Goal: Information Seeking & Learning: Find specific page/section

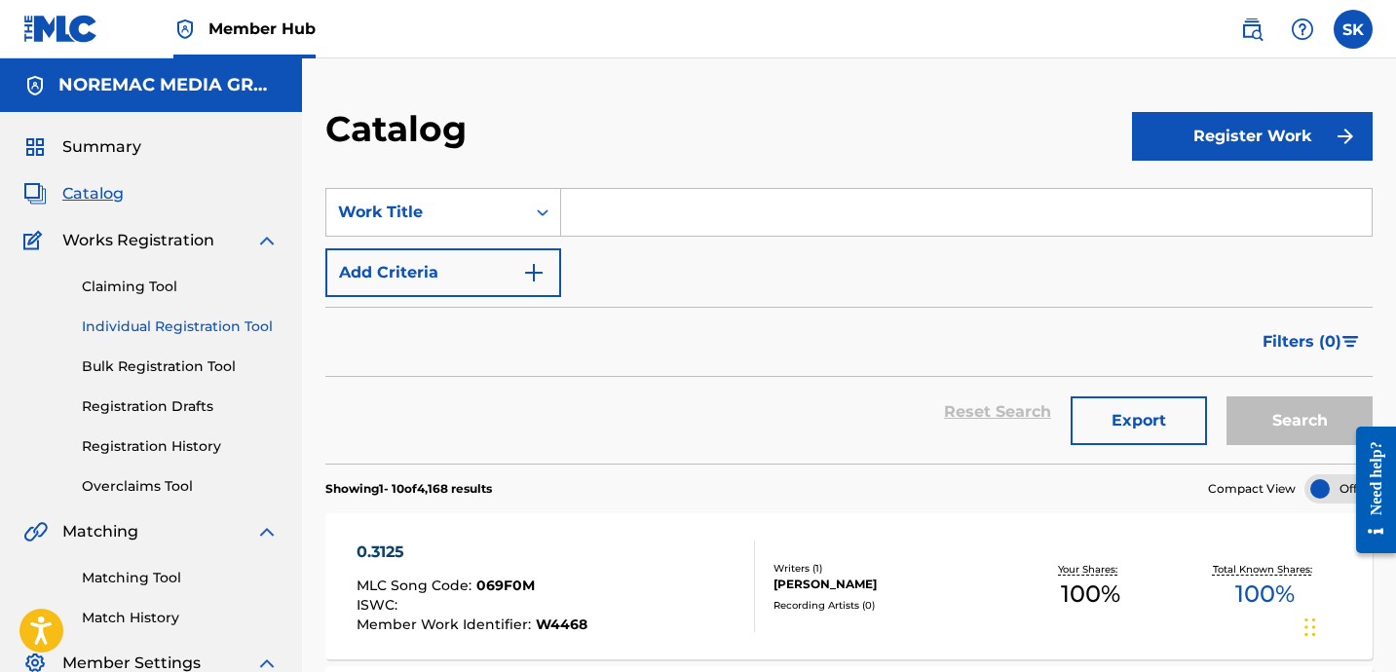
click at [155, 328] on link "Individual Registration Tool" at bounding box center [180, 327] width 197 height 20
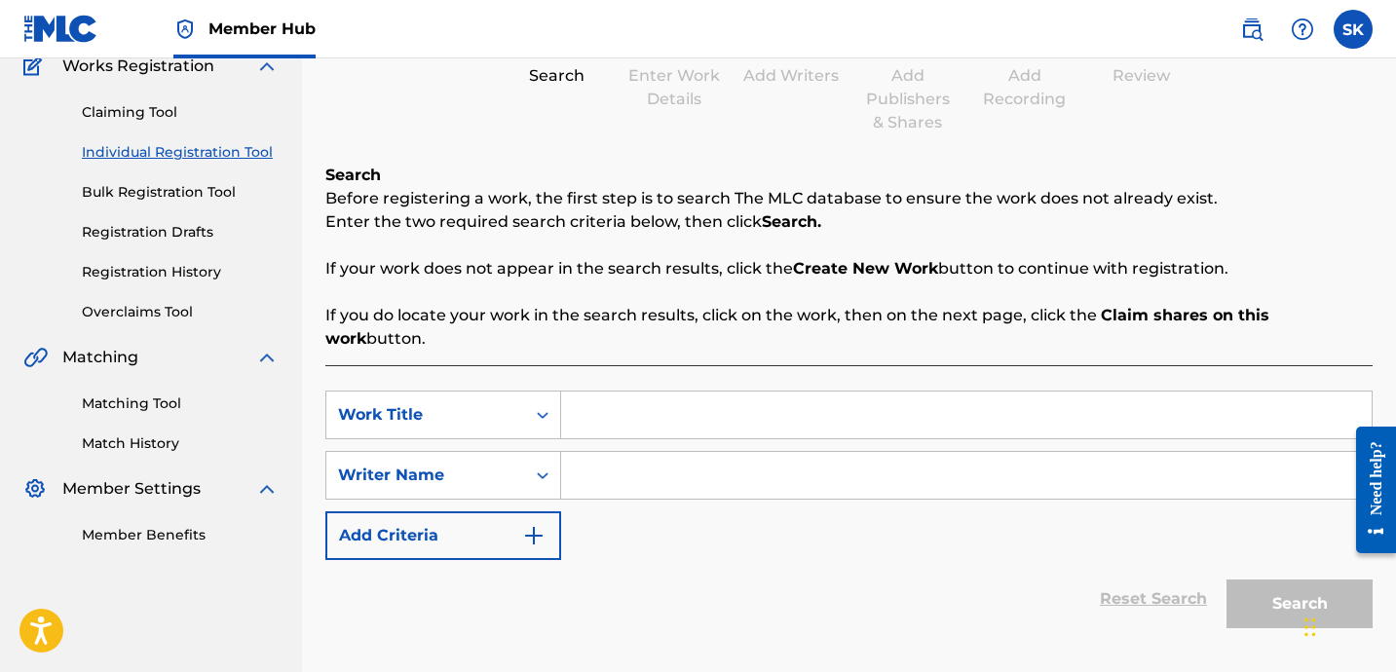
scroll to position [175, 0]
click at [647, 394] on input "Search Form" at bounding box center [966, 414] width 810 height 47
type input "lukeando"
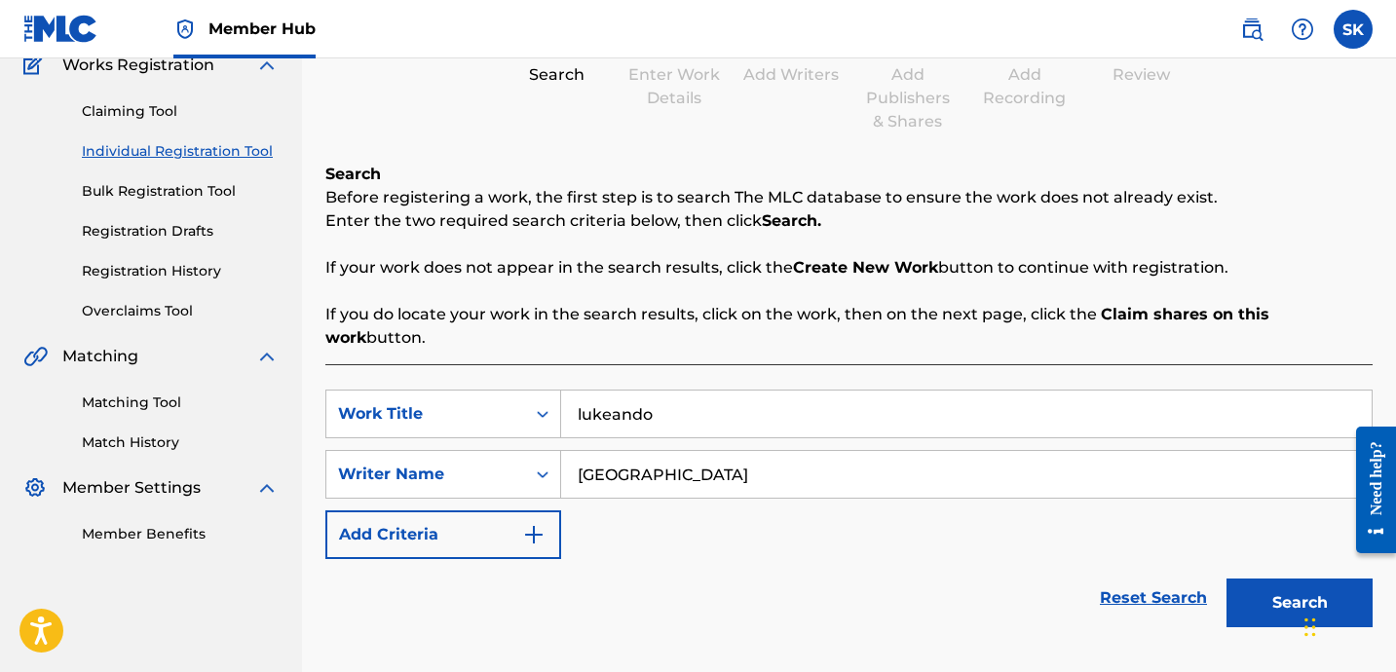
click at [1226, 579] on button "Search" at bounding box center [1299, 603] width 146 height 49
click at [763, 559] on div "Reset Search Search" at bounding box center [848, 598] width 1047 height 78
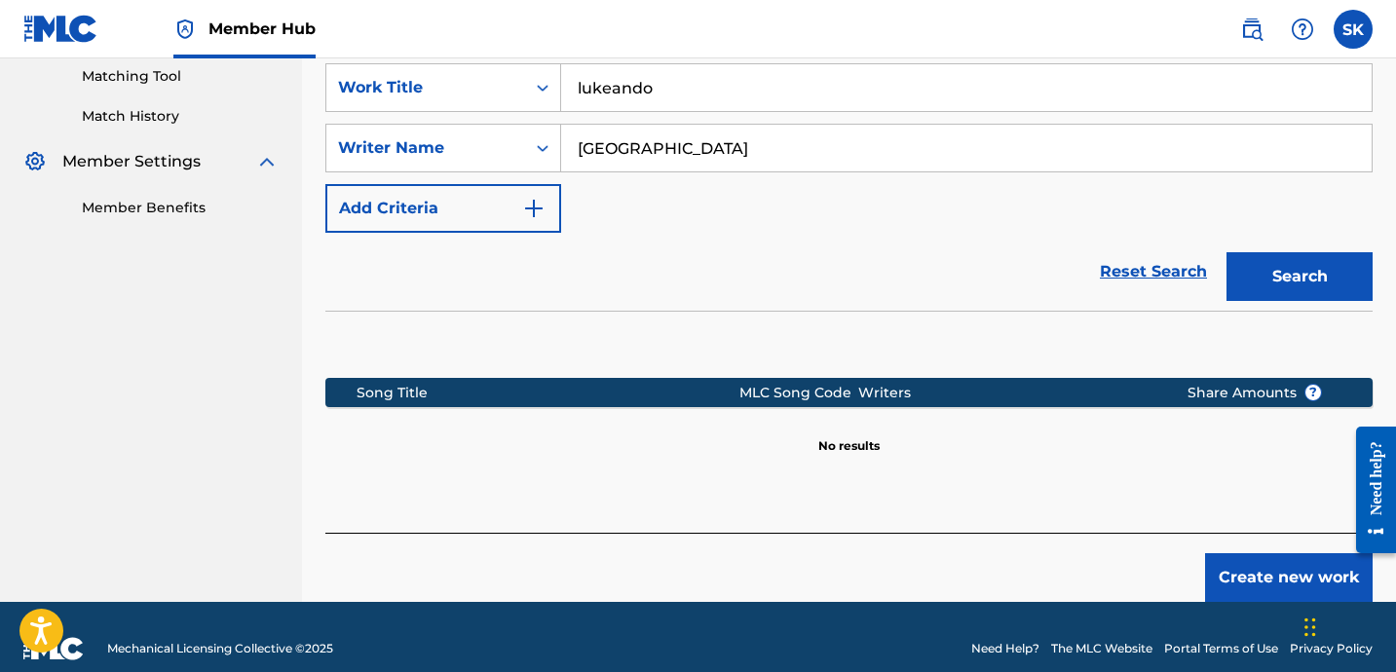
scroll to position [85, 0]
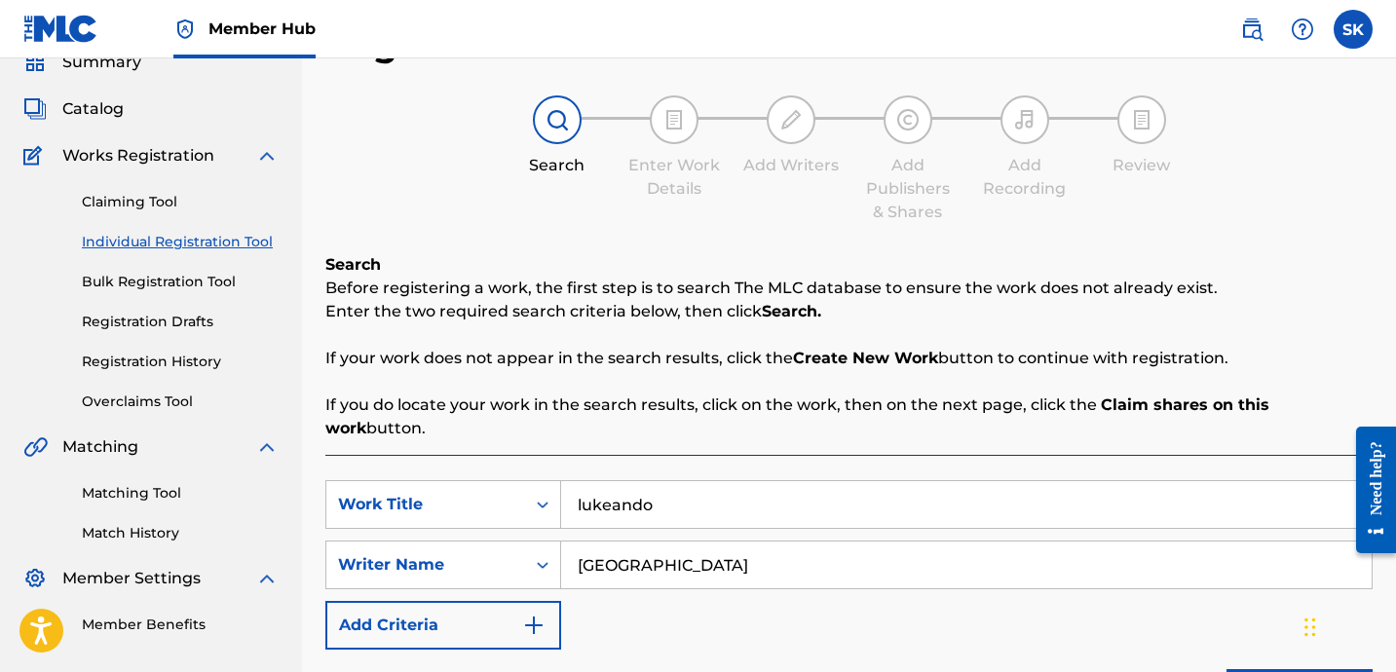
click at [619, 552] on input "[GEOGRAPHIC_DATA]" at bounding box center [966, 565] width 810 height 47
click at [619, 553] on input "[GEOGRAPHIC_DATA]" at bounding box center [966, 565] width 810 height 47
type input "[PERSON_NAME]"
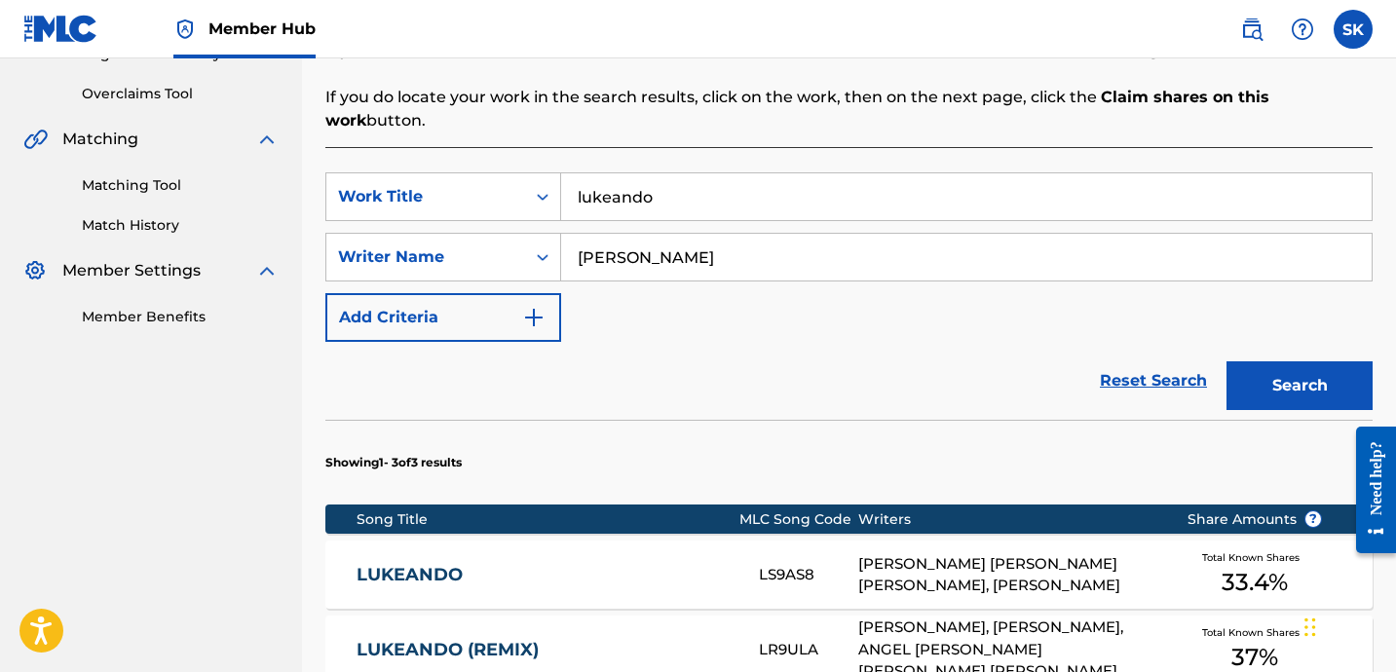
scroll to position [544, 0]
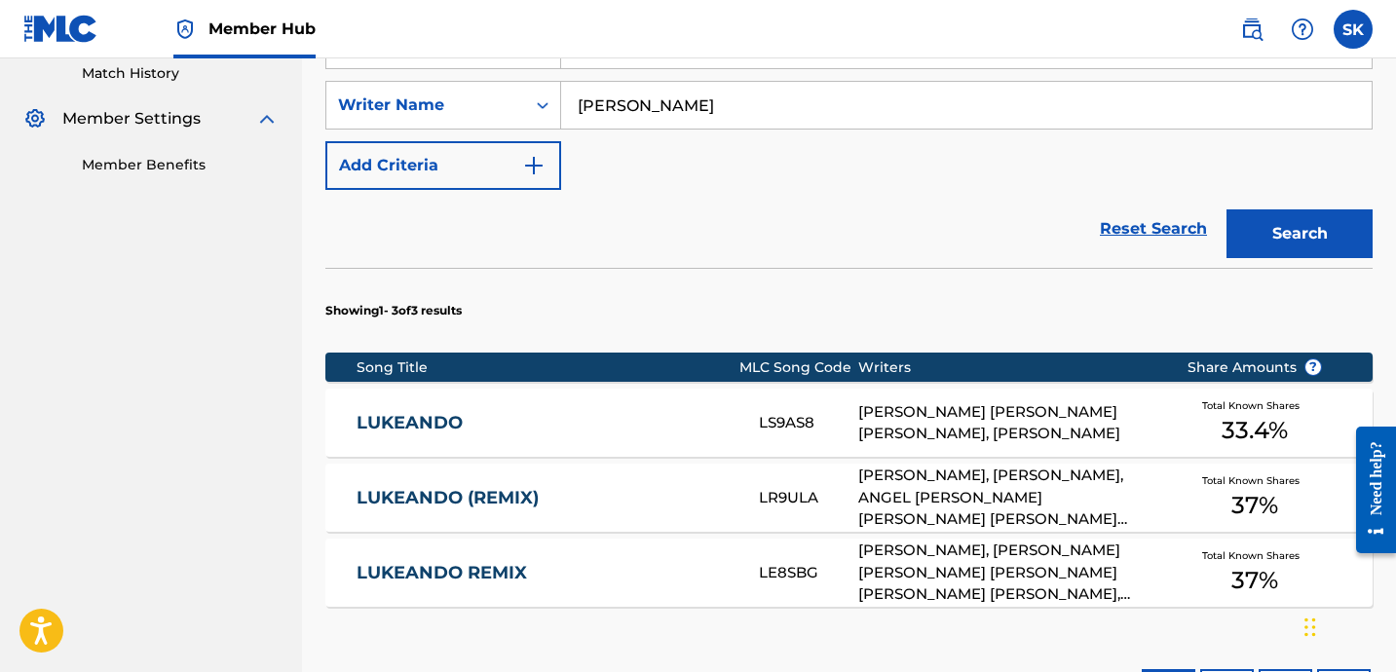
click at [592, 389] on div "LUKEANDO LS9AS8 [PERSON_NAME] [PERSON_NAME] [PERSON_NAME], [PERSON_NAME] Total …" at bounding box center [848, 423] width 1047 height 68
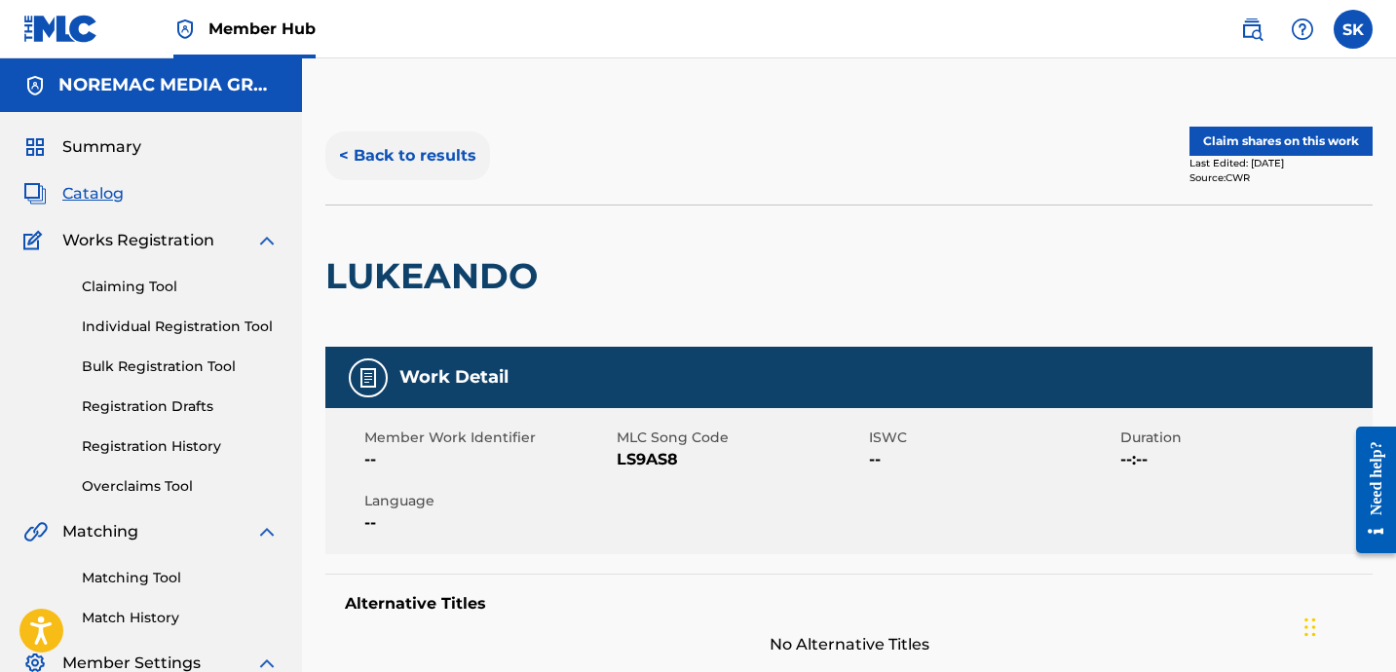
click at [432, 157] on button "< Back to results" at bounding box center [407, 155] width 165 height 49
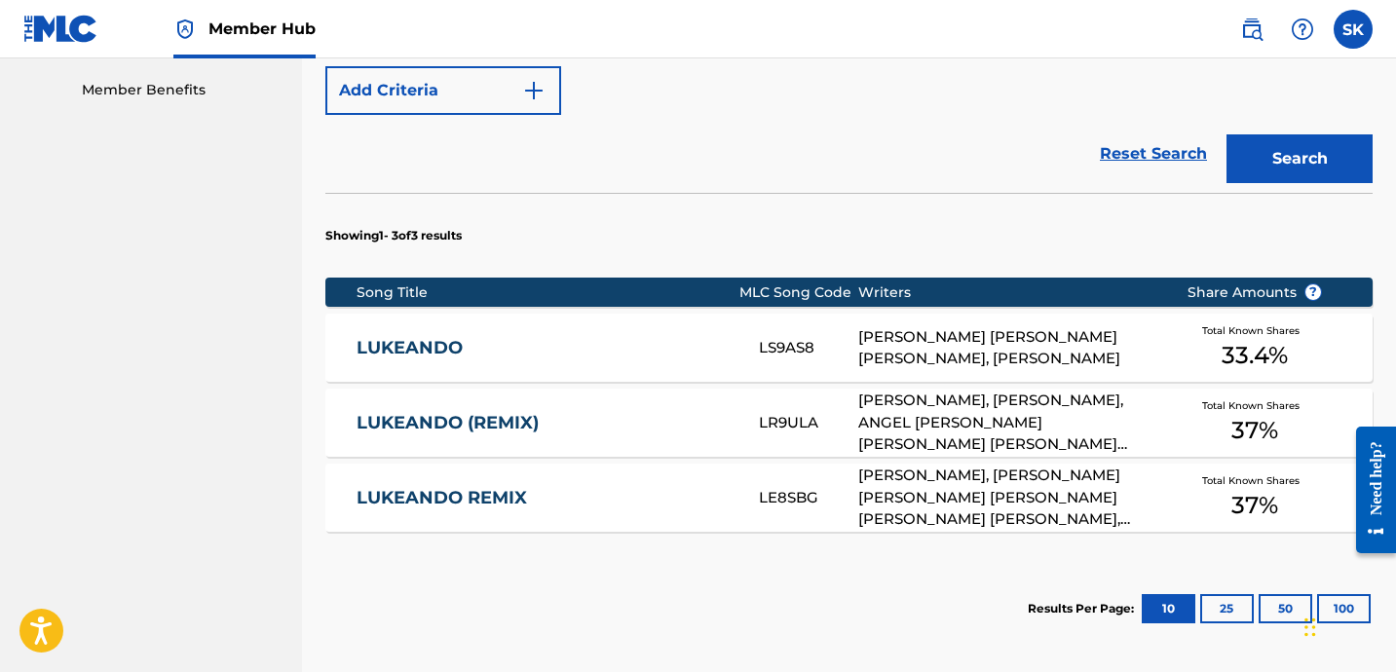
scroll to position [727, 0]
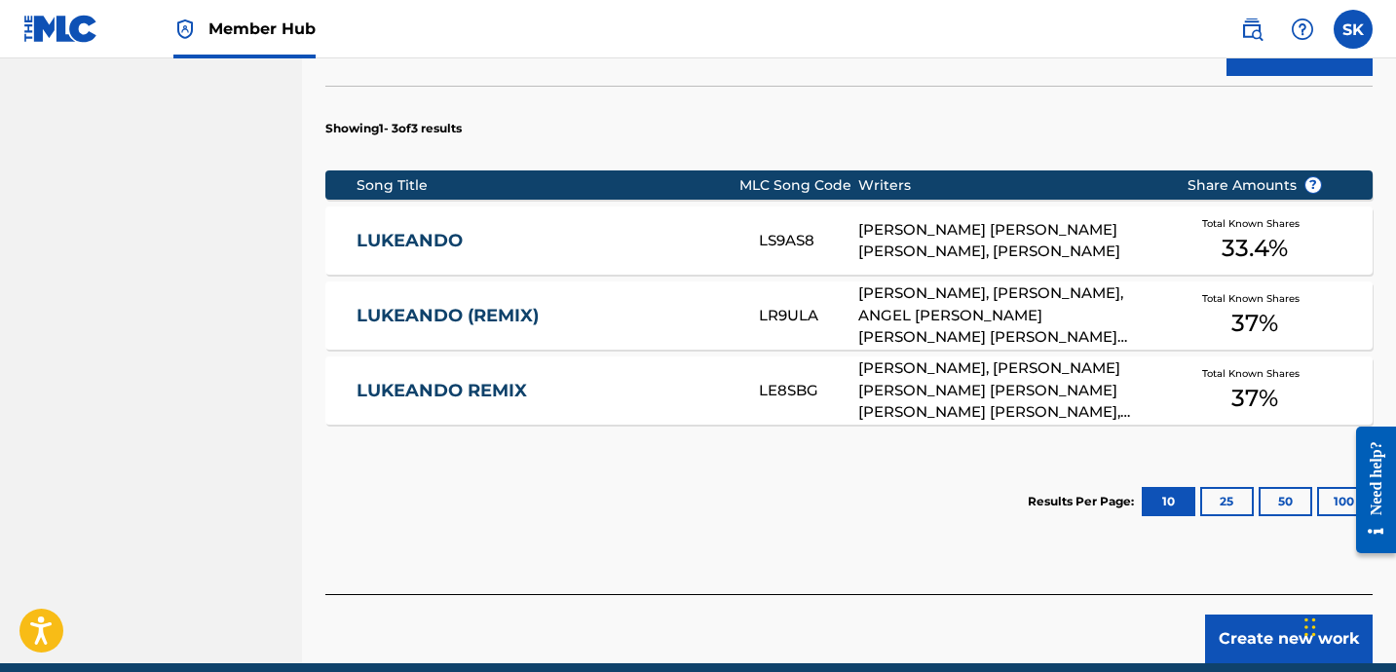
click at [629, 308] on div "LUKEANDO (REMIX) LR9ULA [PERSON_NAME], [PERSON_NAME], ANGEL [PERSON_NAME] [PERS…" at bounding box center [848, 316] width 1047 height 68
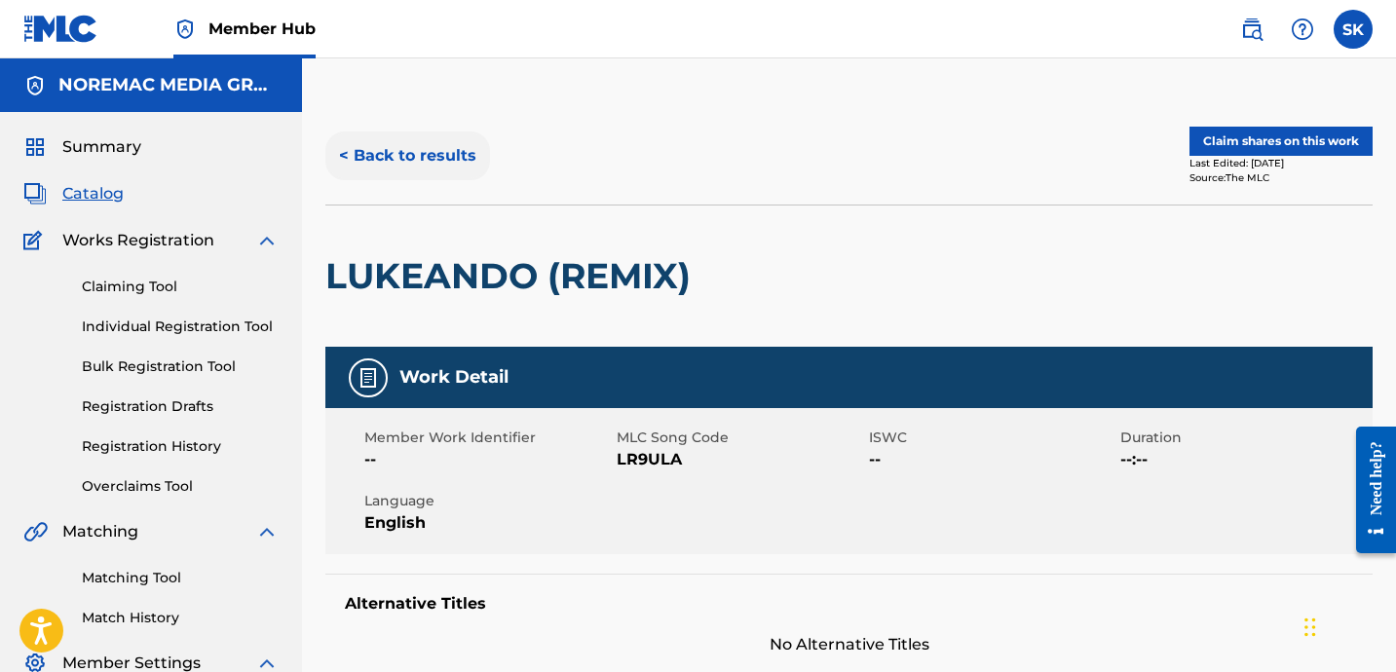
click at [382, 142] on button "< Back to results" at bounding box center [407, 155] width 165 height 49
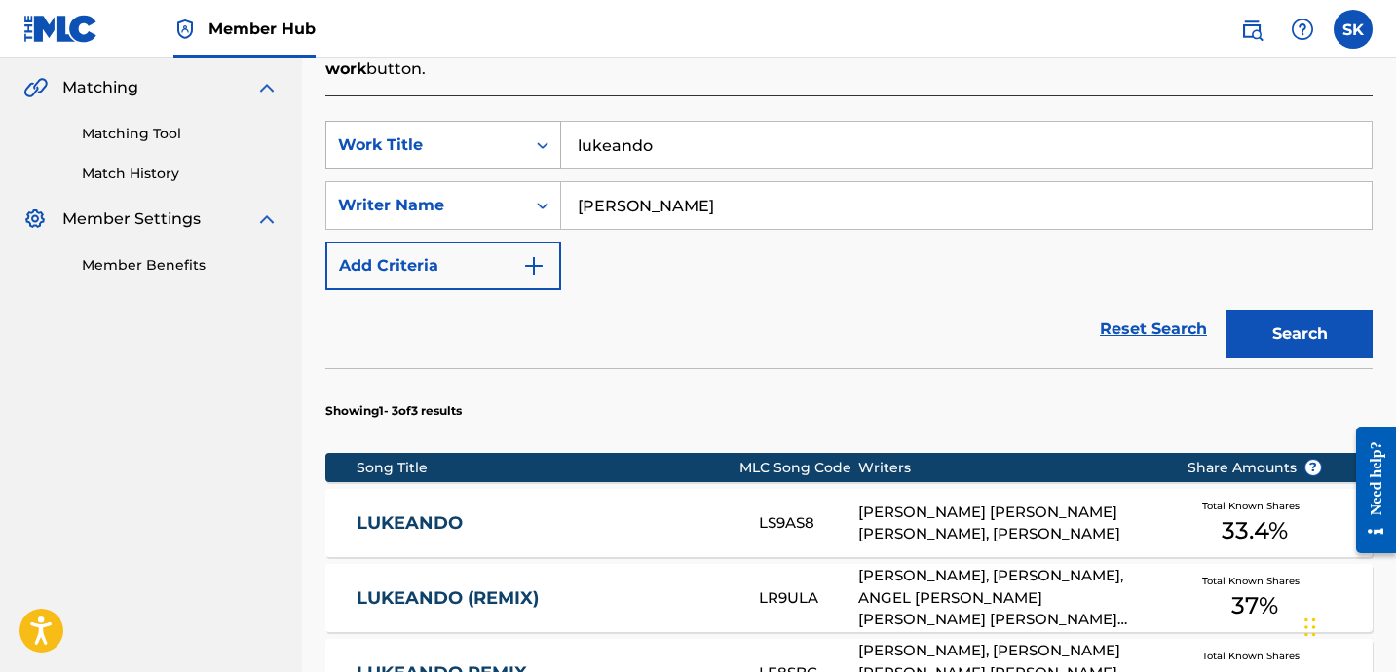
scroll to position [713, 0]
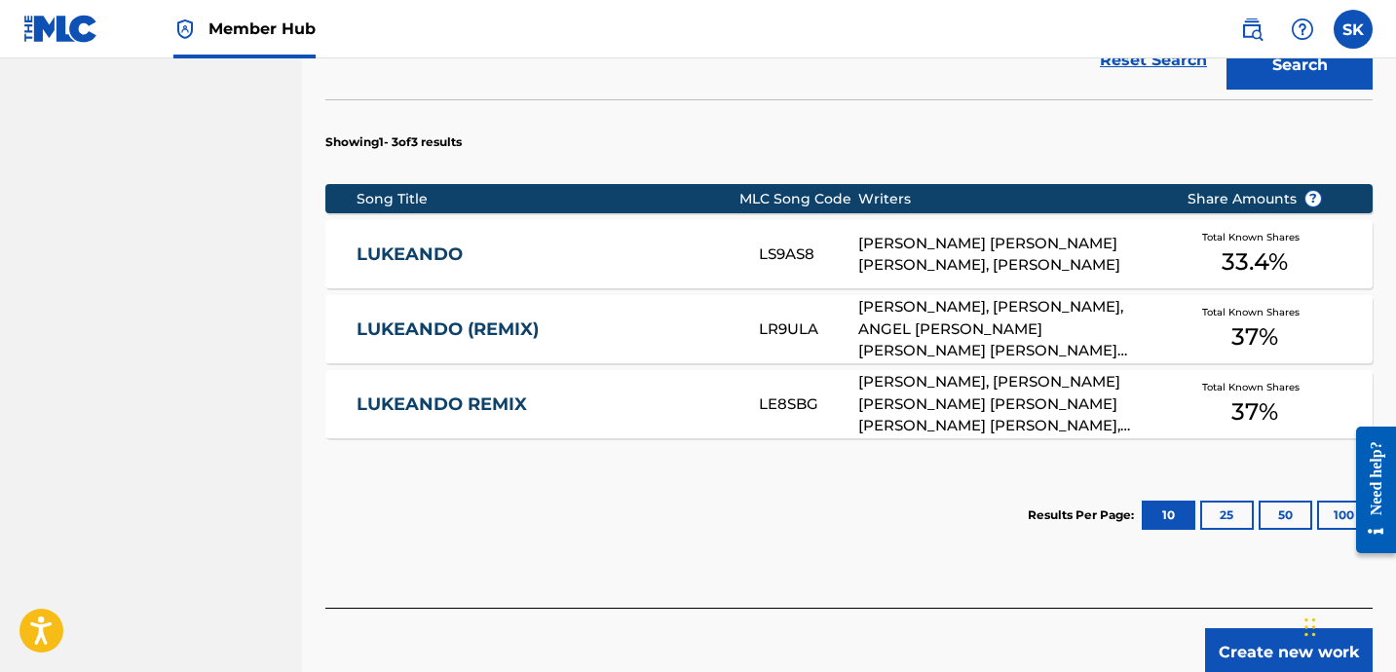
click at [508, 394] on link "LUKEANDO REMIX" at bounding box center [545, 405] width 376 height 22
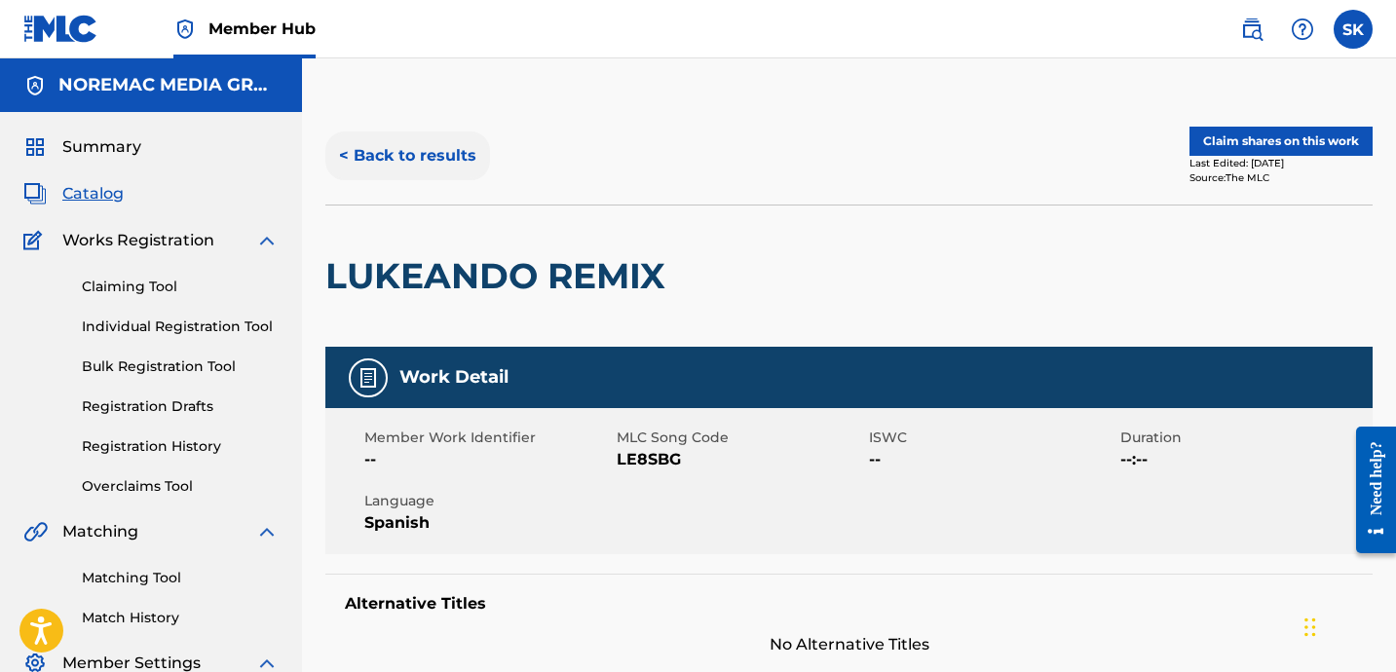
click at [376, 156] on button "< Back to results" at bounding box center [407, 155] width 165 height 49
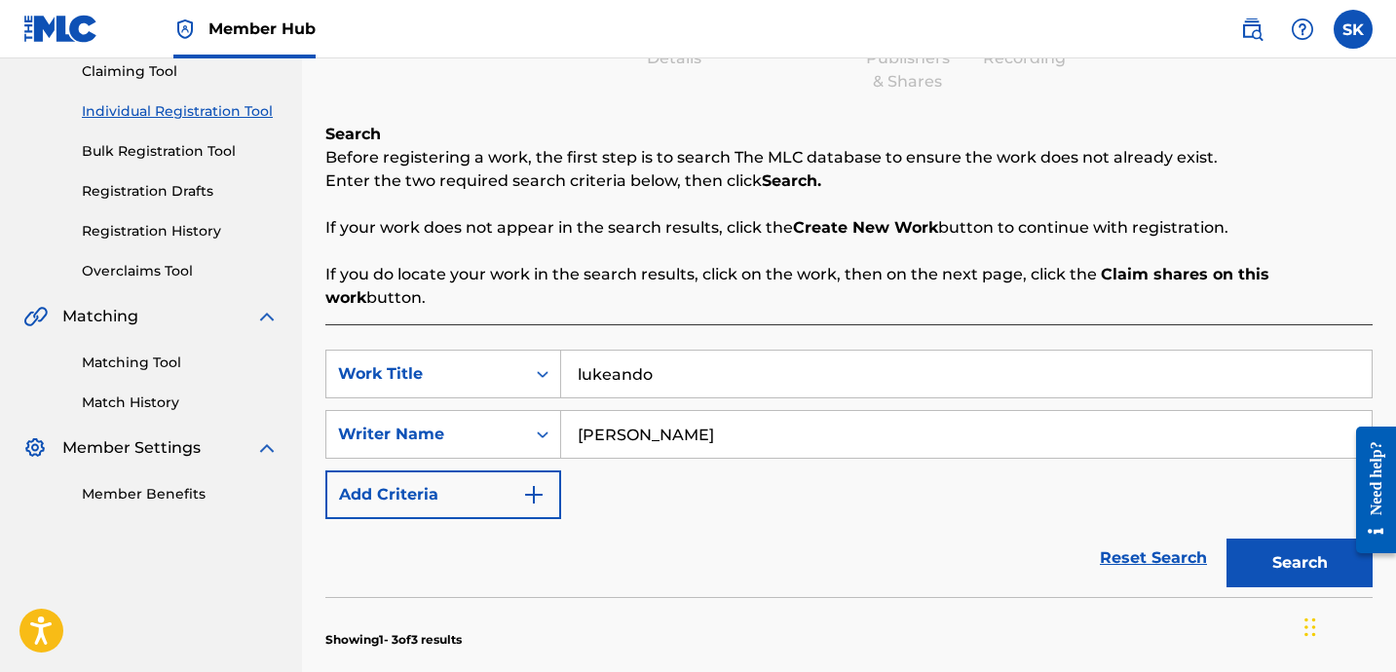
click at [669, 354] on input "lukeando" at bounding box center [966, 374] width 810 height 47
type input "from [GEOGRAPHIC_DATA] to [GEOGRAPHIC_DATA]"
paste input "[PERSON_NAME]"
type input "[PERSON_NAME]"
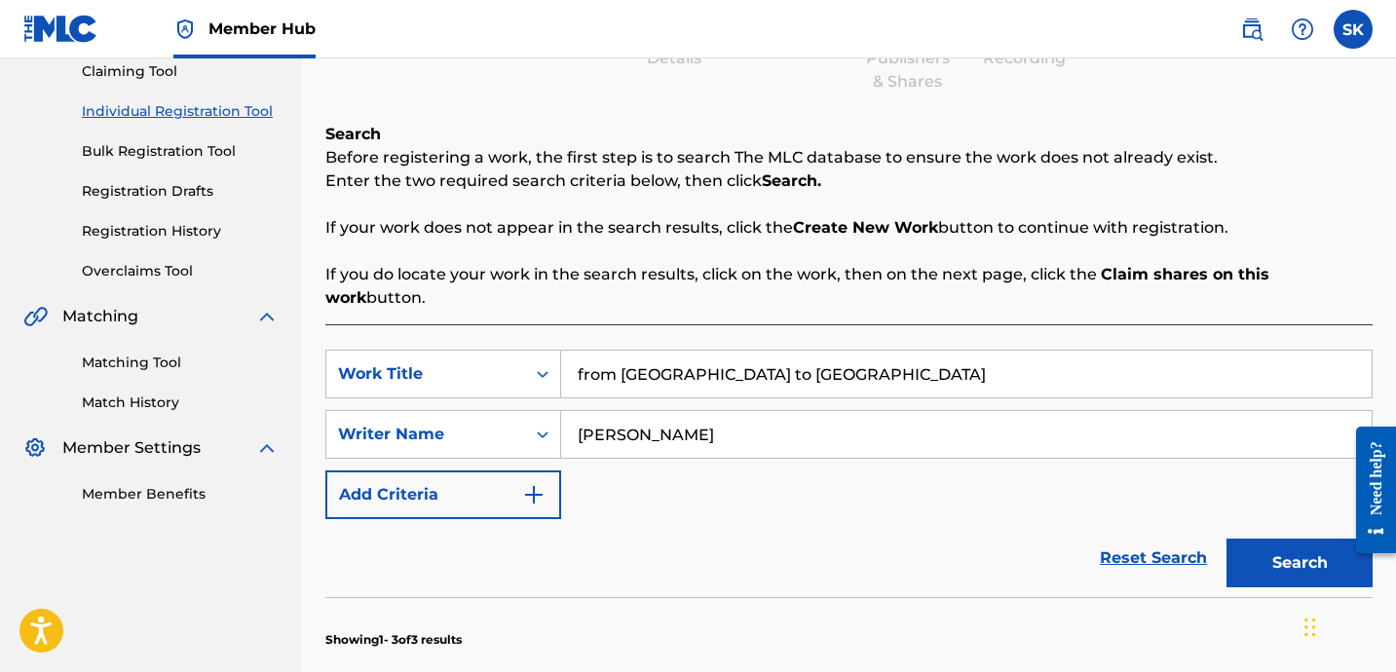
click at [1226, 539] on button "Search" at bounding box center [1299, 563] width 146 height 49
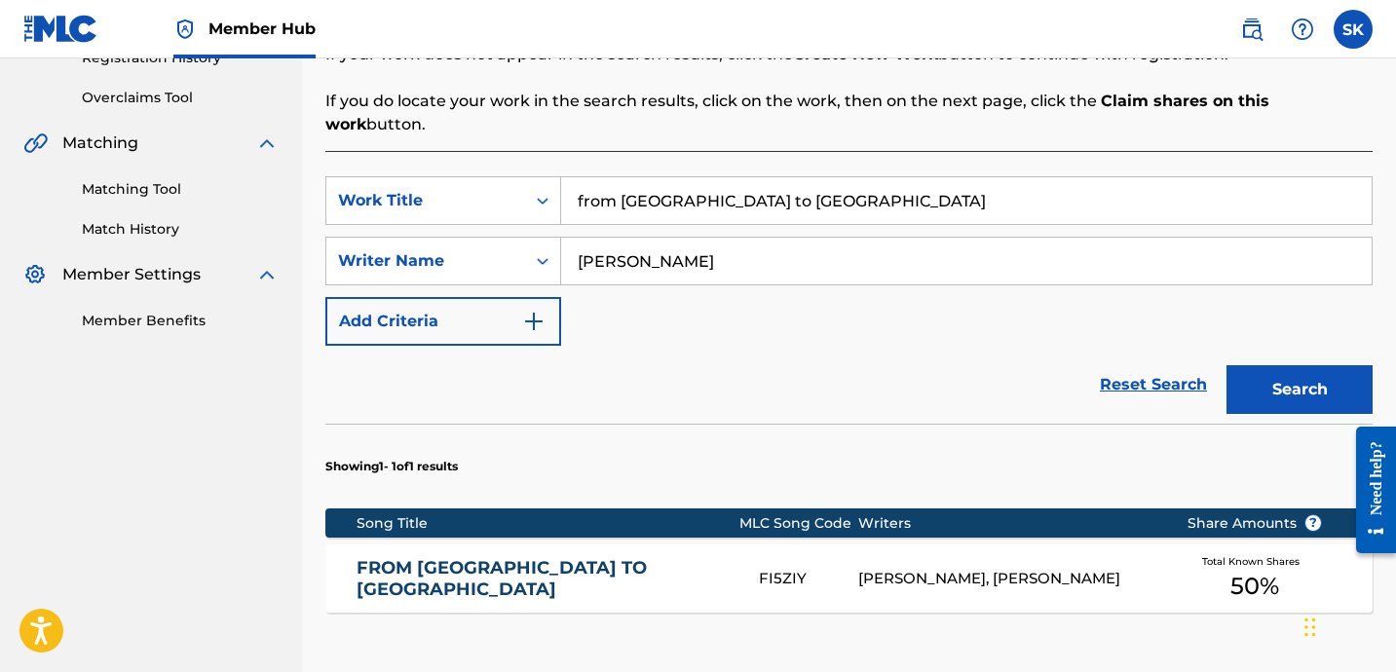
scroll to position [393, 0]
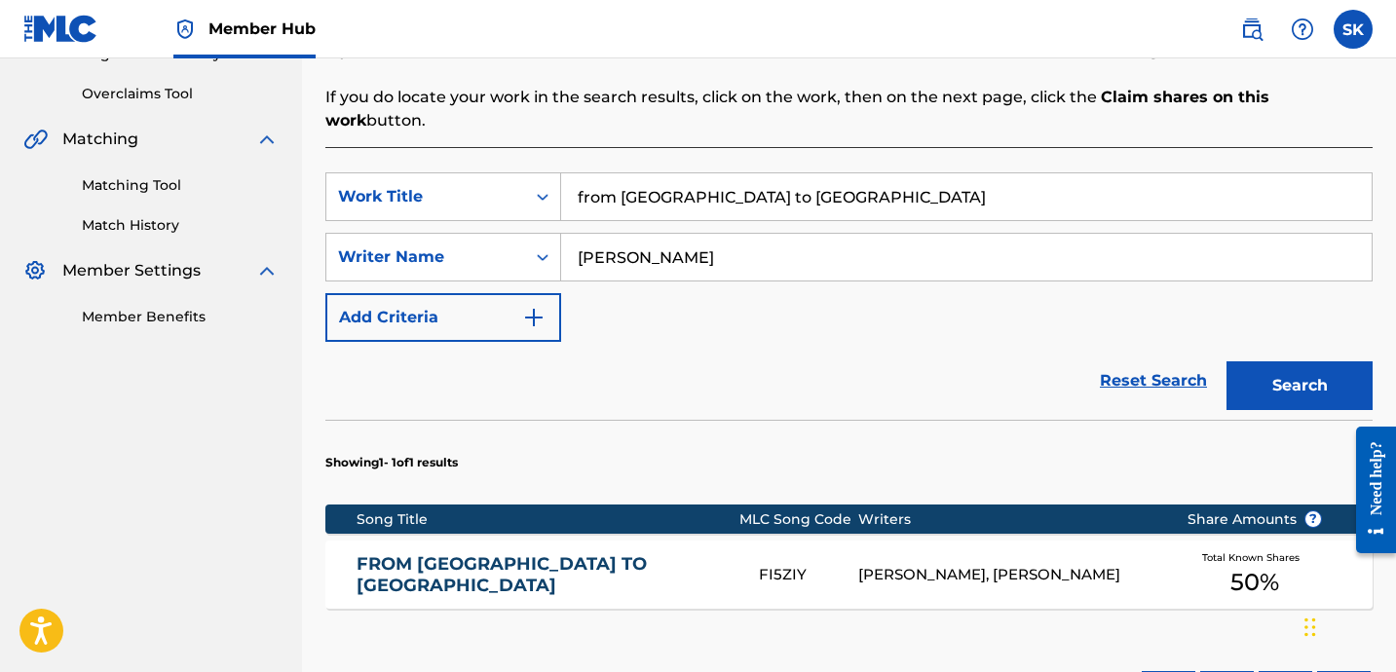
click at [661, 173] on input "from [GEOGRAPHIC_DATA] to [GEOGRAPHIC_DATA]" at bounding box center [966, 196] width 810 height 47
click at [662, 173] on input "from [GEOGRAPHIC_DATA] to [GEOGRAPHIC_DATA]" at bounding box center [966, 196] width 810 height 47
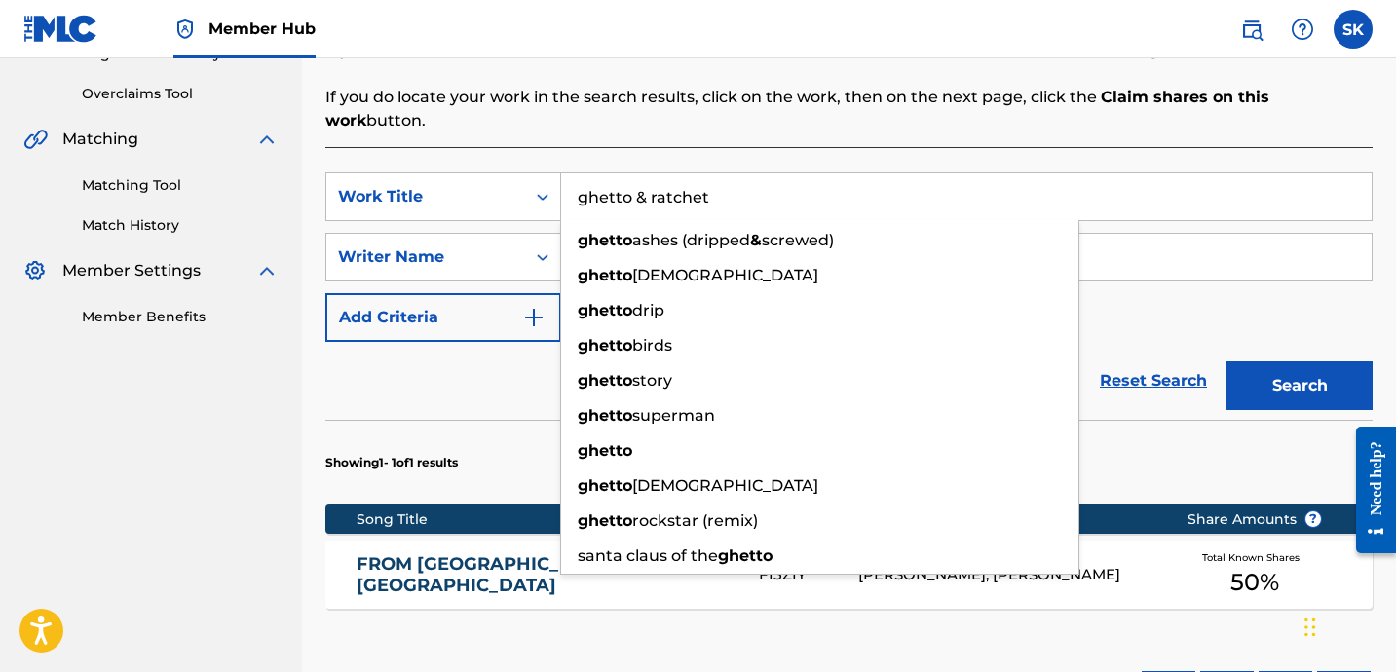
click at [1226, 361] on button "Search" at bounding box center [1299, 385] width 146 height 49
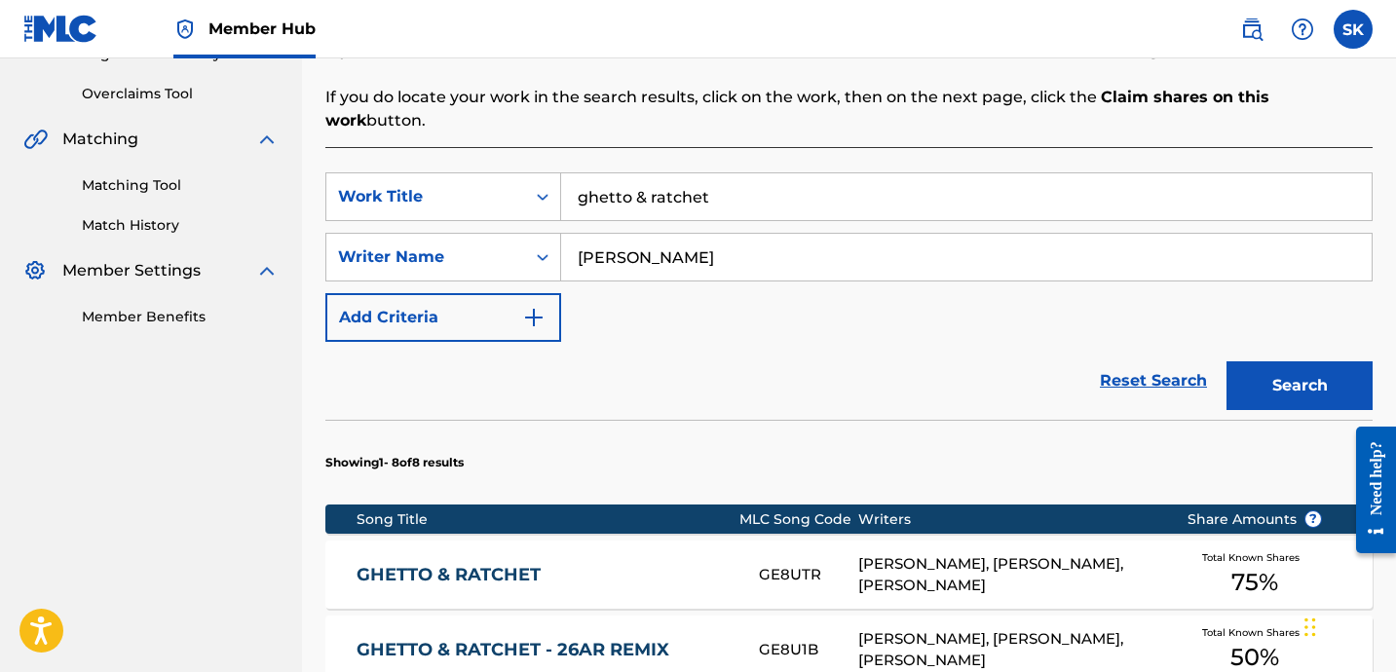
click at [706, 343] on div "Reset Search Search" at bounding box center [848, 381] width 1047 height 78
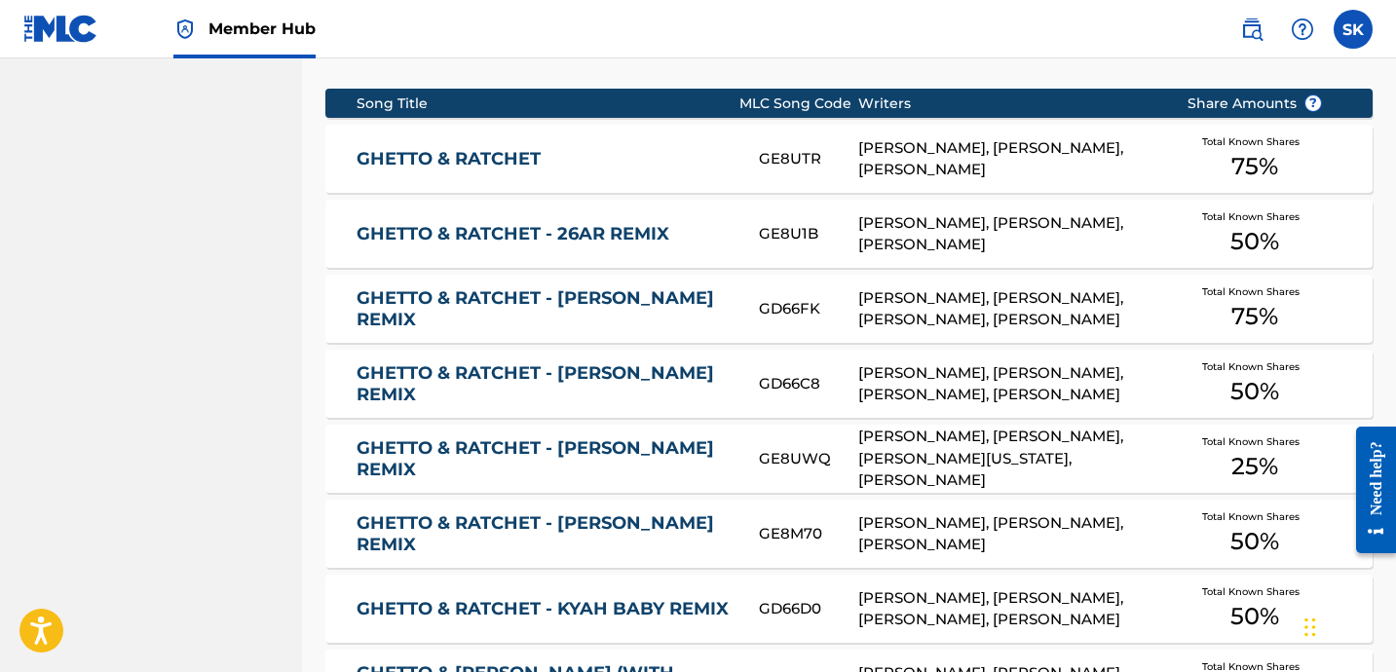
scroll to position [0, 0]
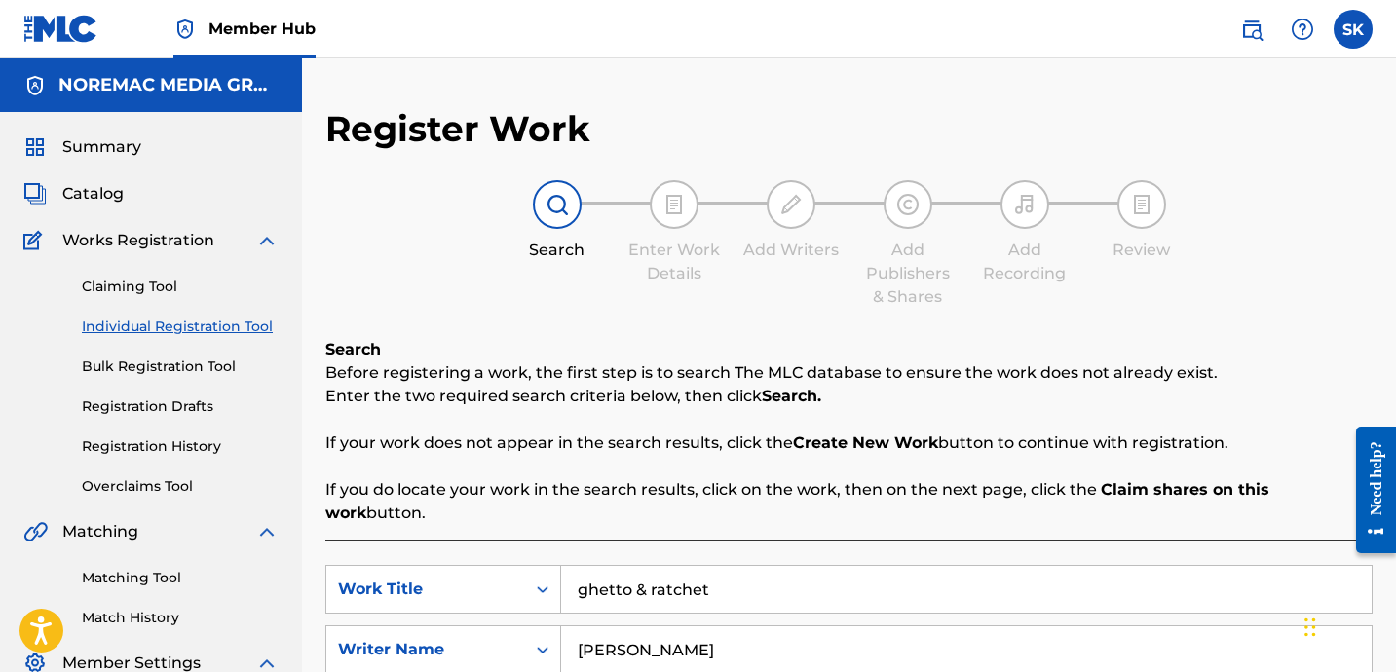
click at [672, 566] on input "ghetto & ratchet" at bounding box center [966, 589] width 810 height 47
click at [673, 566] on input "ghetto & ratchet" at bounding box center [966, 589] width 810 height 47
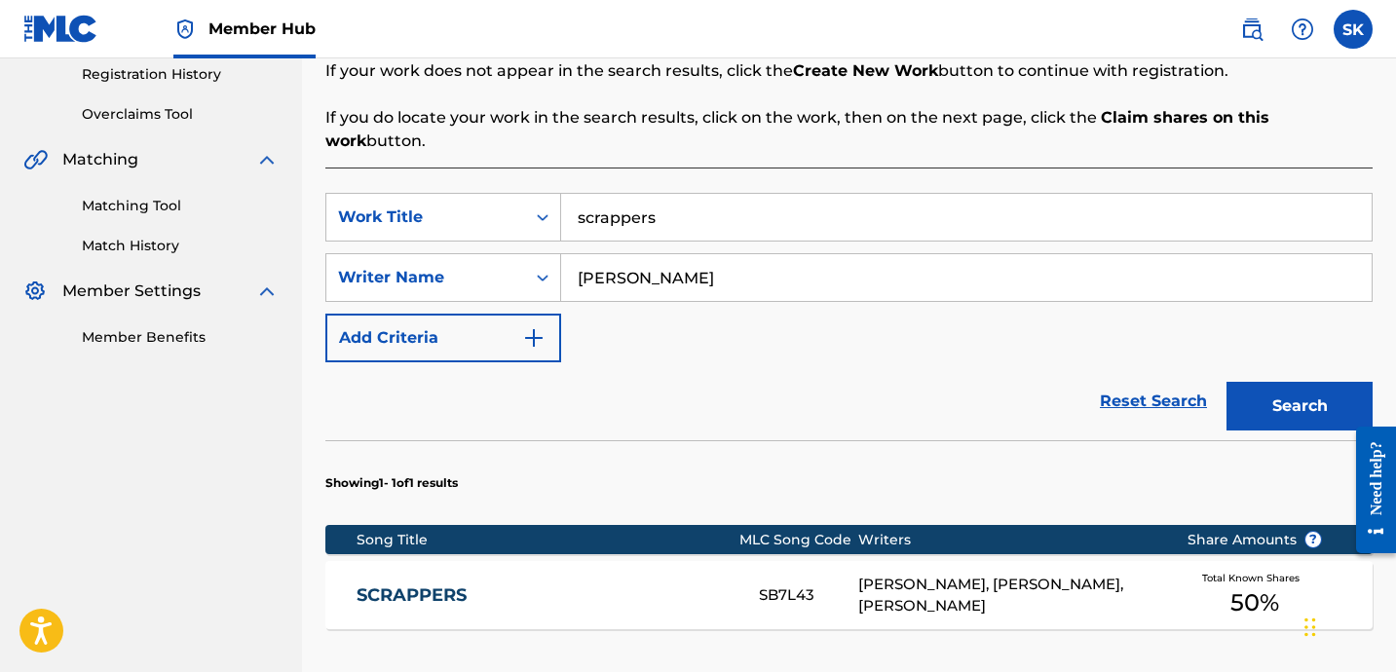
scroll to position [381, 0]
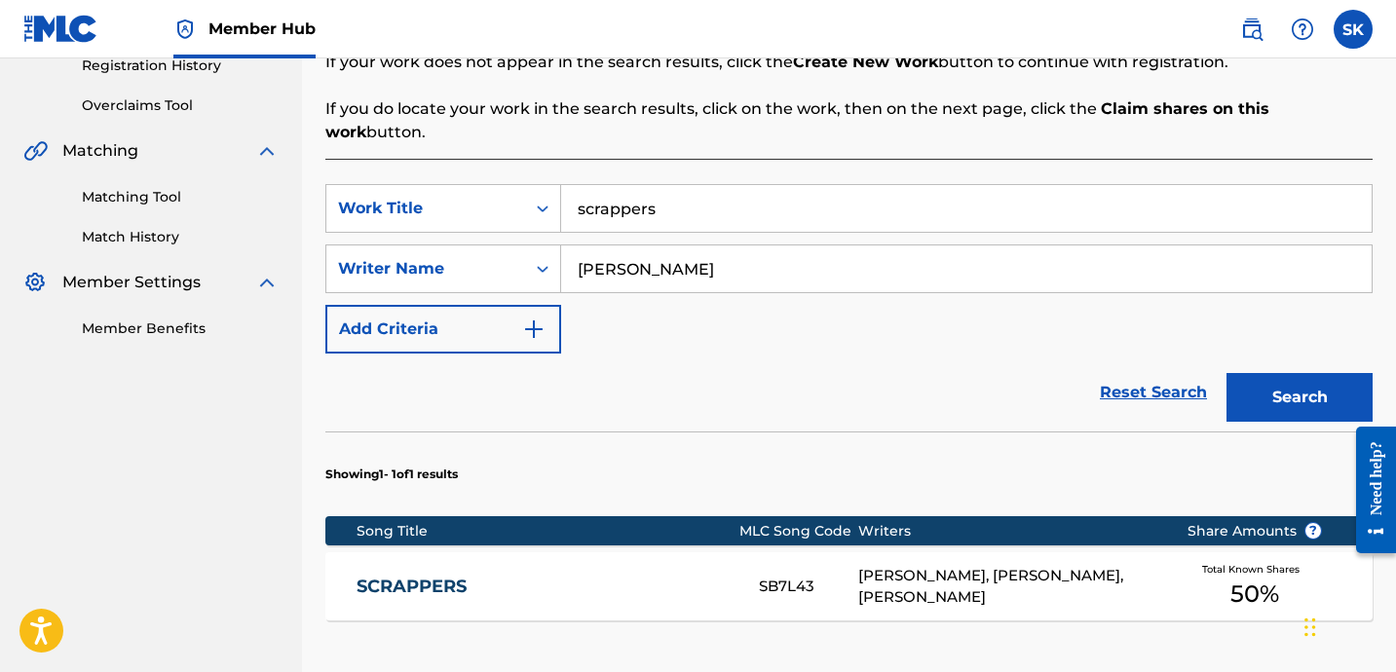
click at [591, 213] on div "SearchWithCriteriaa7a3ac51-4a8a-493d-977a-1d8b72ff3ec4 Work Title scrappers Sea…" at bounding box center [848, 268] width 1047 height 169
click at [606, 197] on input "scrappers" at bounding box center [966, 208] width 810 height 47
click at [1226, 373] on button "Search" at bounding box center [1299, 397] width 146 height 49
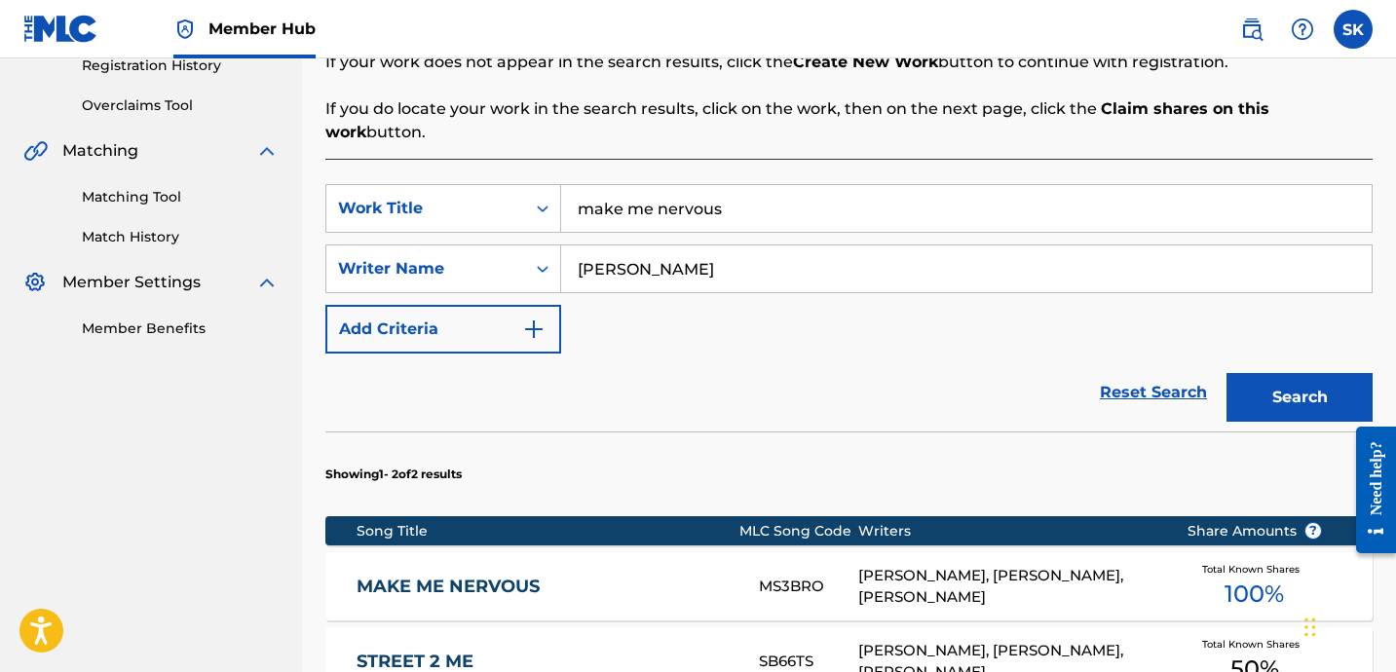
click at [668, 185] on input "make me nervous" at bounding box center [966, 208] width 810 height 47
click at [1226, 373] on button "Search" at bounding box center [1299, 397] width 146 height 49
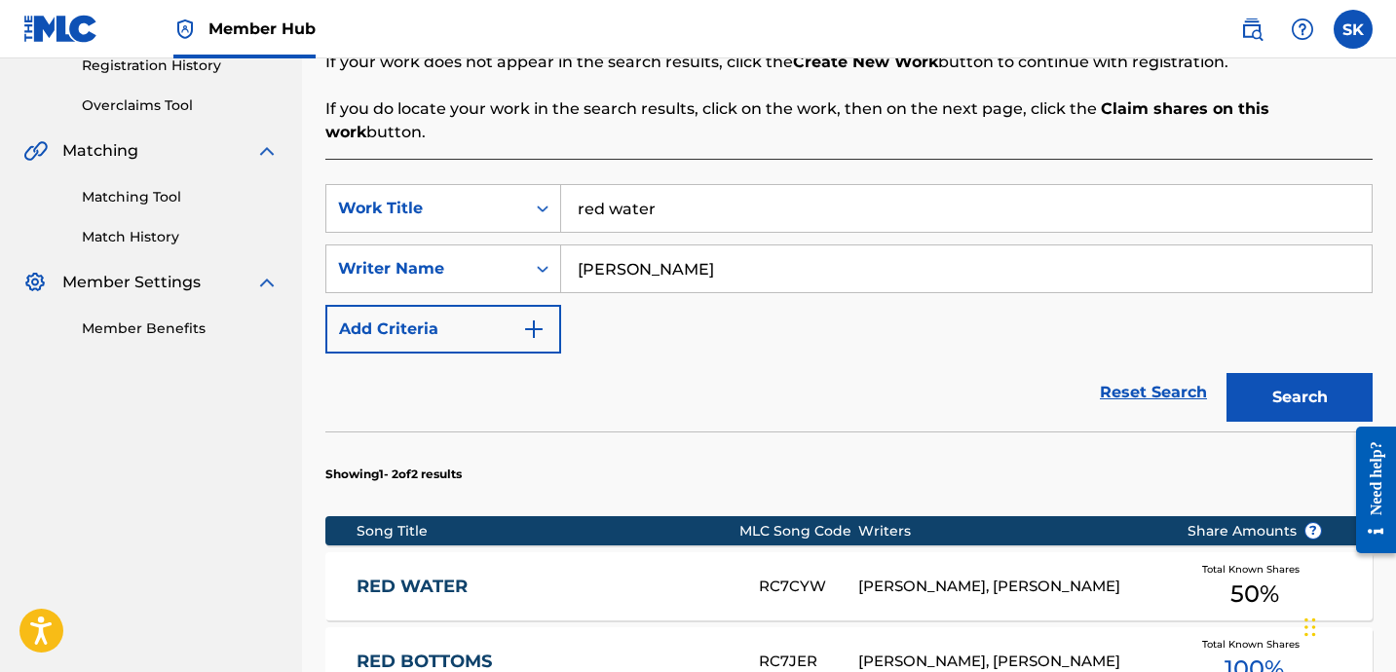
click at [608, 196] on input "red water" at bounding box center [966, 208] width 810 height 47
click at [1226, 373] on button "Search" at bounding box center [1299, 397] width 146 height 49
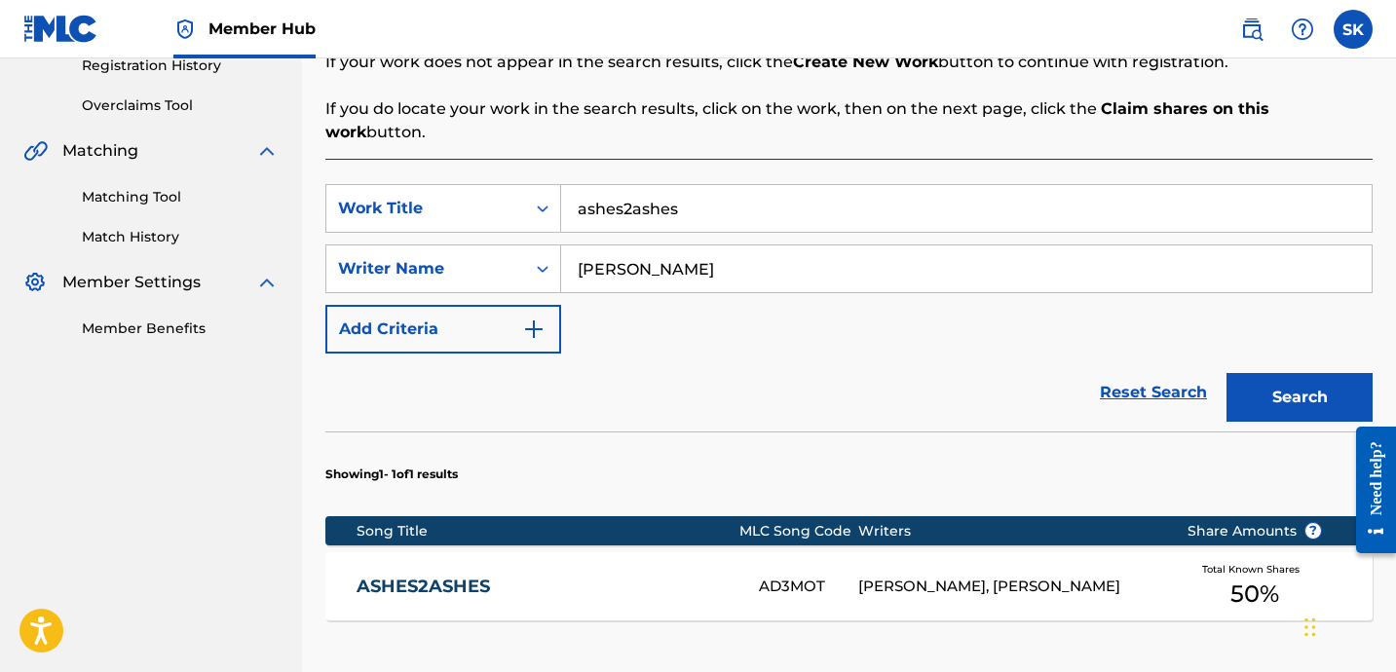
click at [644, 185] on input "ashes2ashes" at bounding box center [966, 208] width 810 height 47
click at [1226, 373] on button "Search" at bounding box center [1299, 397] width 146 height 49
click at [663, 185] on input "blu-ray" at bounding box center [966, 208] width 810 height 47
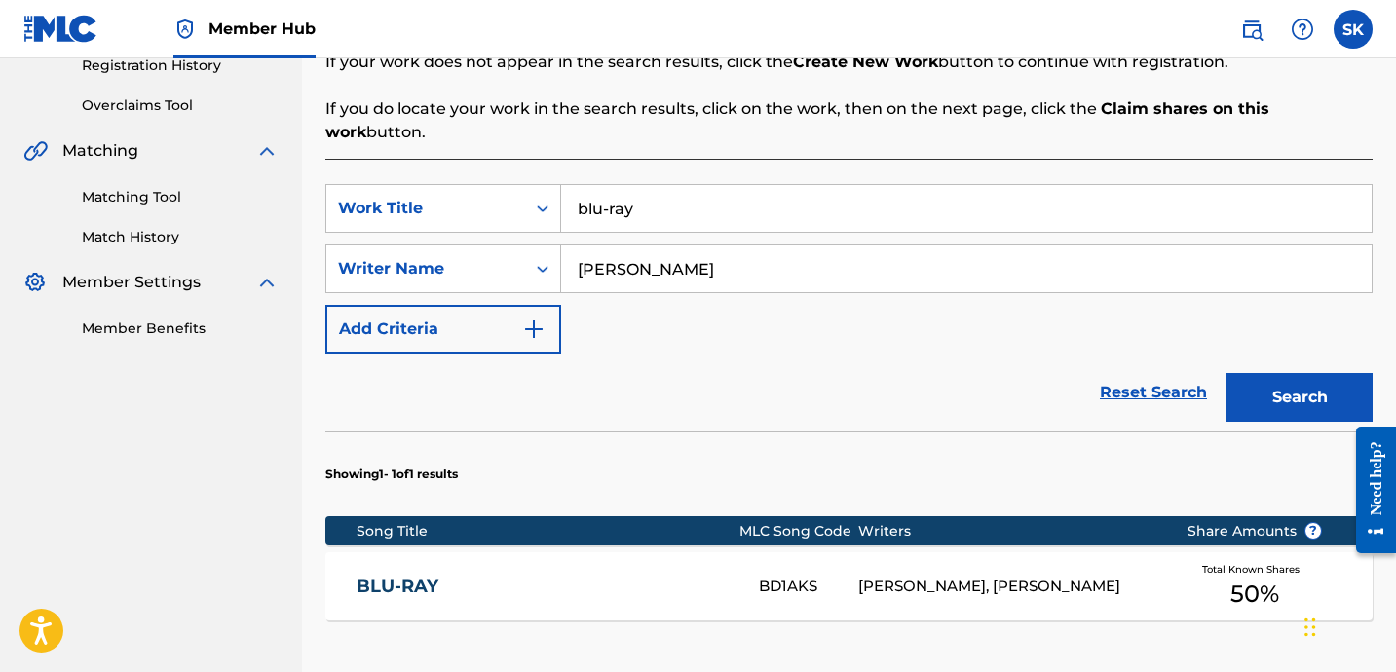
click at [663, 185] on input "blu-ray" at bounding box center [966, 208] width 810 height 47
click at [1226, 373] on button "Search" at bounding box center [1299, 397] width 146 height 49
drag, startPoint x: 622, startPoint y: 212, endPoint x: 623, endPoint y: 202, distance: 10.8
click at [622, 212] on div "SearchWithCriteriaa7a3ac51-4a8a-493d-977a-1d8b72ff3ec4 Work Title plot SearchWi…" at bounding box center [848, 268] width 1047 height 169
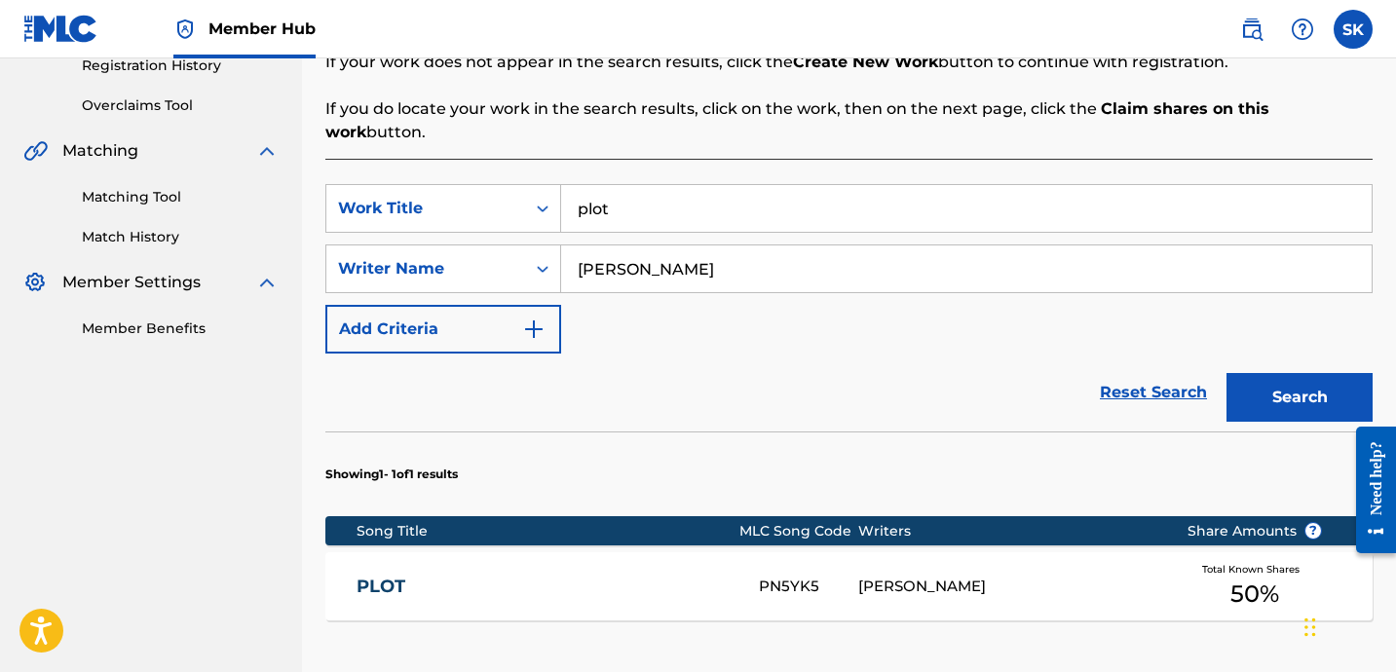
click at [626, 192] on input "plot" at bounding box center [966, 208] width 810 height 47
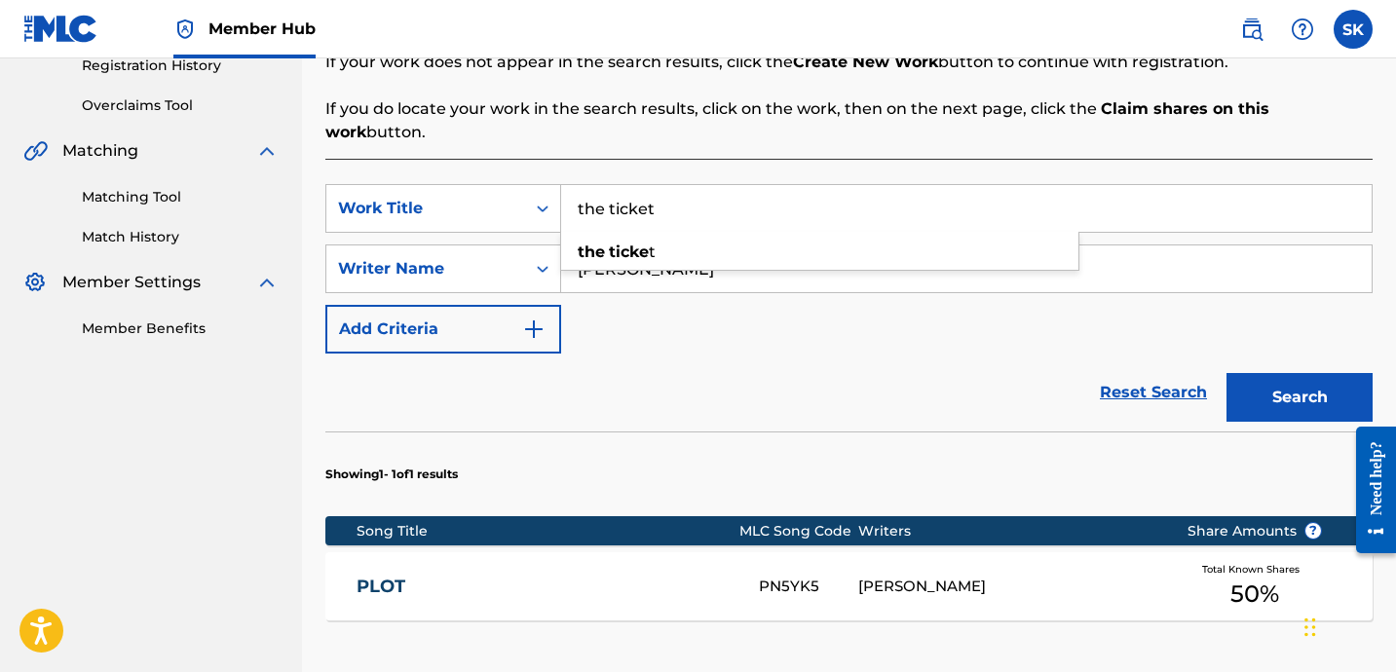
type input "the ticket"
click at [1226, 373] on button "Search" at bounding box center [1299, 397] width 146 height 49
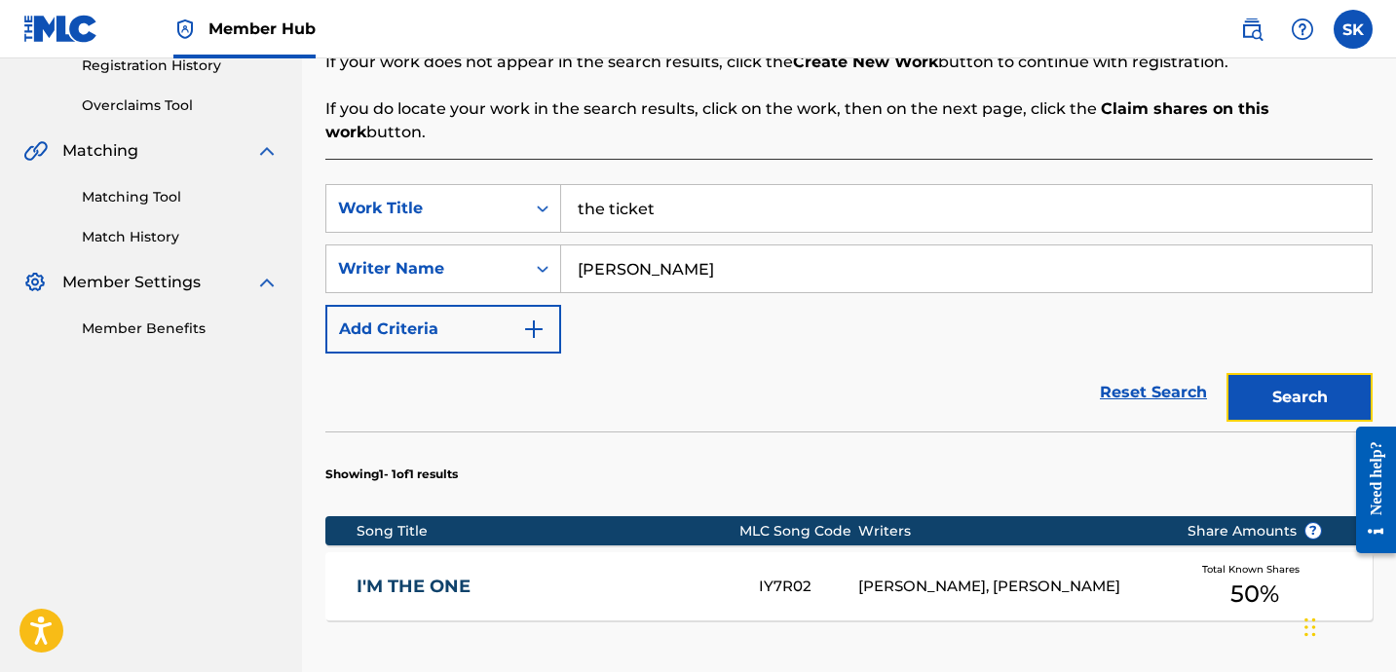
click at [1231, 380] on button "Search" at bounding box center [1299, 397] width 146 height 49
click at [882, 245] on input "[PERSON_NAME]" at bounding box center [966, 268] width 810 height 47
type input "[PERSON_NAME]"
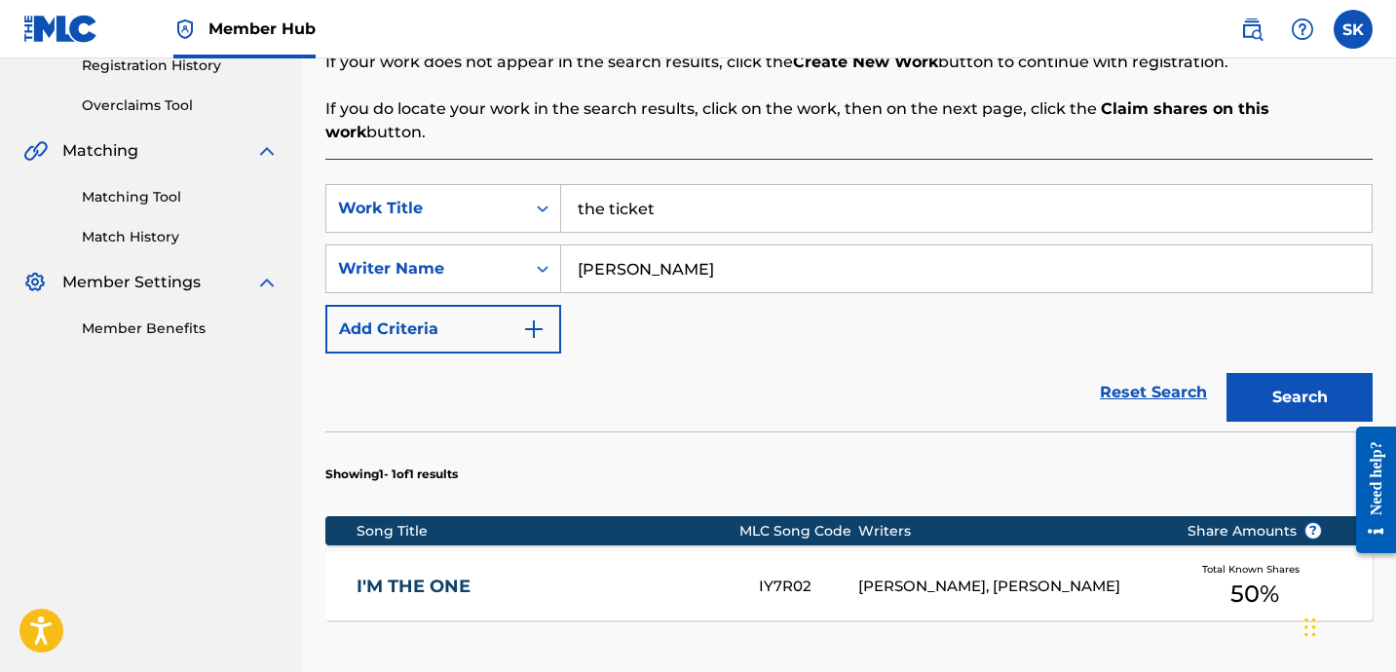
click at [1226, 373] on button "Search" at bounding box center [1299, 397] width 146 height 49
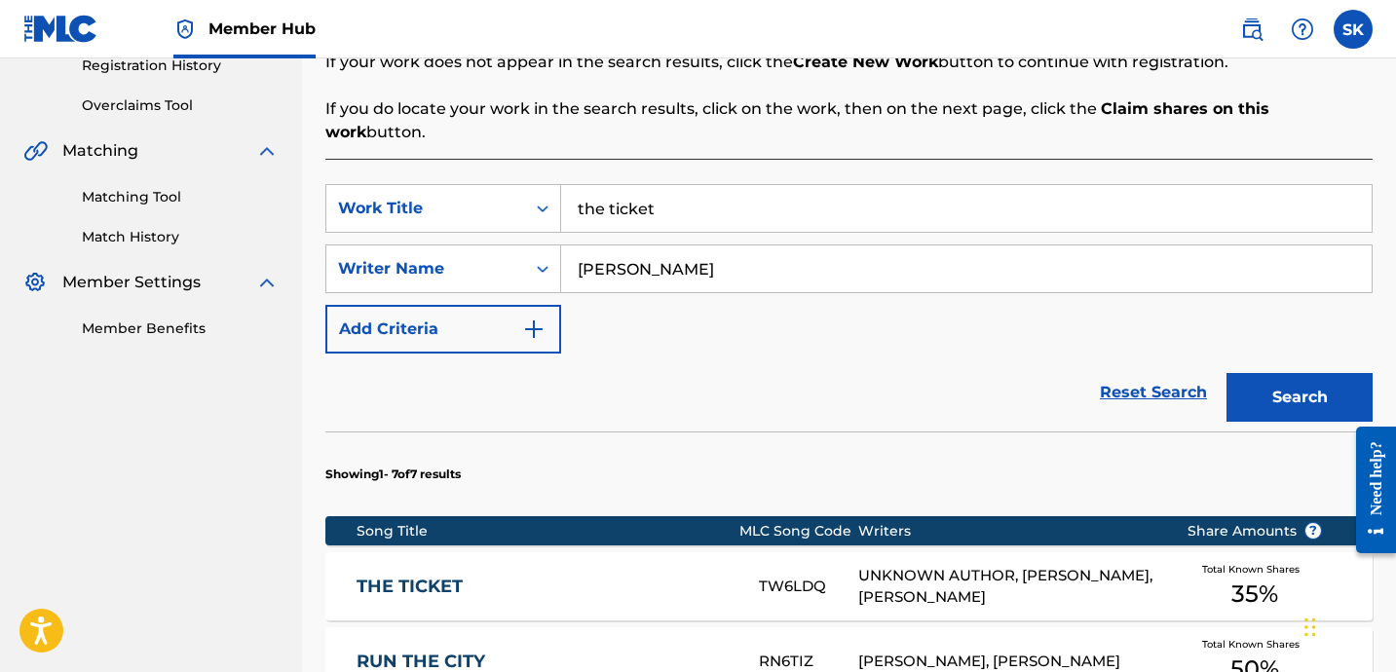
click at [922, 379] on div "Reset Search Search" at bounding box center [848, 393] width 1047 height 78
click at [717, 201] on input "the ticket" at bounding box center [966, 208] width 810 height 47
click at [717, 199] on input "the ticket" at bounding box center [966, 208] width 810 height 47
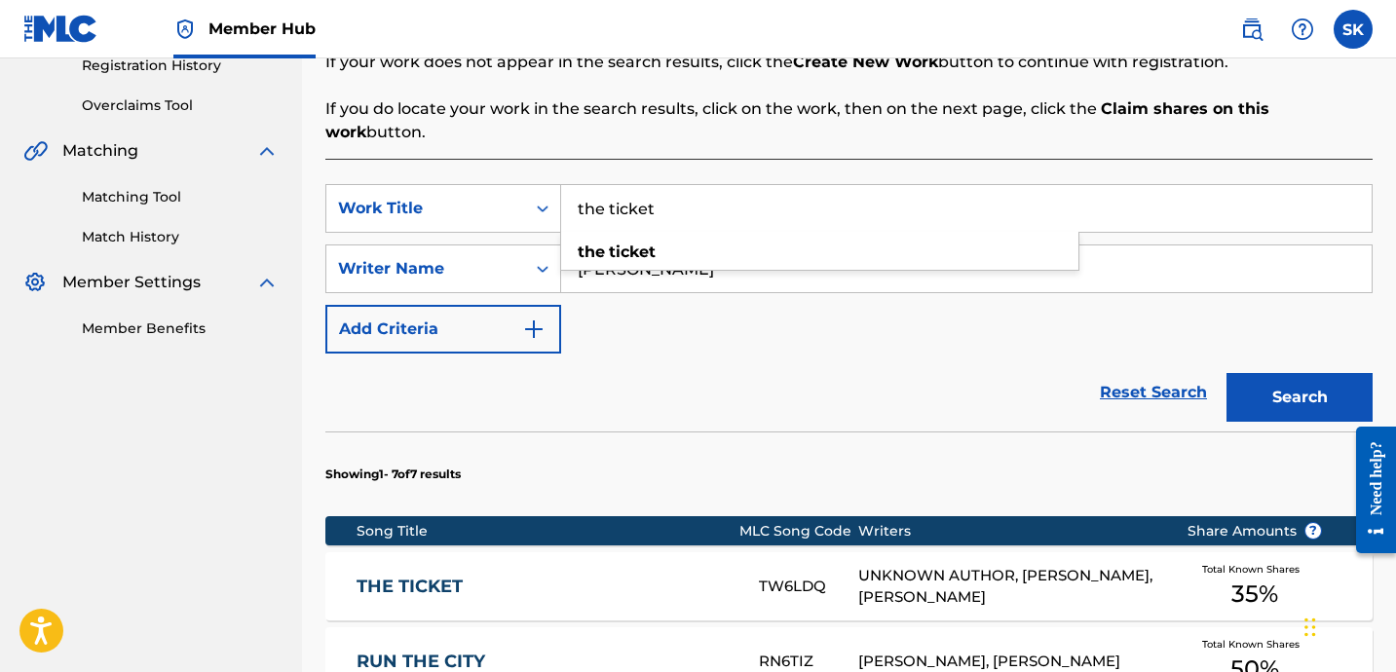
click at [718, 199] on input "the ticket" at bounding box center [966, 208] width 810 height 47
click at [631, 192] on input "the ticket" at bounding box center [966, 208] width 810 height 47
click at [632, 192] on input "the ticket" at bounding box center [966, 208] width 810 height 47
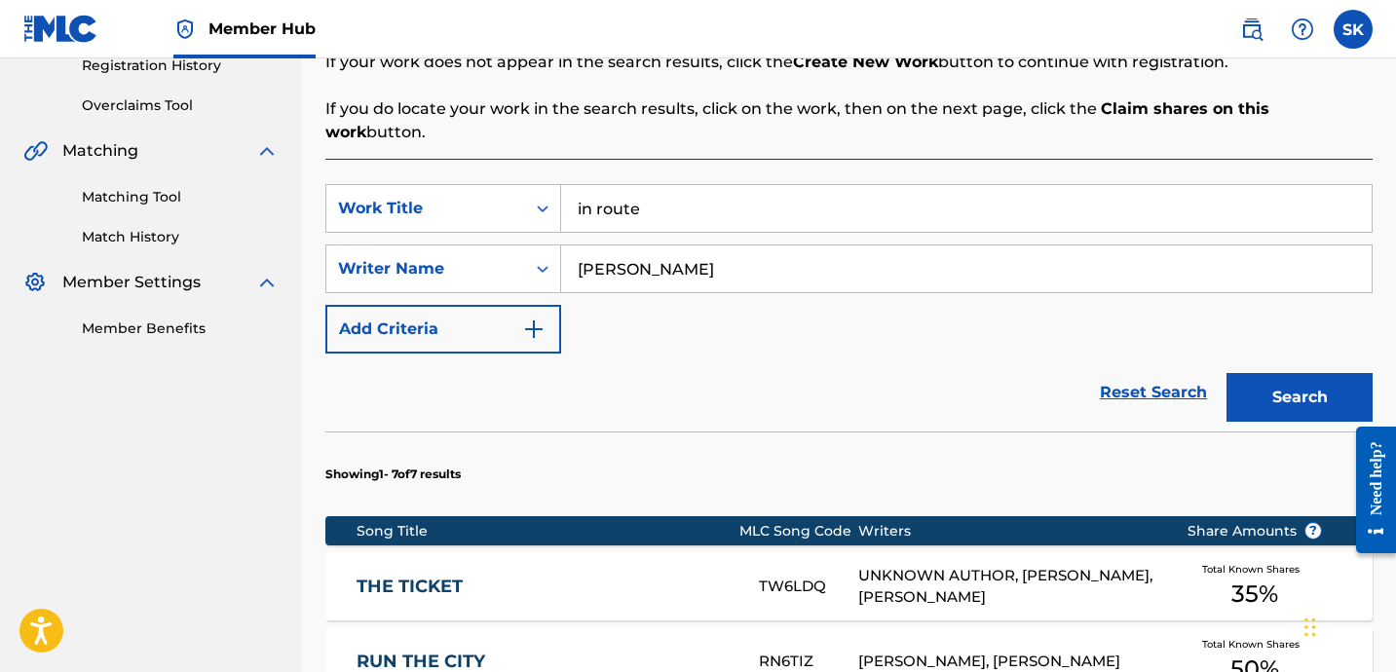
type input "in route"
click at [652, 247] on input "milan sc" at bounding box center [966, 268] width 810 height 47
paste input "zelcsanyi"
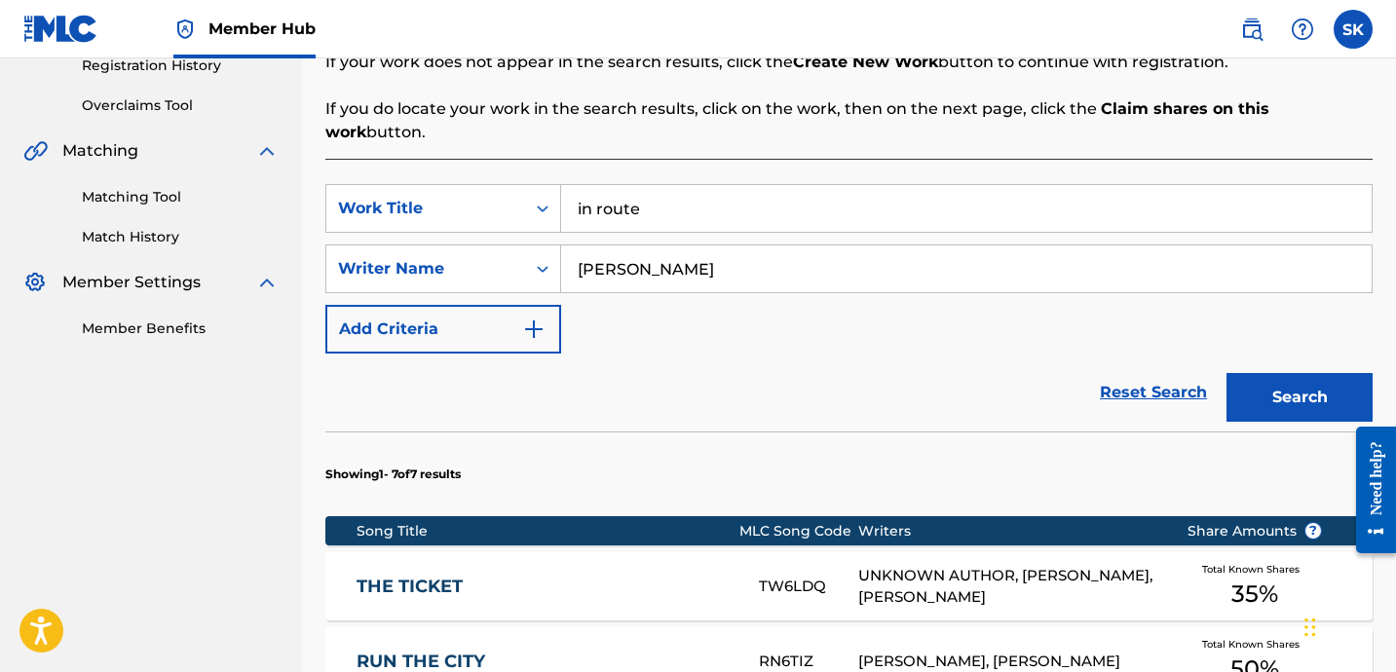
type input "[PERSON_NAME]"
click at [1226, 373] on button "Search" at bounding box center [1299, 397] width 146 height 49
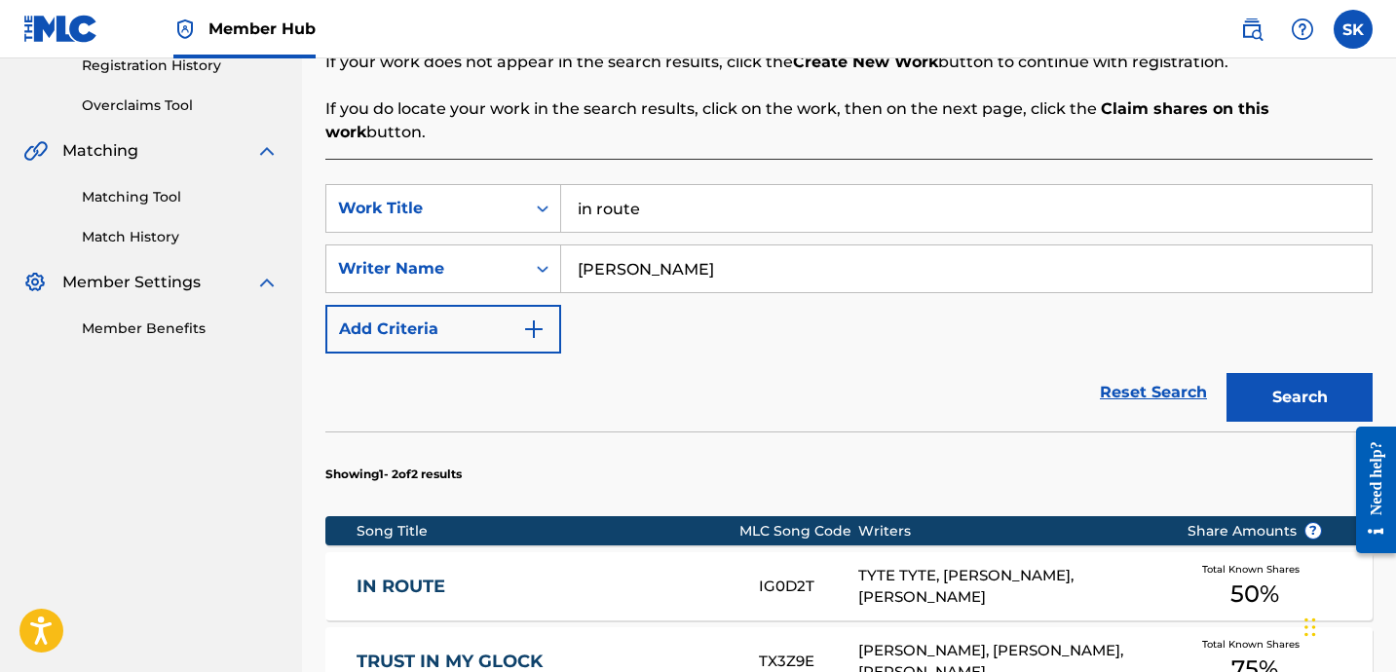
click at [643, 189] on input "in route" at bounding box center [966, 208] width 810 height 47
click at [1226, 373] on button "Search" at bounding box center [1299, 397] width 146 height 49
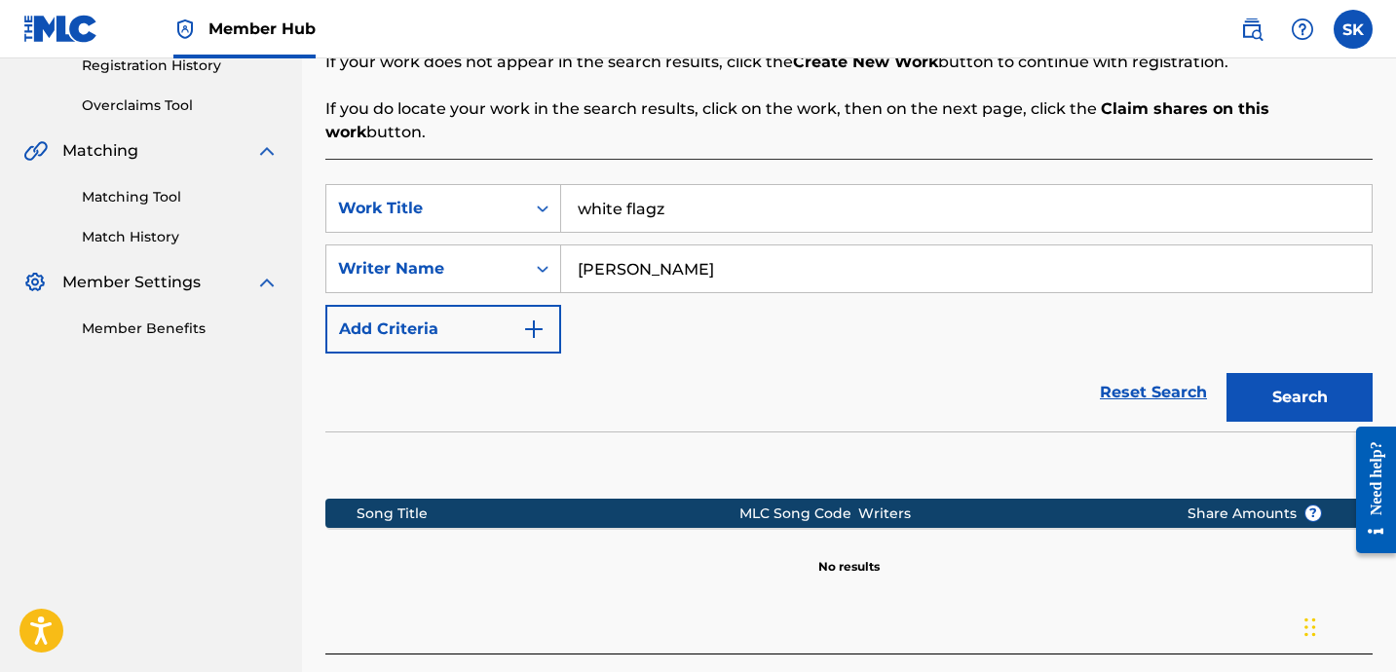
click at [661, 188] on input "white flagz" at bounding box center [966, 208] width 810 height 47
click at [659, 189] on input "white flagz" at bounding box center [966, 208] width 810 height 47
click at [1226, 373] on button "Search" at bounding box center [1299, 397] width 146 height 49
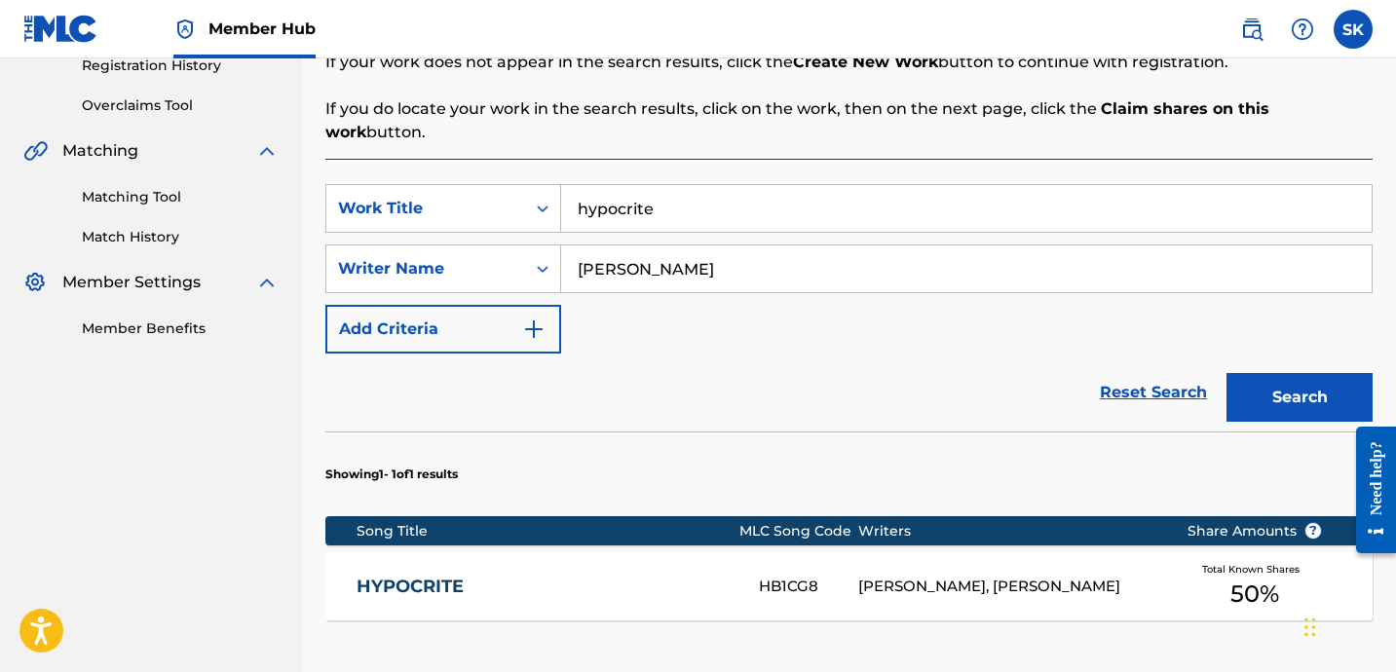
click at [676, 185] on input "hypocrite" at bounding box center [966, 208] width 810 height 47
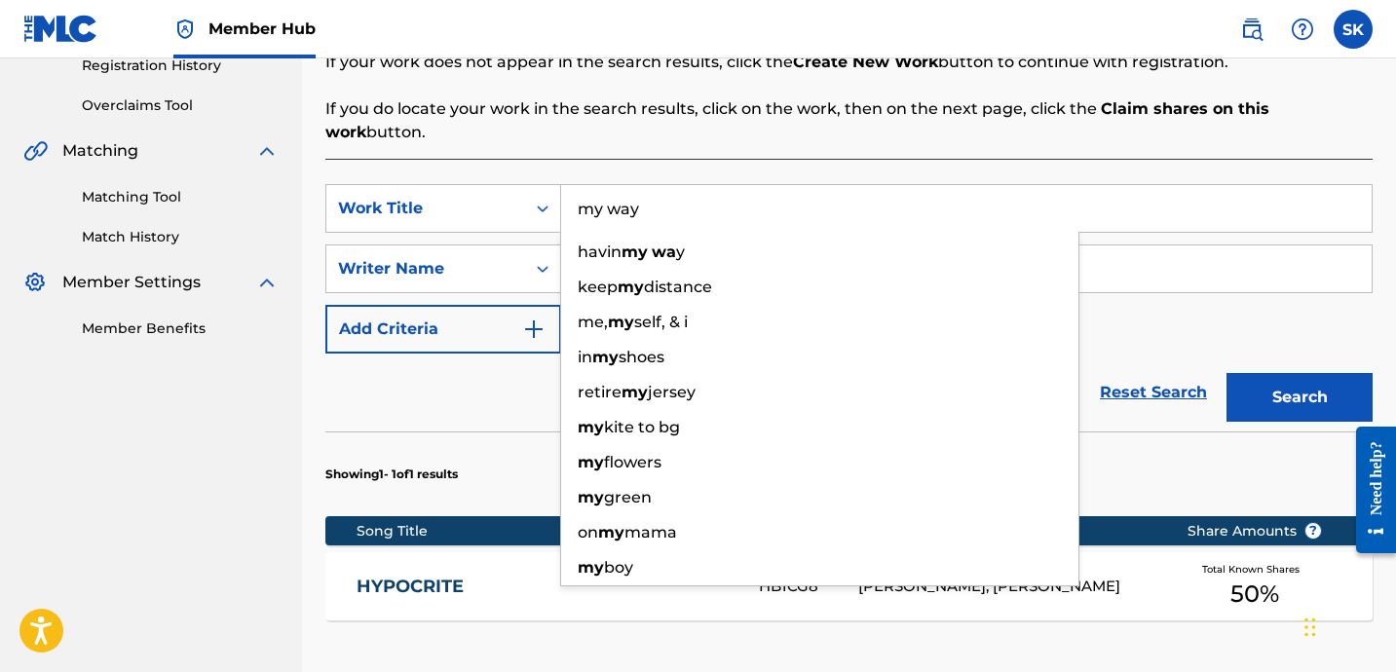
click at [1226, 373] on button "Search" at bounding box center [1299, 397] width 146 height 49
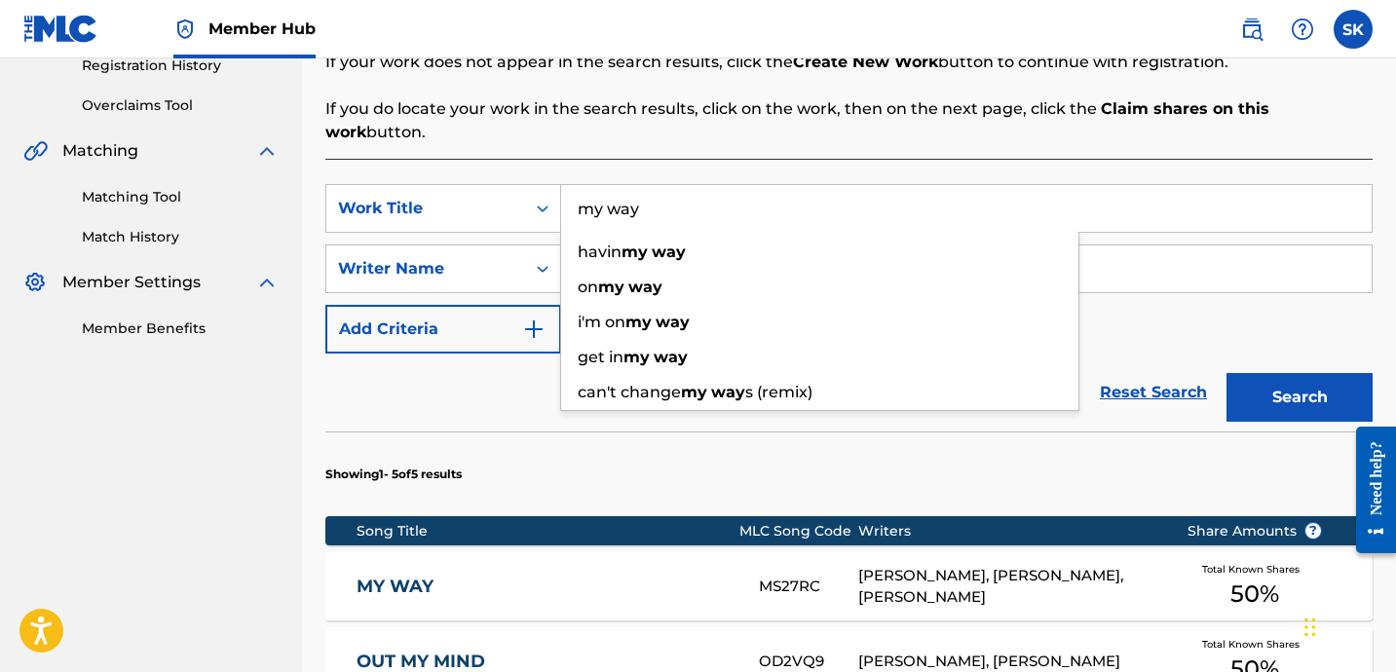
click at [624, 185] on input "my way" at bounding box center [966, 208] width 810 height 47
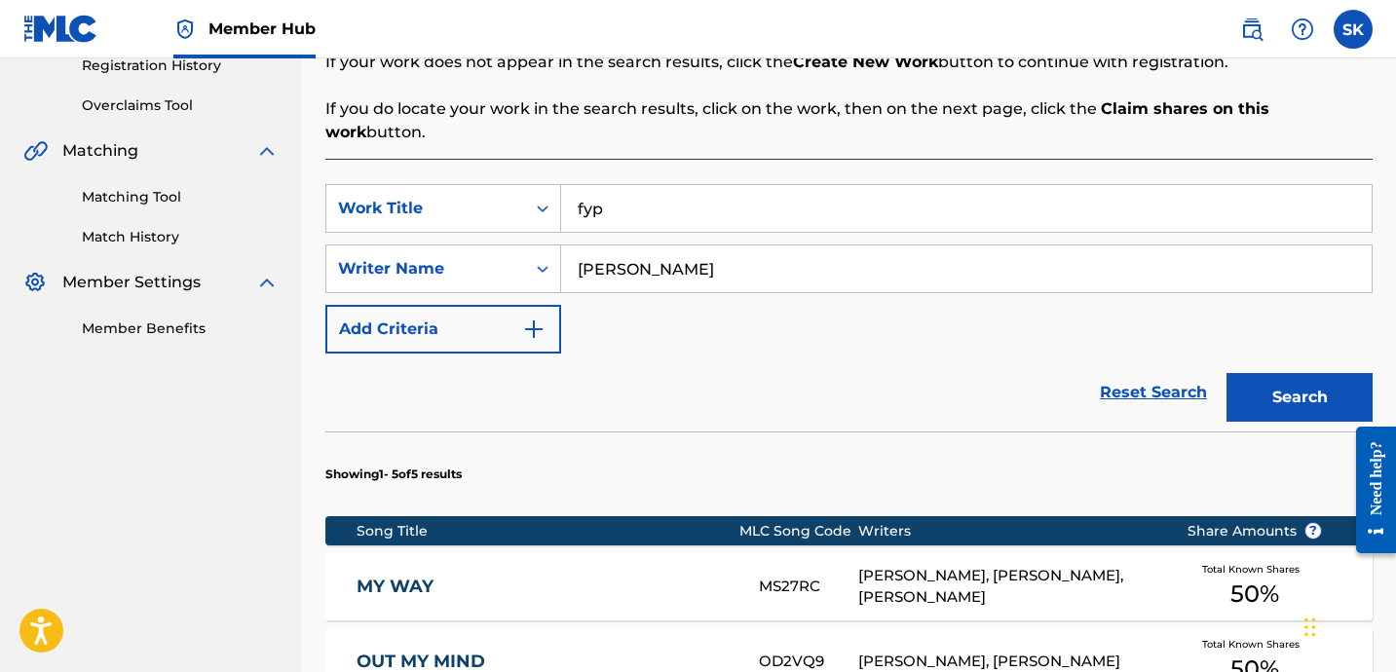
click at [1226, 373] on button "Search" at bounding box center [1299, 397] width 146 height 49
click at [683, 189] on input "fyp" at bounding box center [966, 208] width 810 height 47
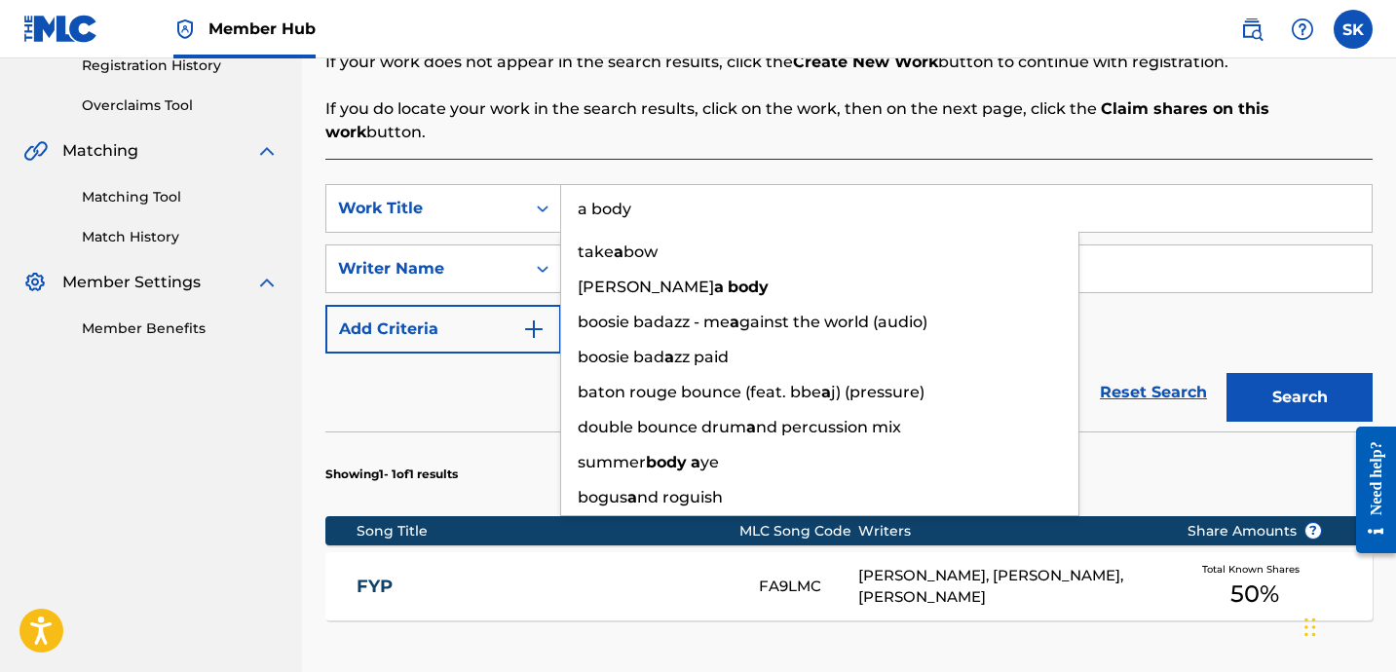
click at [1226, 373] on button "Search" at bounding box center [1299, 397] width 146 height 49
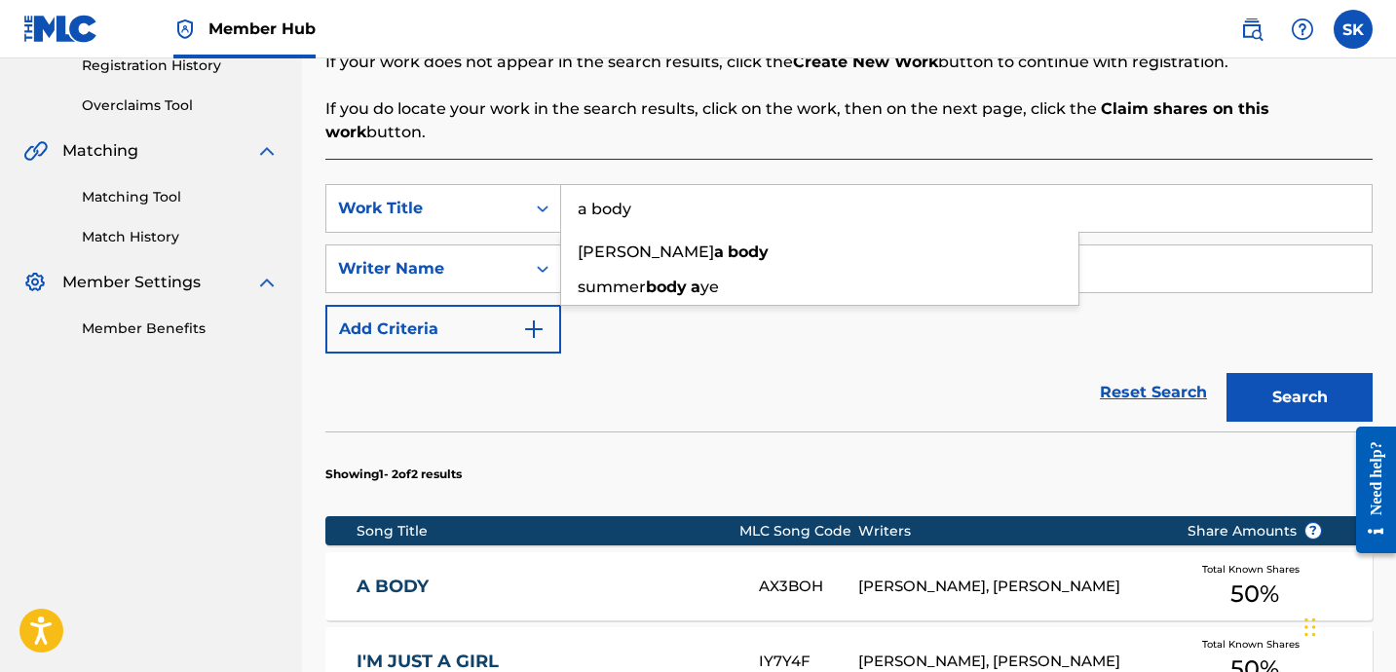
click at [662, 197] on input "a body" at bounding box center [966, 208] width 810 height 47
click at [662, 193] on input "a body" at bounding box center [966, 208] width 810 height 47
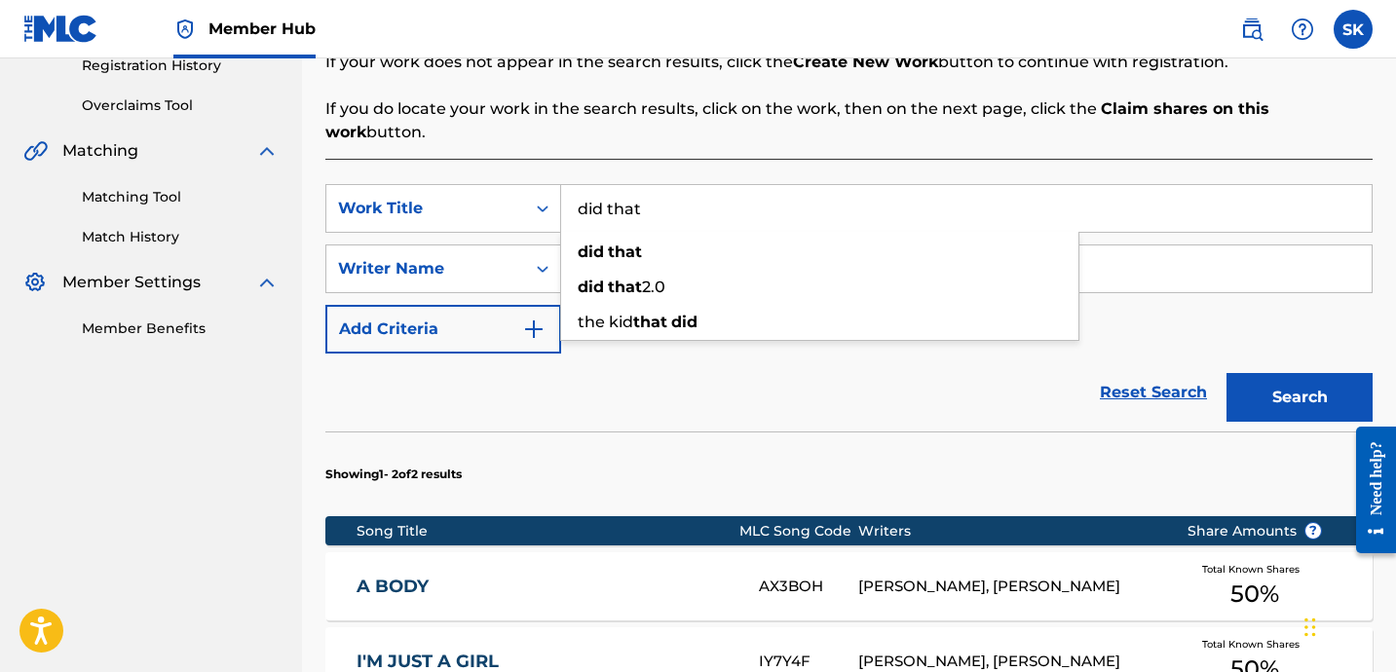
click at [1226, 373] on button "Search" at bounding box center [1299, 397] width 146 height 49
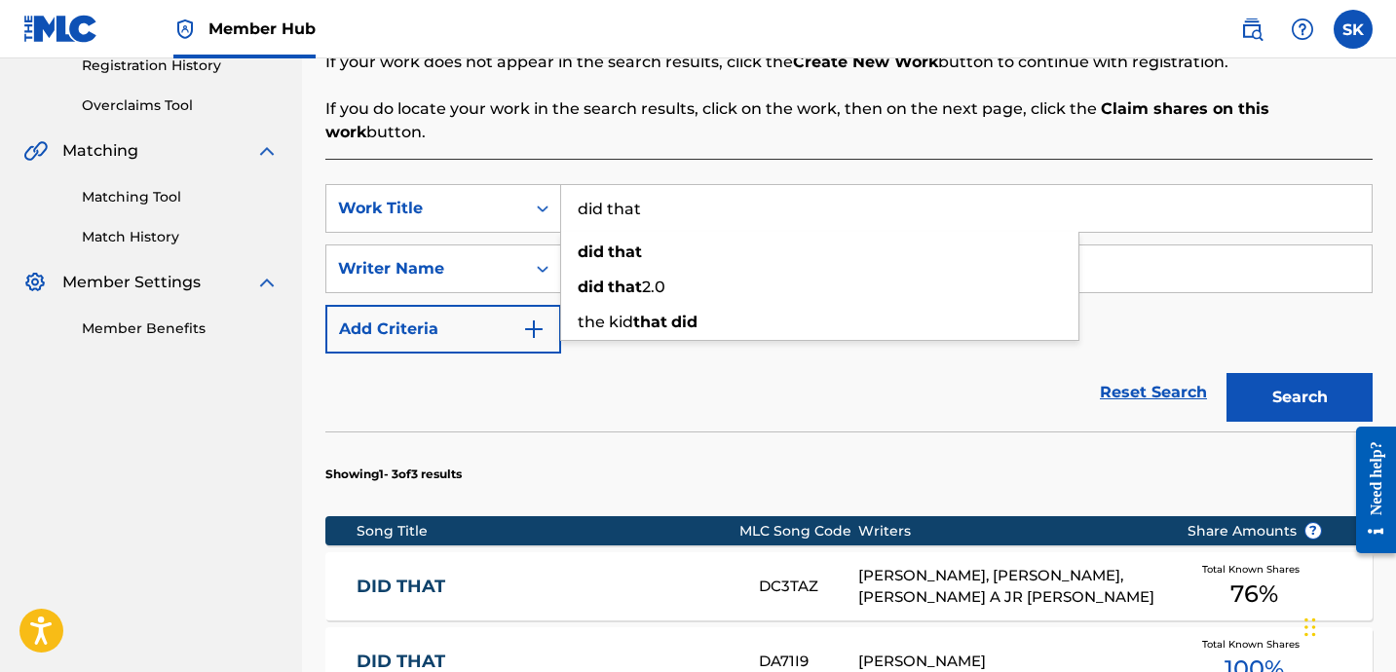
click at [658, 186] on input "did that" at bounding box center [966, 208] width 810 height 47
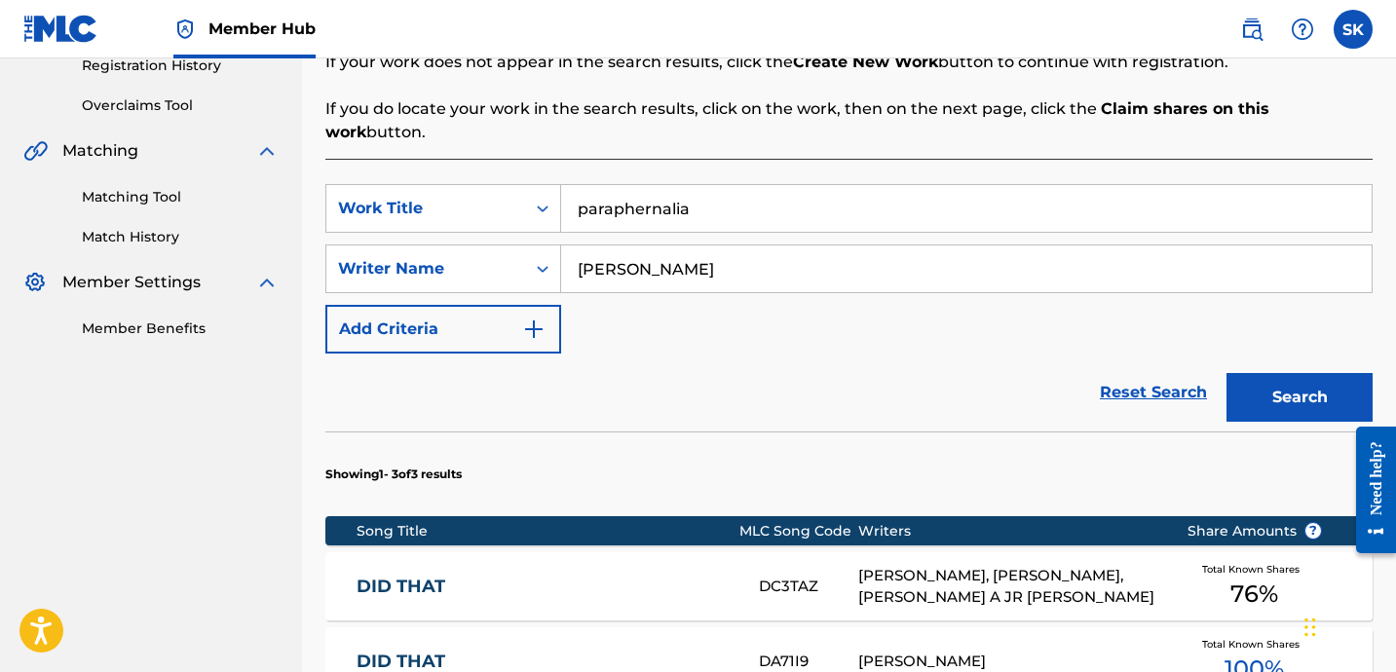
click at [1226, 373] on button "Search" at bounding box center [1299, 397] width 146 height 49
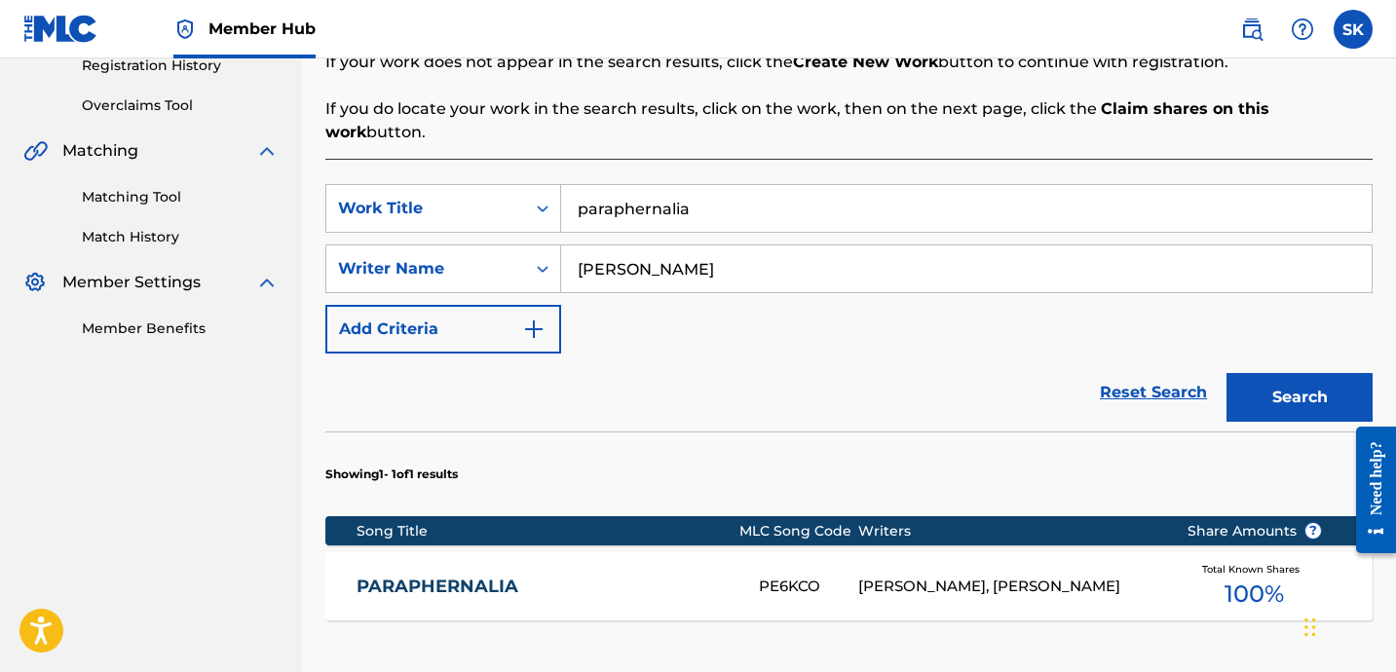
click at [645, 192] on input "paraphernalia" at bounding box center [966, 208] width 810 height 47
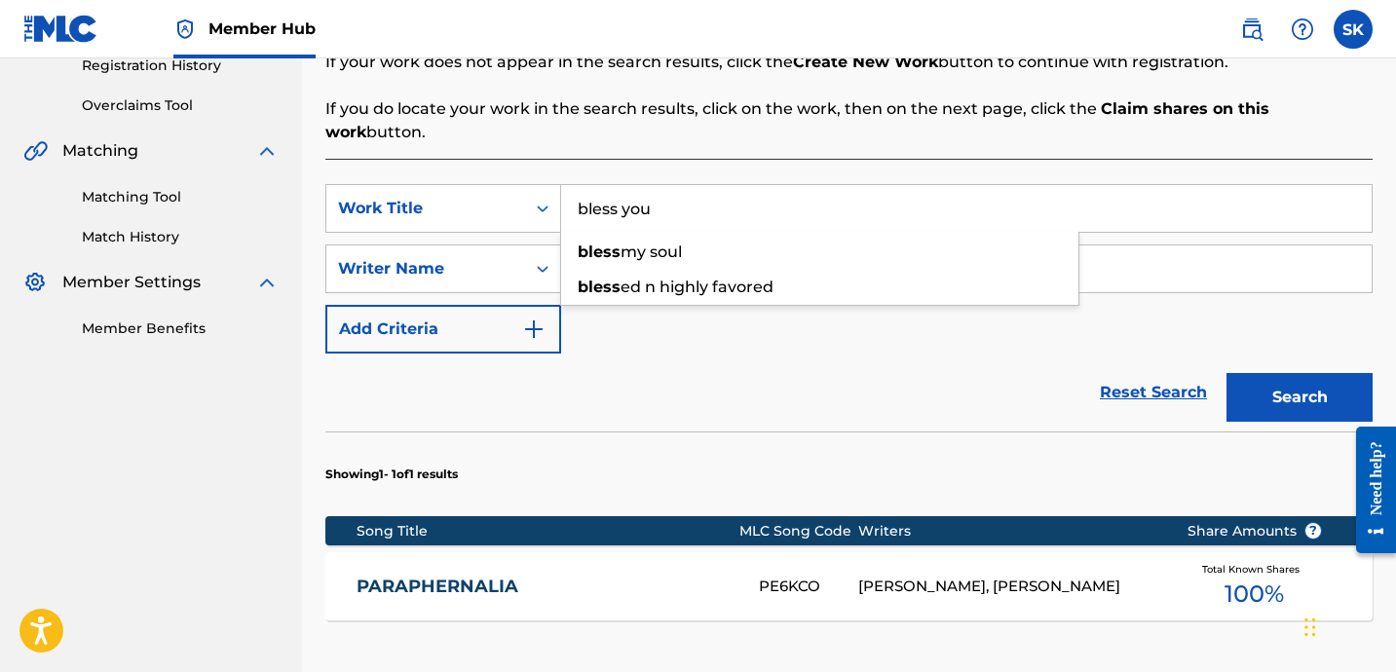
click at [1226, 373] on button "Search" at bounding box center [1299, 397] width 146 height 49
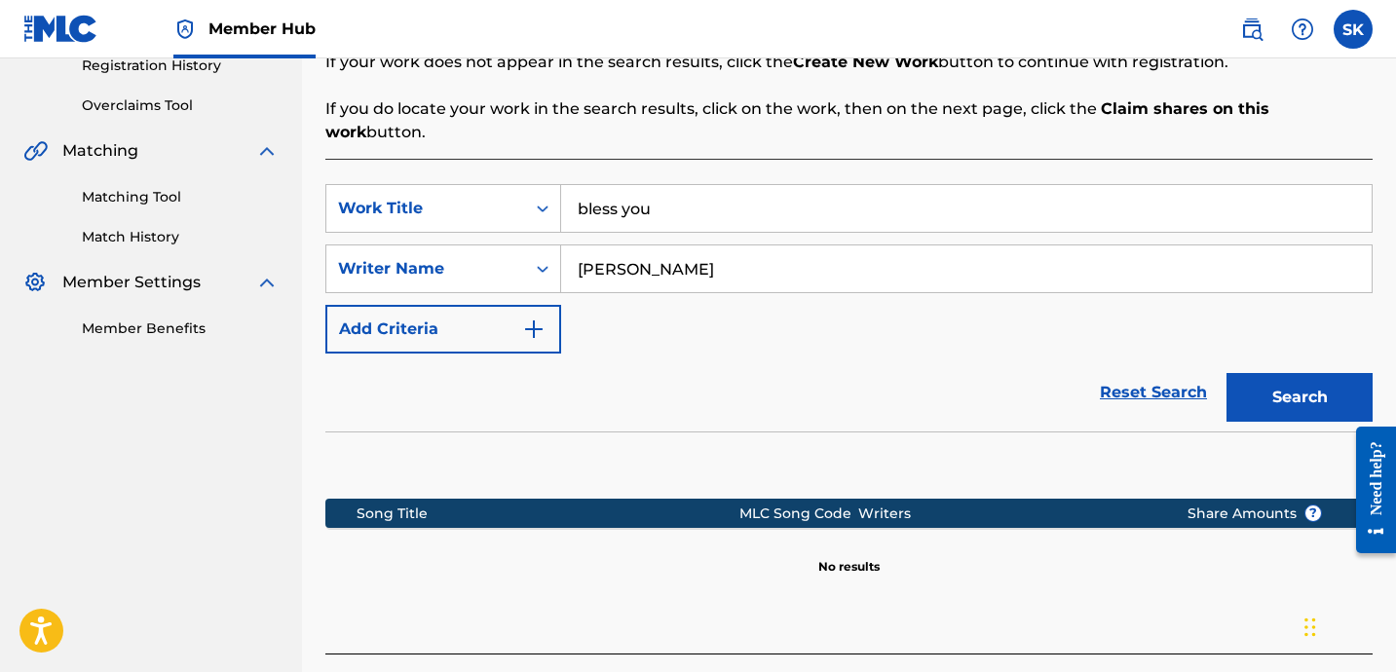
click at [638, 185] on input "bless you" at bounding box center [966, 208] width 810 height 47
click at [1226, 373] on button "Search" at bounding box center [1299, 397] width 146 height 49
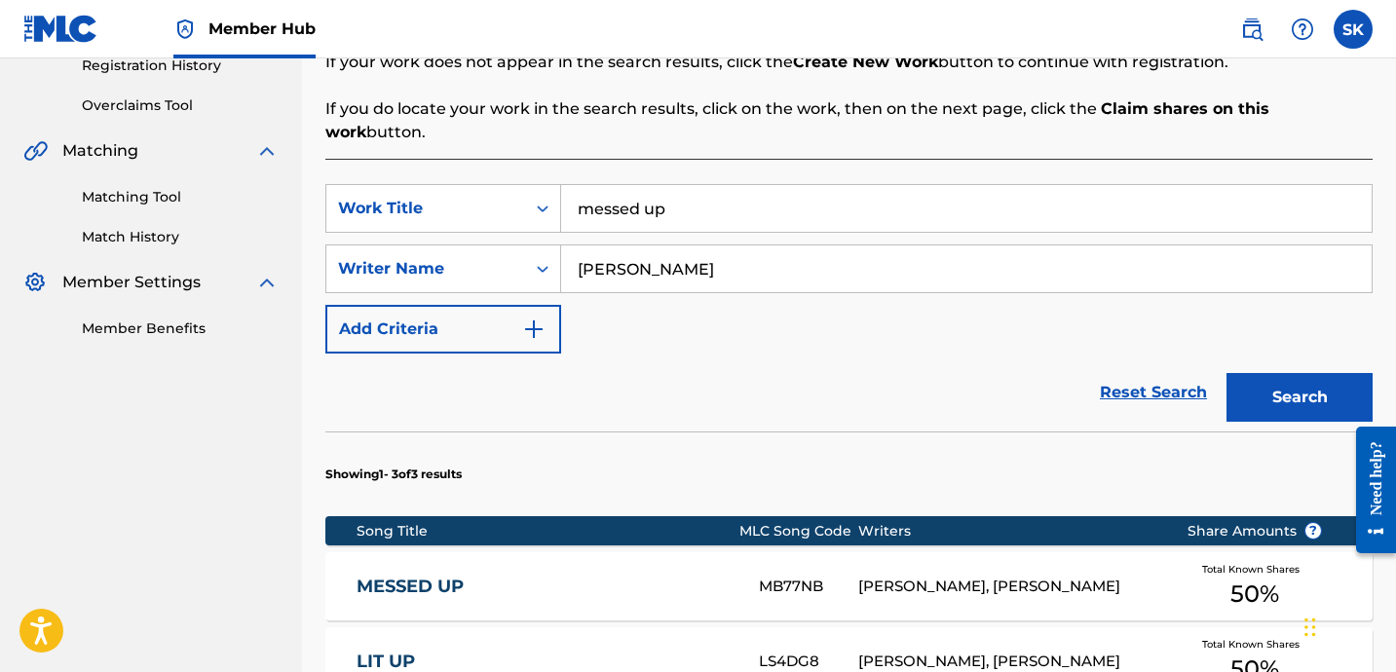
click at [631, 185] on input "messed up" at bounding box center [966, 208] width 810 height 47
click at [1226, 373] on button "Search" at bounding box center [1299, 397] width 146 height 49
click at [616, 200] on input "red bottoms" at bounding box center [966, 208] width 810 height 47
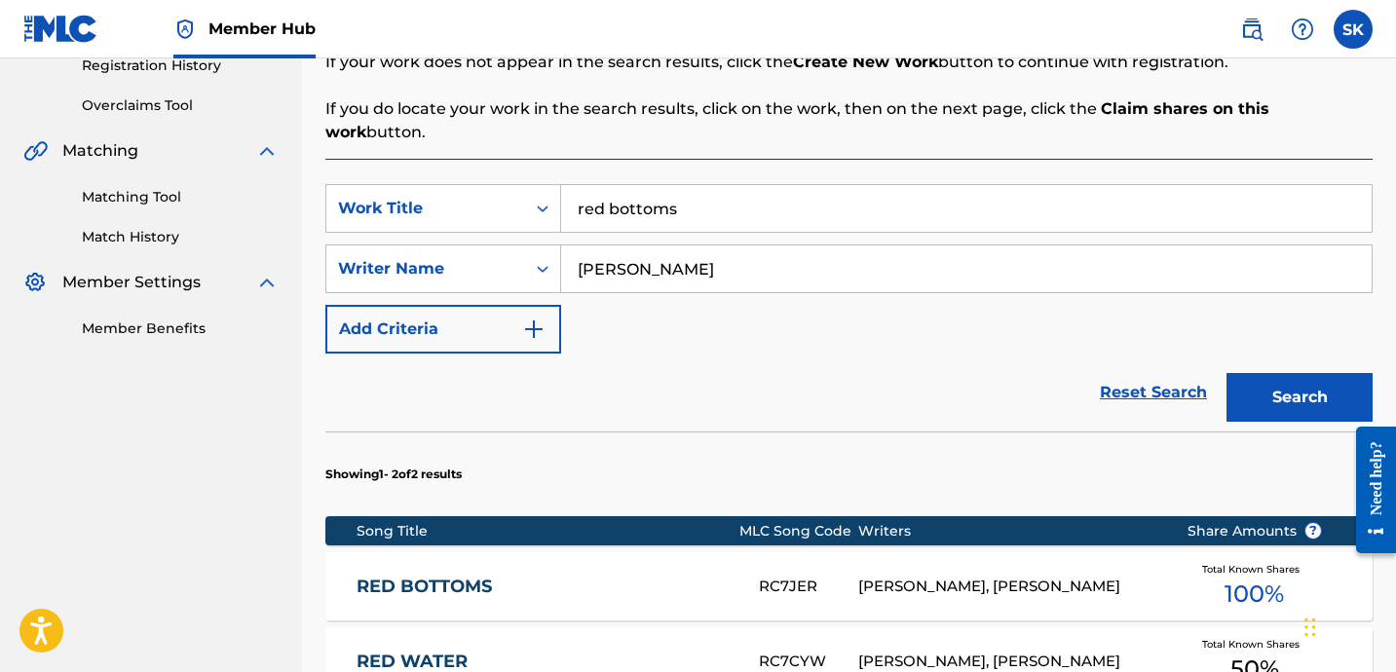
click at [616, 200] on input "red bottoms" at bounding box center [966, 208] width 810 height 47
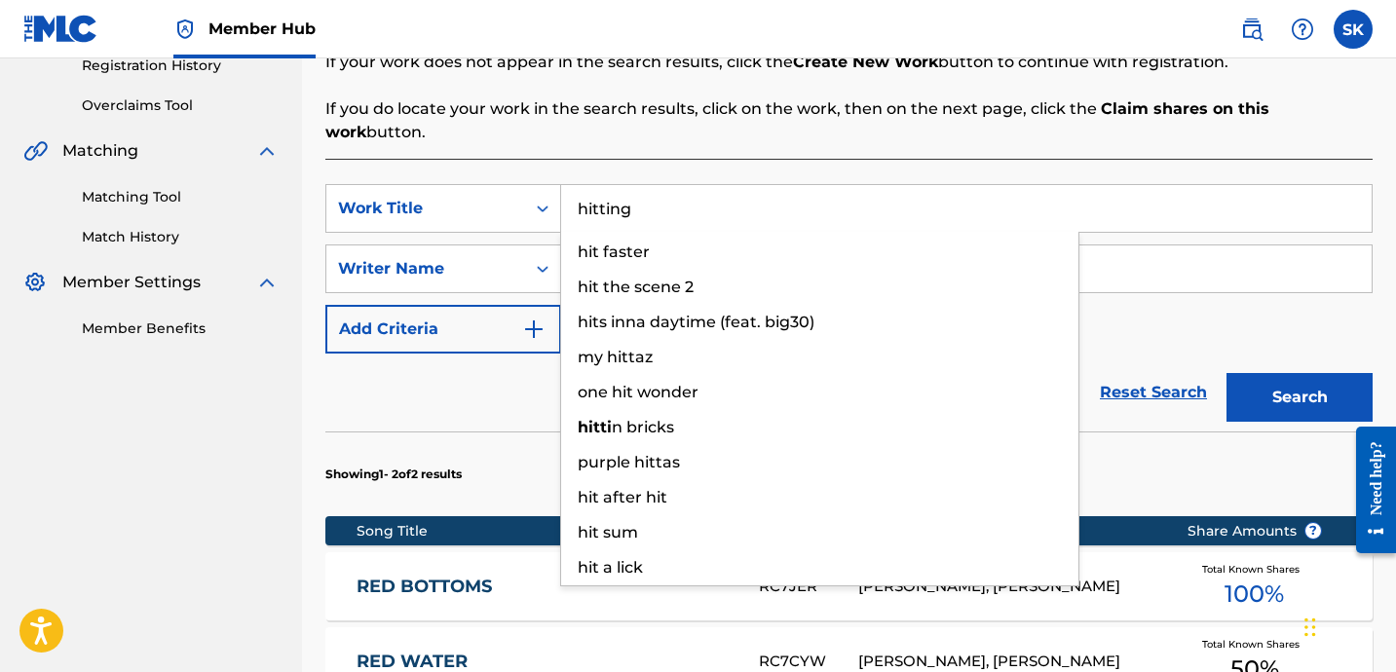
click at [1226, 373] on button "Search" at bounding box center [1299, 397] width 146 height 49
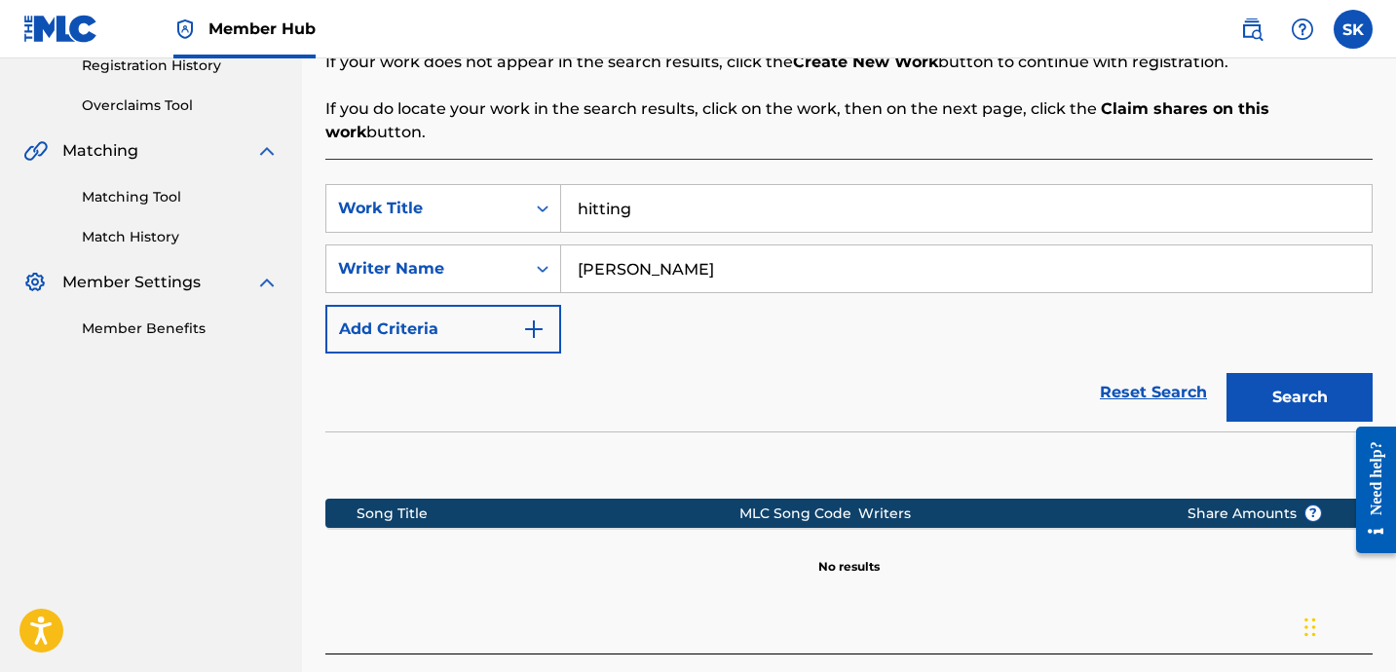
click at [679, 185] on input "hitting" at bounding box center [966, 208] width 810 height 47
click at [667, 185] on input "hitting" at bounding box center [966, 208] width 810 height 47
click at [1226, 373] on button "Search" at bounding box center [1299, 397] width 146 height 49
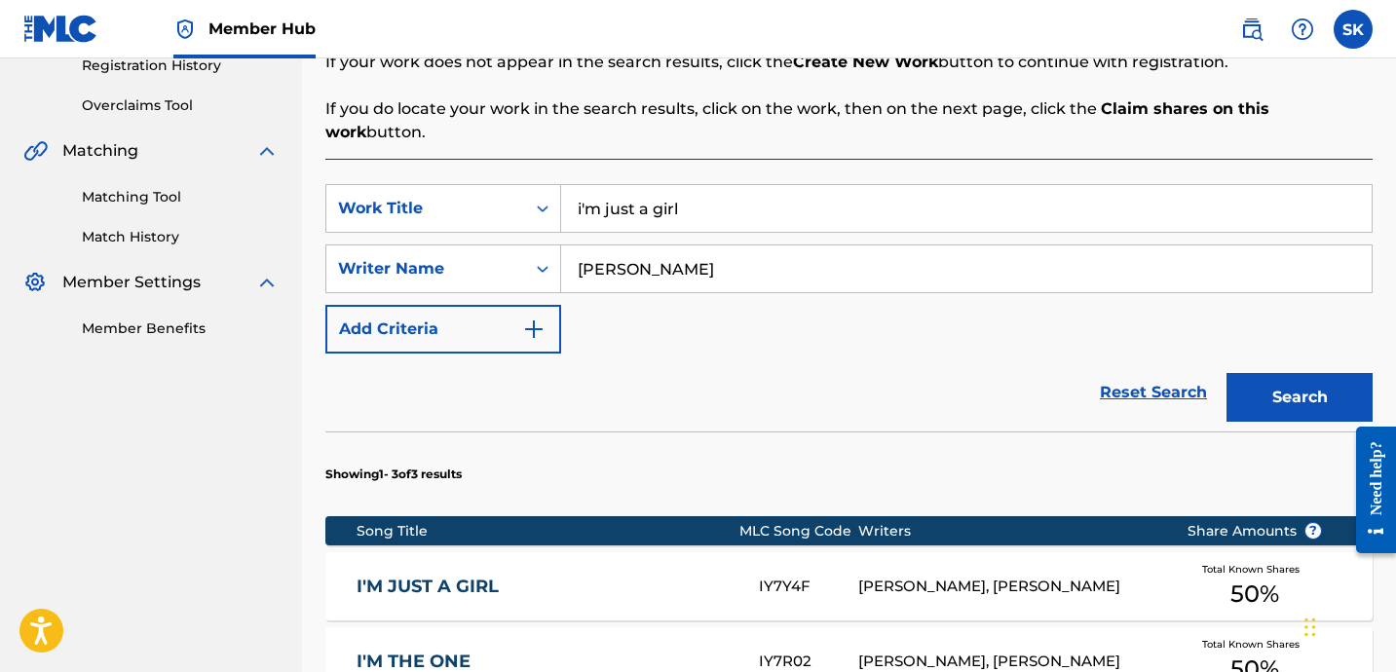
click at [619, 195] on input "i'm just a girl" at bounding box center [966, 208] width 810 height 47
click at [1226, 373] on button "Search" at bounding box center [1299, 397] width 146 height 49
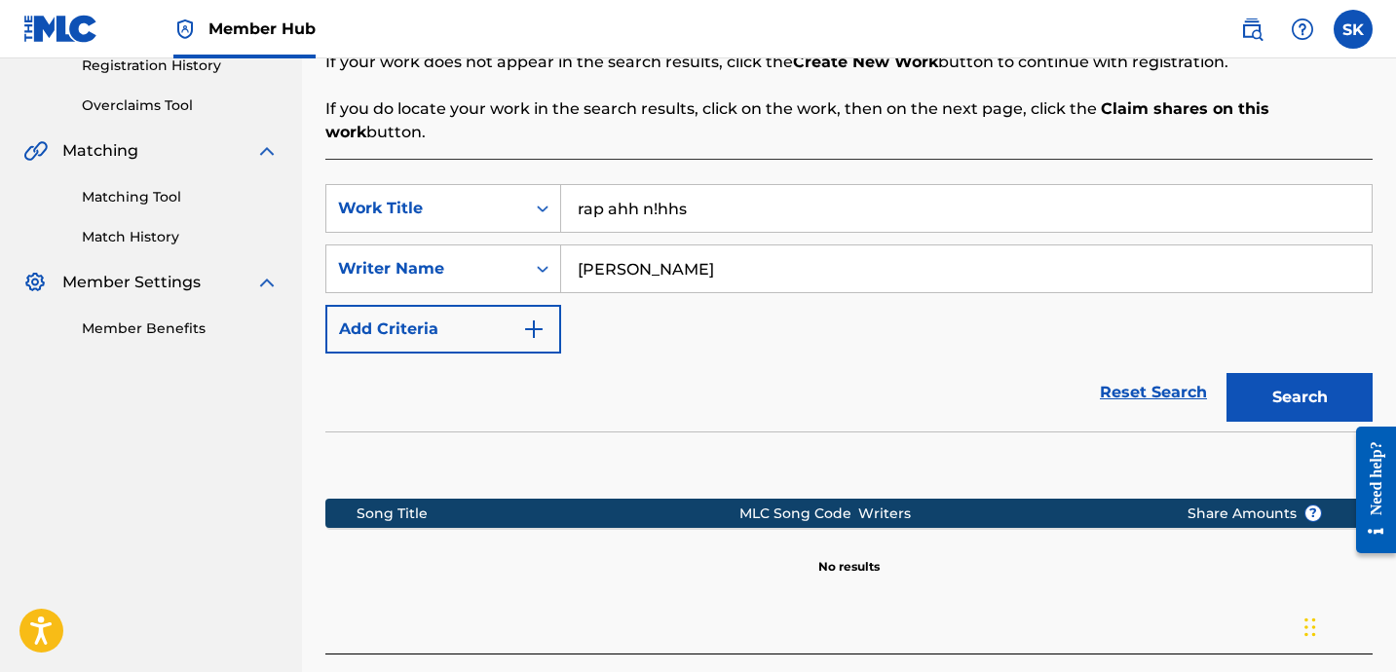
click at [660, 189] on input "rap ahh n!hhs" at bounding box center [966, 208] width 810 height 47
click at [1226, 373] on button "Search" at bounding box center [1299, 397] width 146 height 49
click at [716, 185] on input "rap ahh nihhs" at bounding box center [966, 208] width 810 height 47
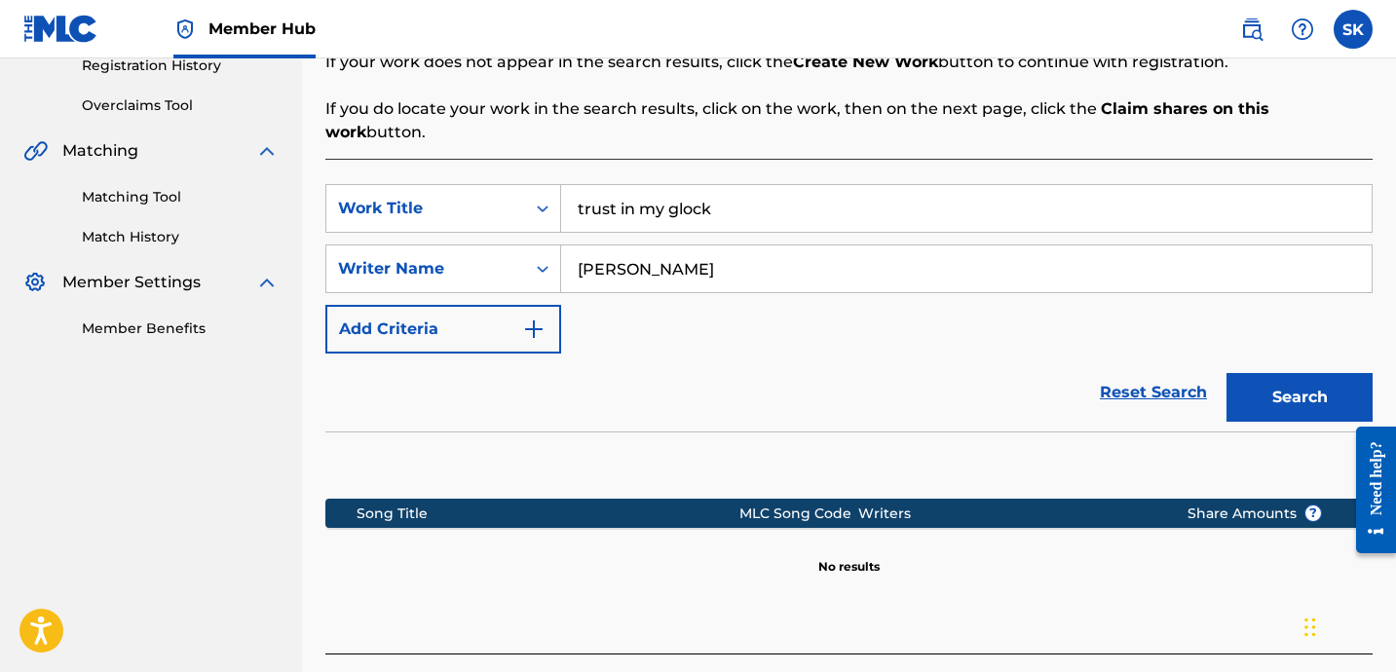
click at [1226, 373] on button "Search" at bounding box center [1299, 397] width 146 height 49
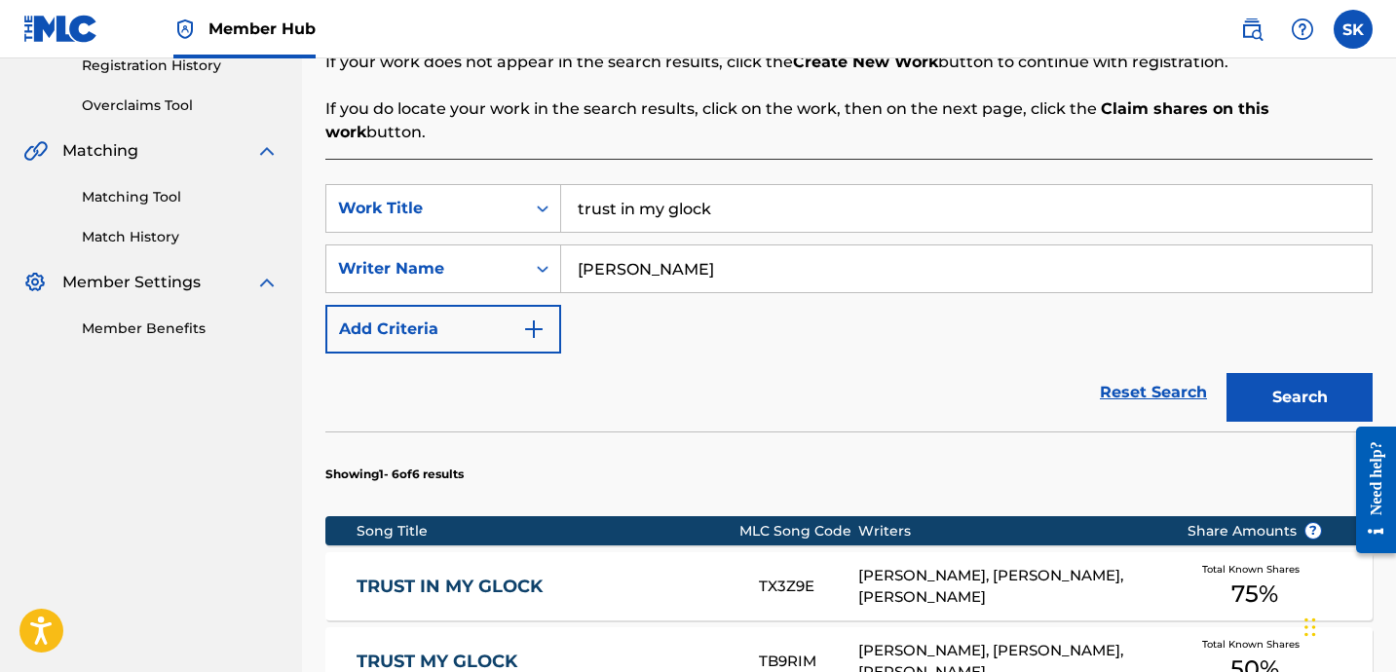
click at [617, 186] on input "trust in my glock" at bounding box center [966, 208] width 810 height 47
type input "t"
click at [1226, 373] on button "Search" at bounding box center [1299, 397] width 146 height 49
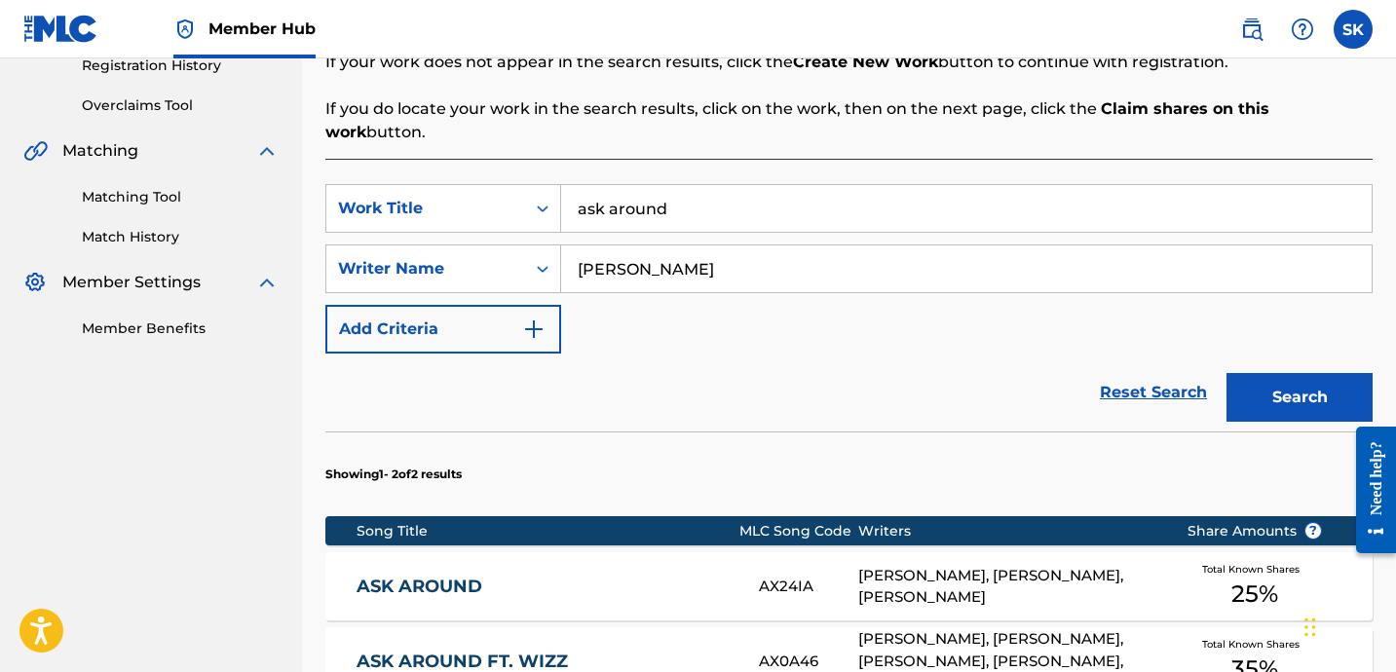
click at [628, 185] on input "ask around" at bounding box center [966, 208] width 810 height 47
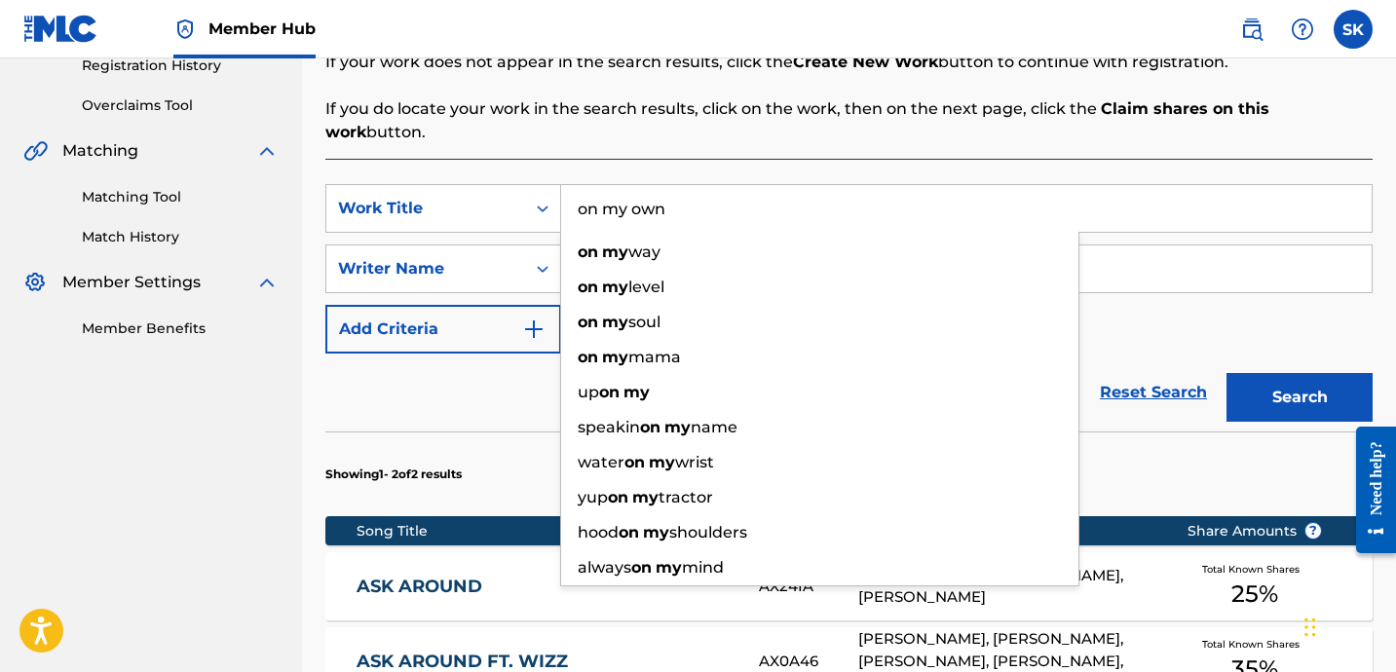
click at [1226, 373] on button "Search" at bounding box center [1299, 397] width 146 height 49
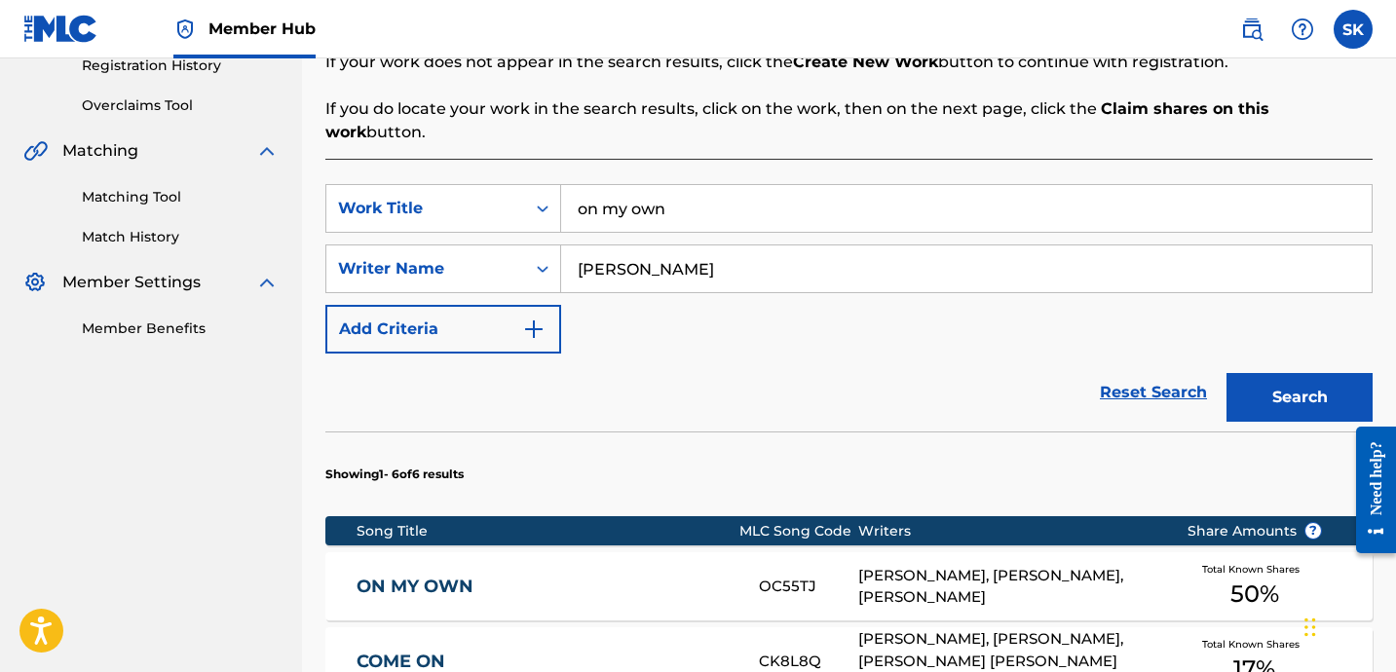
click at [640, 185] on input "on my own" at bounding box center [966, 208] width 810 height 47
click at [638, 185] on input "on my own" at bounding box center [966, 208] width 810 height 47
click at [1226, 373] on button "Search" at bounding box center [1299, 397] width 146 height 49
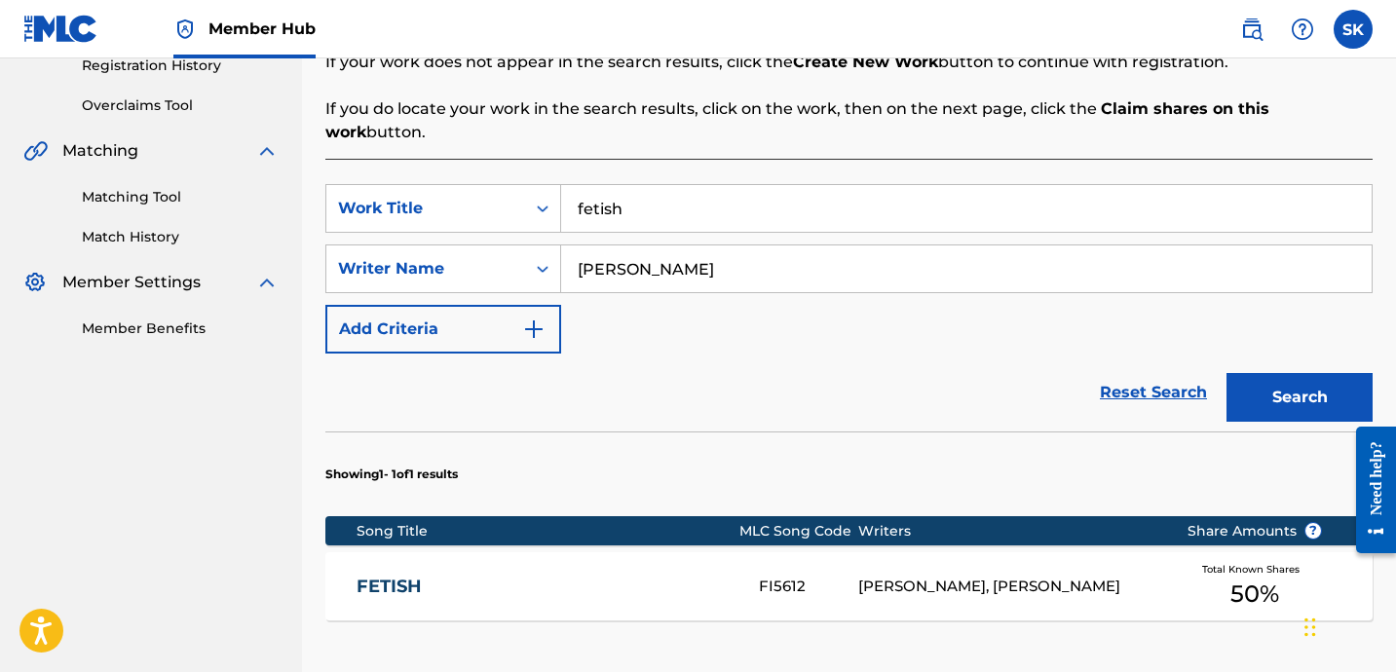
click at [629, 195] on input "fetish" at bounding box center [966, 208] width 810 height 47
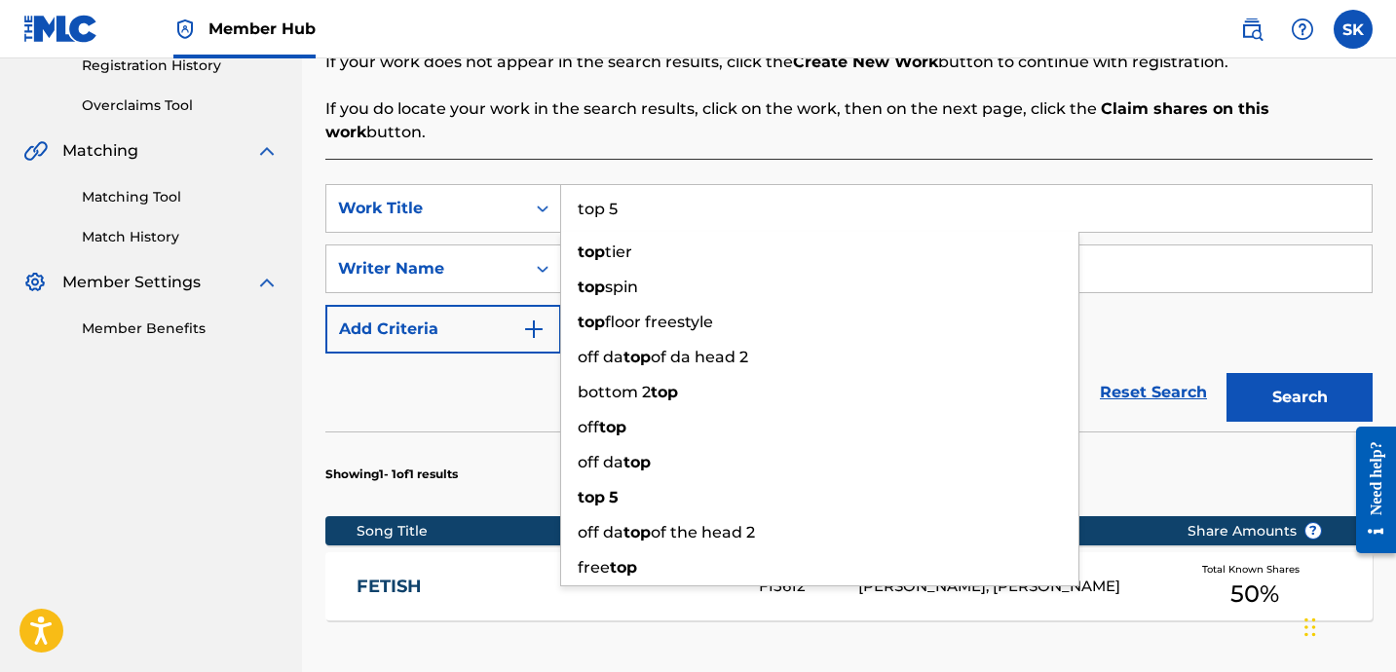
click at [1226, 373] on button "Search" at bounding box center [1299, 397] width 146 height 49
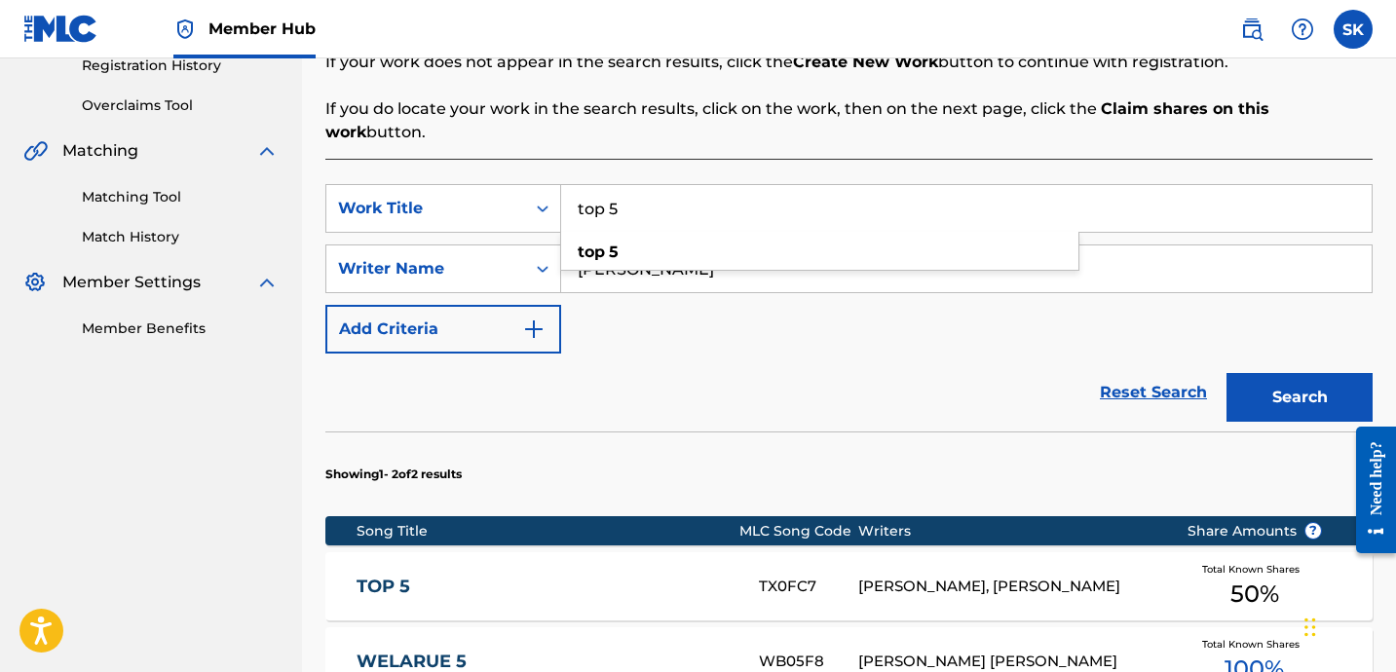
click at [721, 186] on input "top 5" at bounding box center [966, 208] width 810 height 47
click at [1226, 373] on button "Search" at bounding box center [1299, 397] width 146 height 49
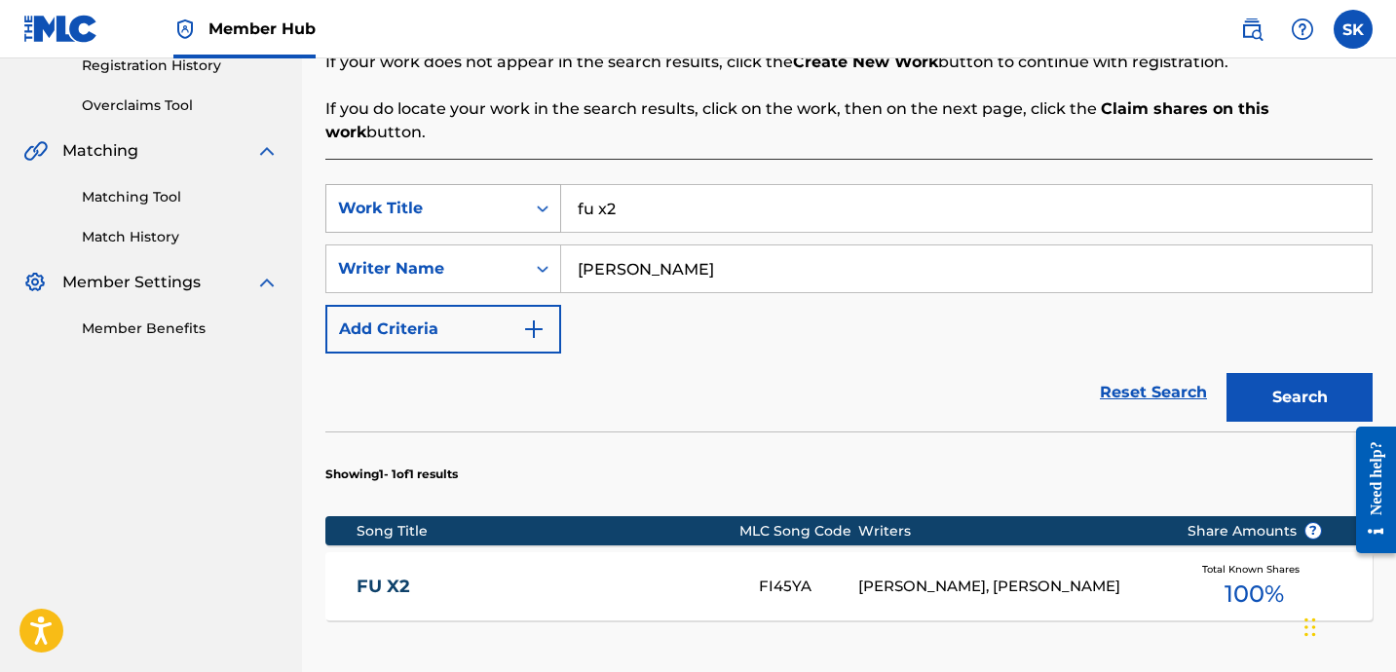
click at [550, 199] on icon "Search Form" at bounding box center [542, 208] width 19 height 19
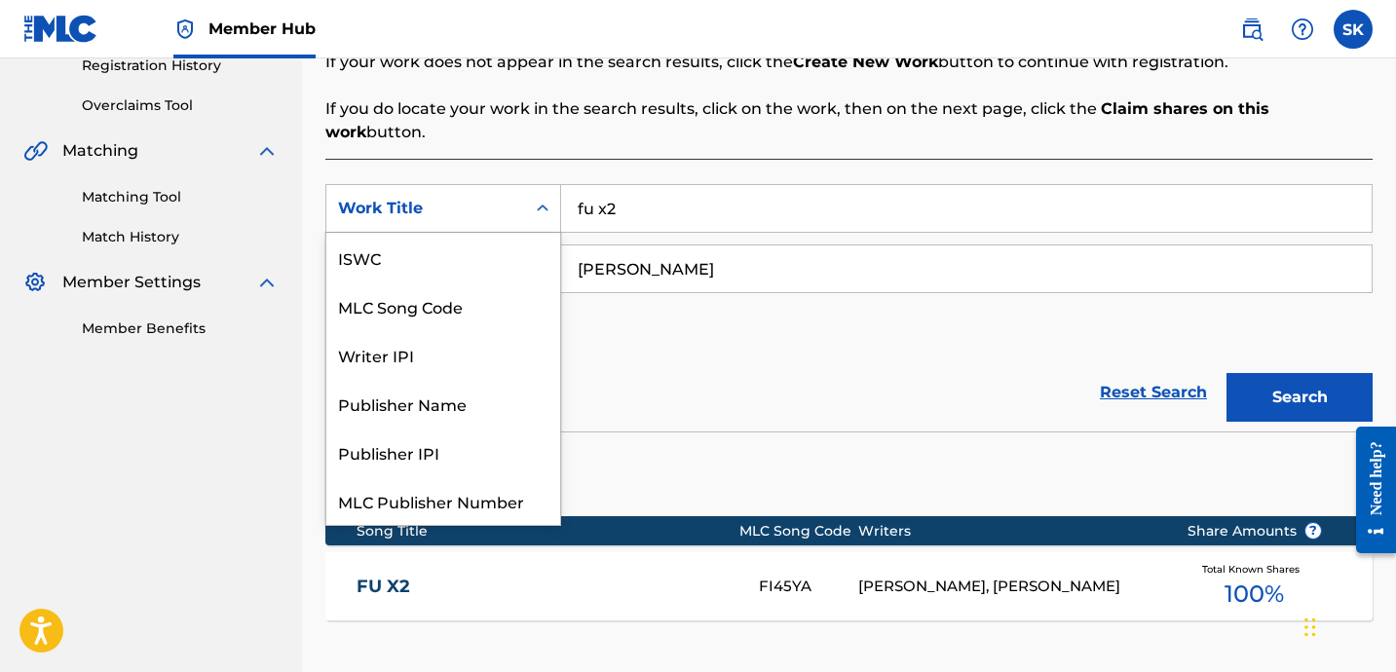
scroll to position [49, 0]
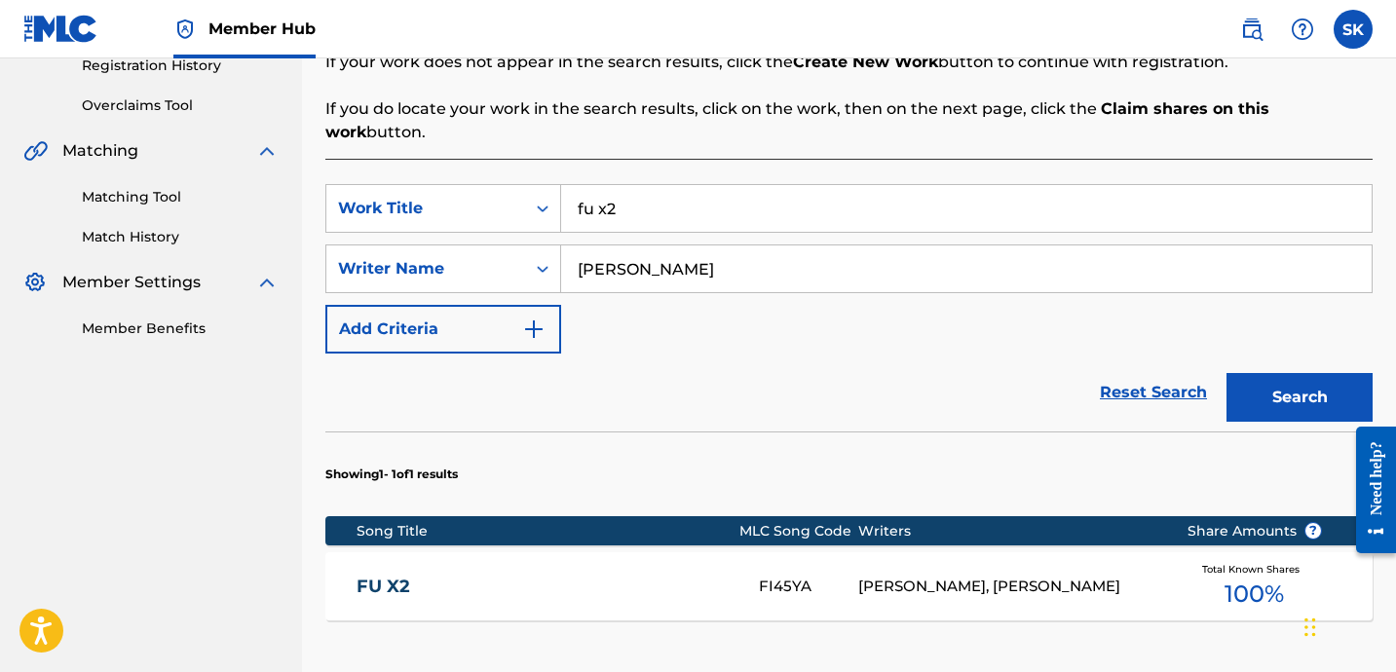
click at [621, 189] on input "fu x2" at bounding box center [966, 208] width 810 height 47
click at [1226, 373] on button "Search" at bounding box center [1299, 397] width 146 height 49
click at [661, 185] on input "[PERSON_NAME]" at bounding box center [966, 208] width 810 height 47
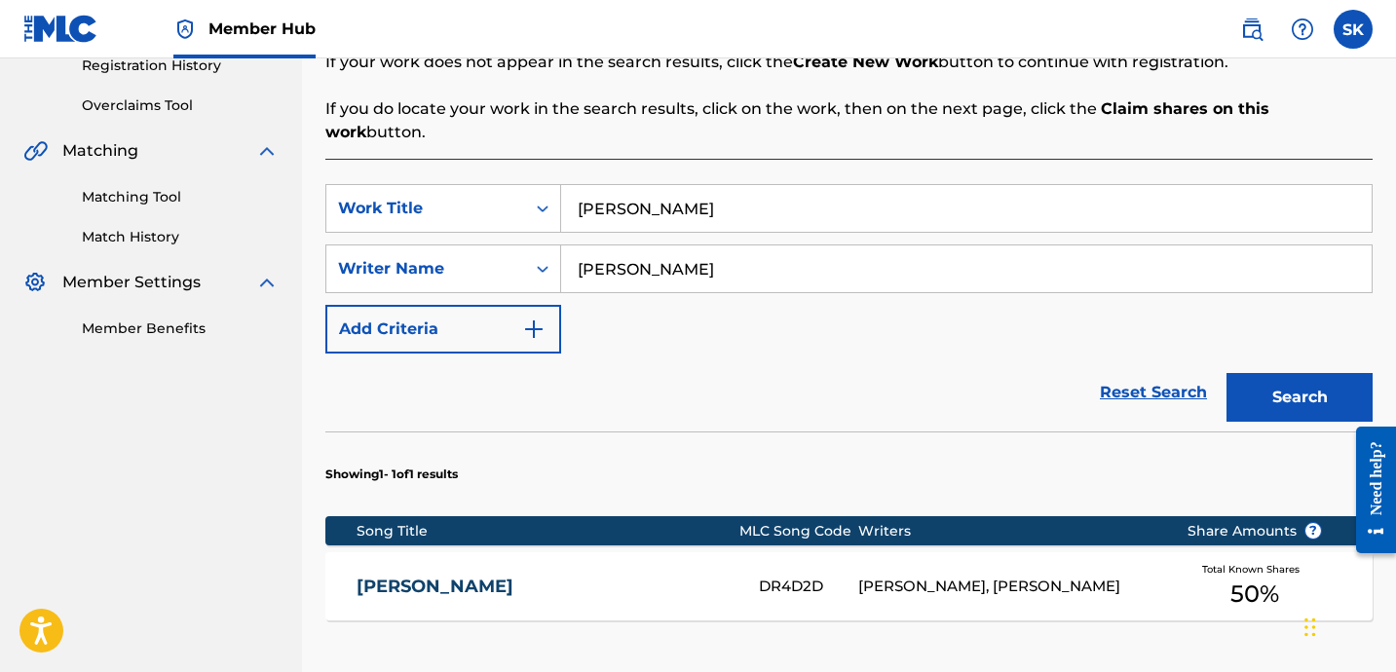
click at [661, 185] on input "[PERSON_NAME]" at bounding box center [966, 208] width 810 height 47
click at [1226, 373] on button "Search" at bounding box center [1299, 397] width 146 height 49
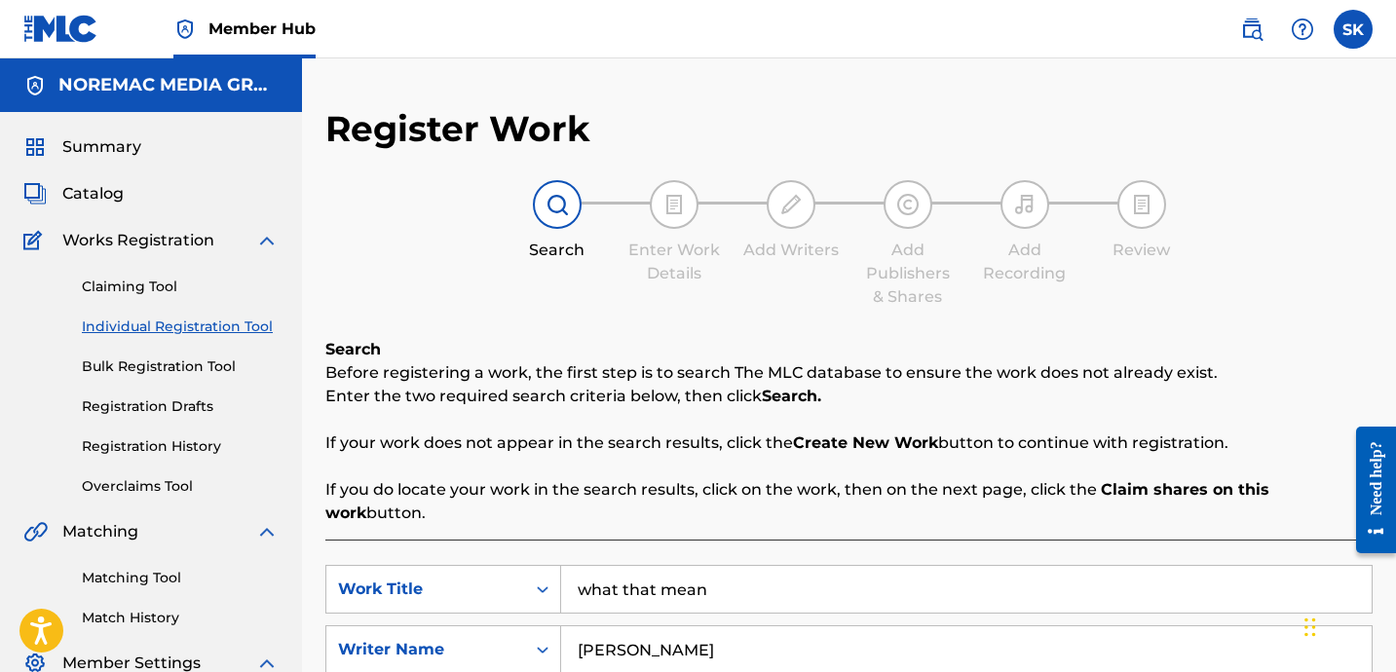
scroll to position [193, 0]
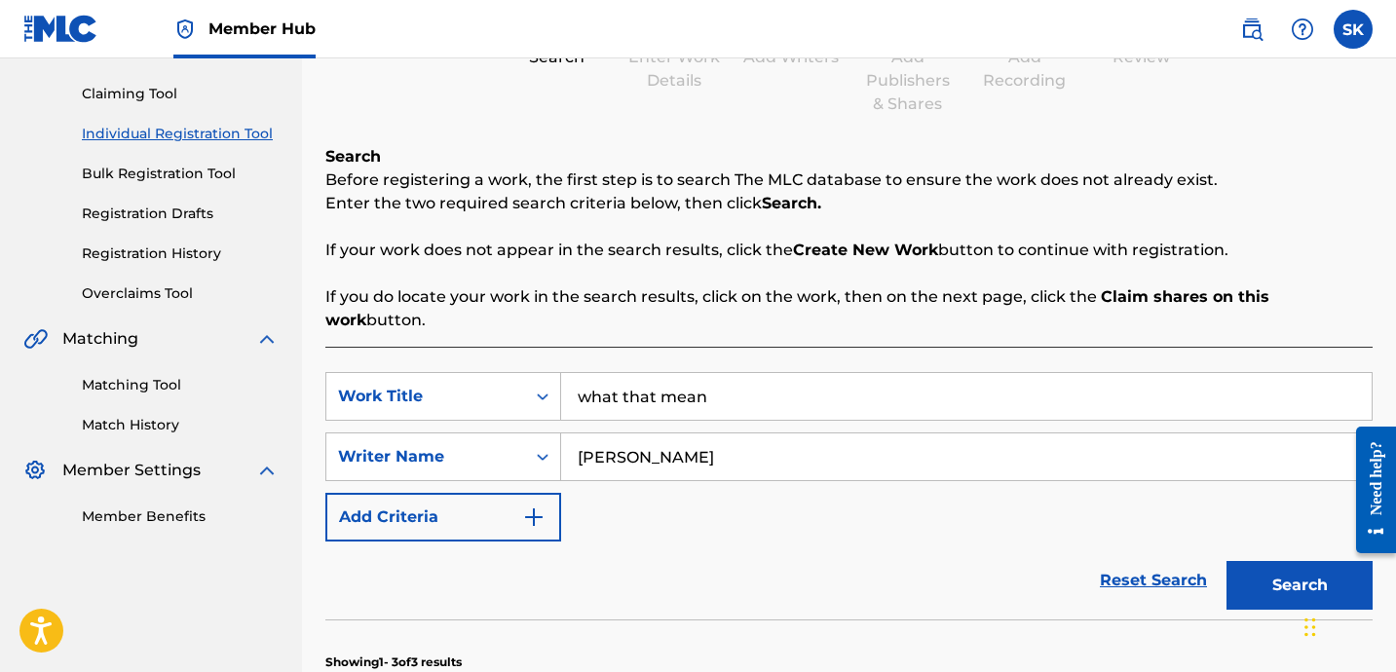
click at [696, 374] on input "what that mean" at bounding box center [966, 396] width 810 height 47
click at [695, 374] on input "what that mean" at bounding box center [966, 396] width 810 height 47
click at [1226, 561] on button "Search" at bounding box center [1299, 585] width 146 height 49
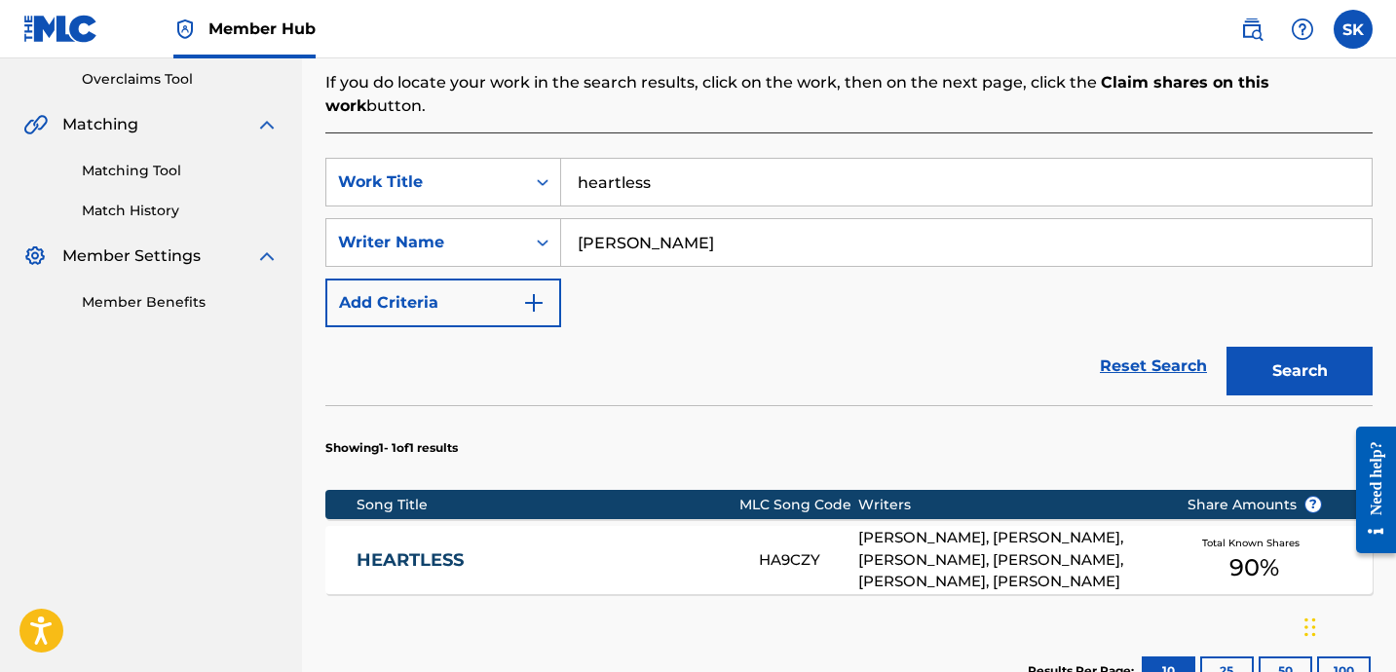
scroll to position [412, 0]
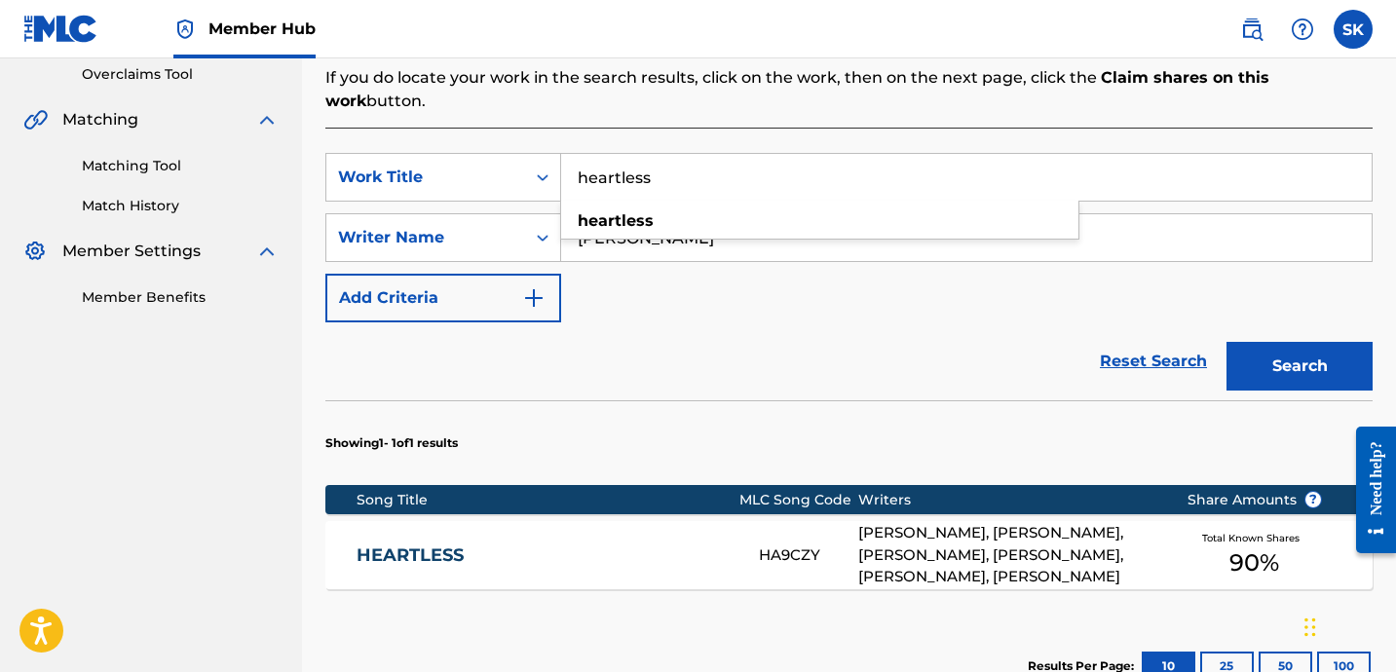
click at [689, 154] on input "heartless" at bounding box center [966, 177] width 810 height 47
click at [1226, 342] on button "Search" at bounding box center [1299, 366] width 146 height 49
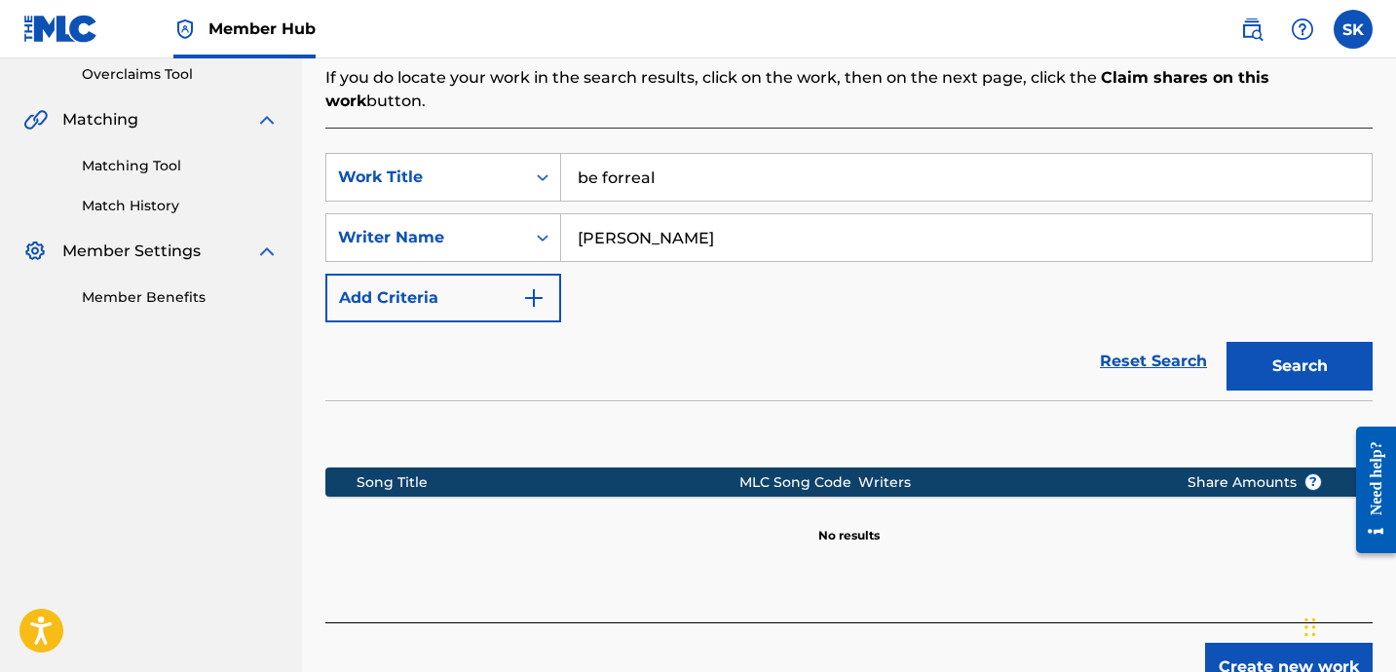
click at [619, 154] on input "be forreal" at bounding box center [966, 177] width 810 height 47
click at [1226, 342] on button "Search" at bounding box center [1299, 366] width 146 height 49
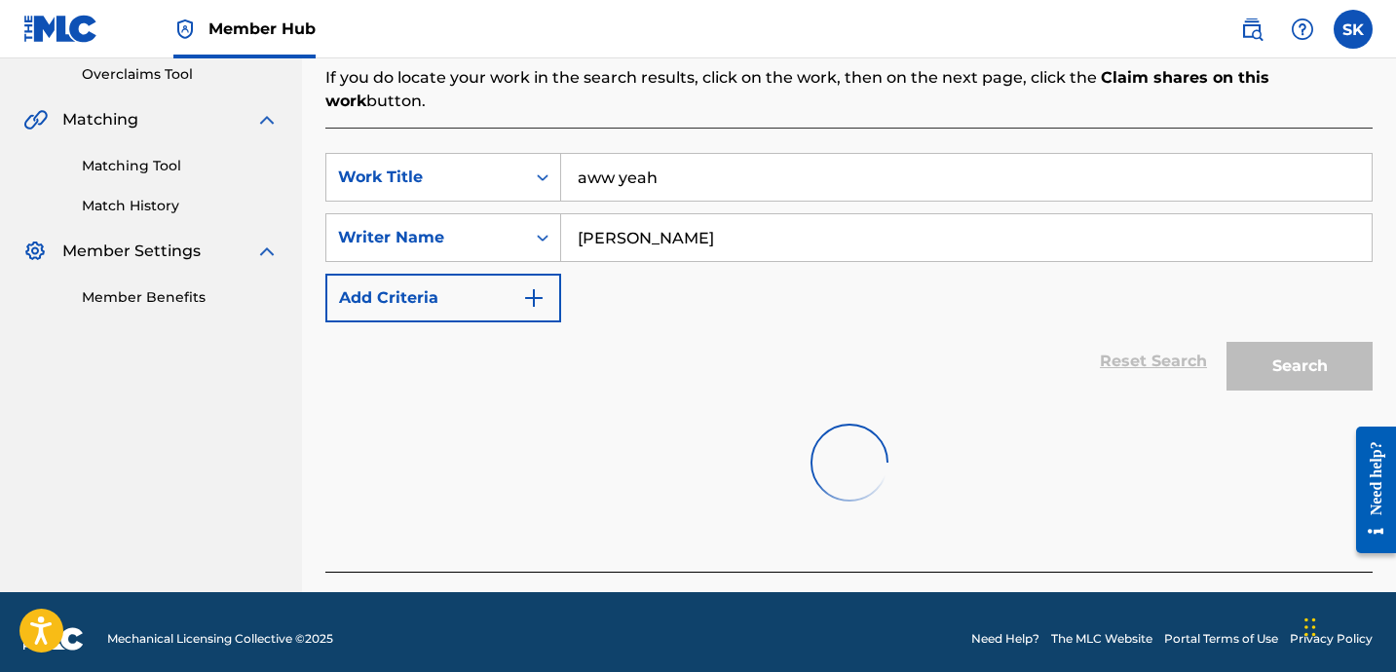
scroll to position [402, 0]
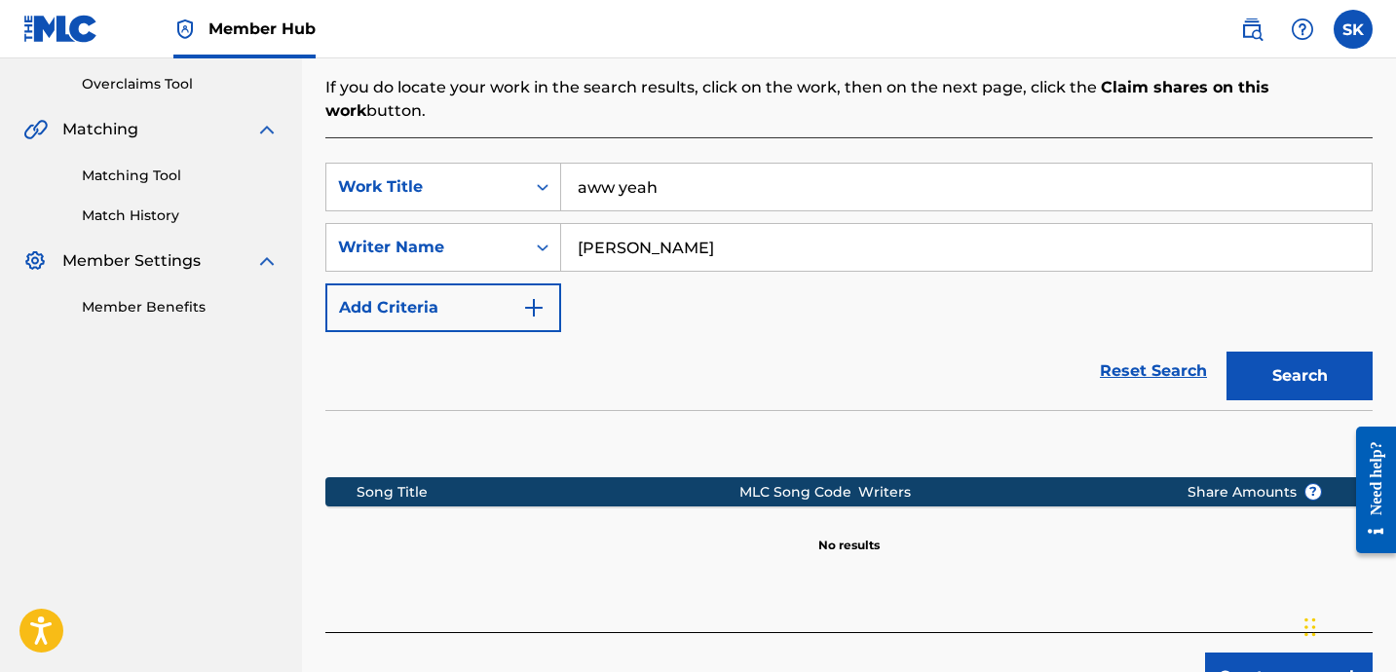
click at [655, 170] on input "aww yeah" at bounding box center [966, 187] width 810 height 47
click at [1226, 352] on button "Search" at bounding box center [1299, 376] width 146 height 49
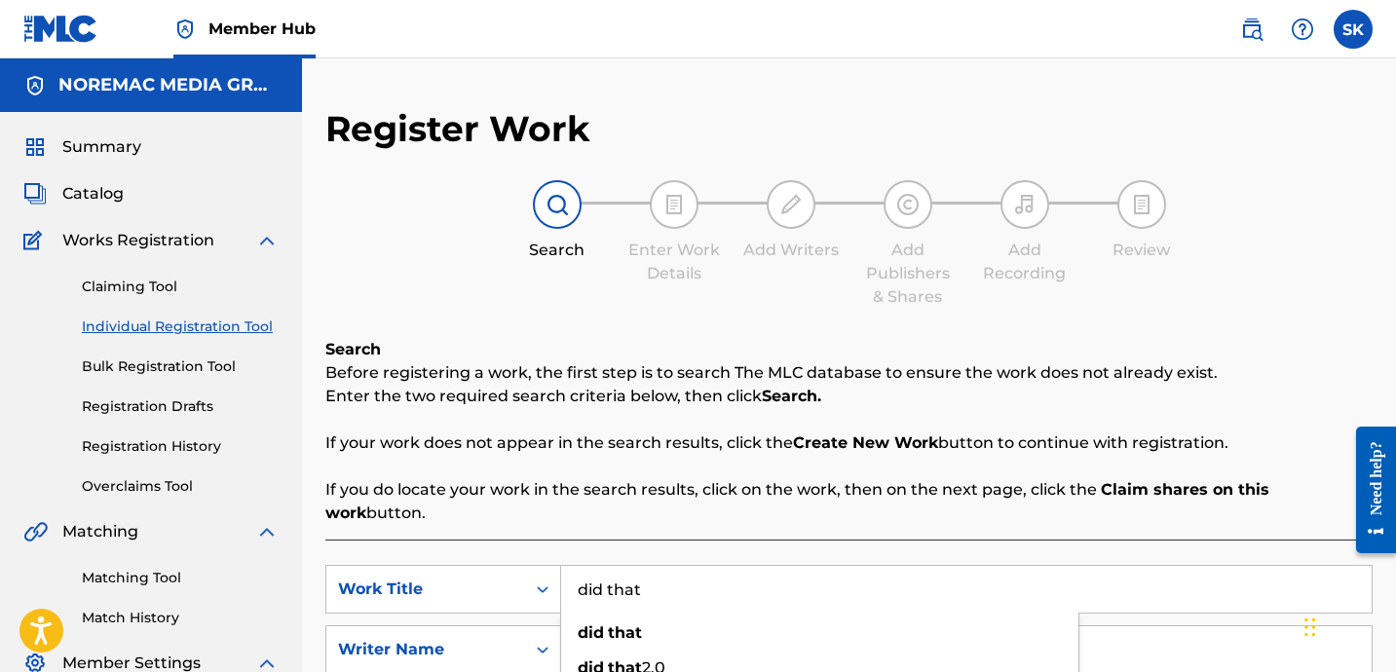
scroll to position [414, 0]
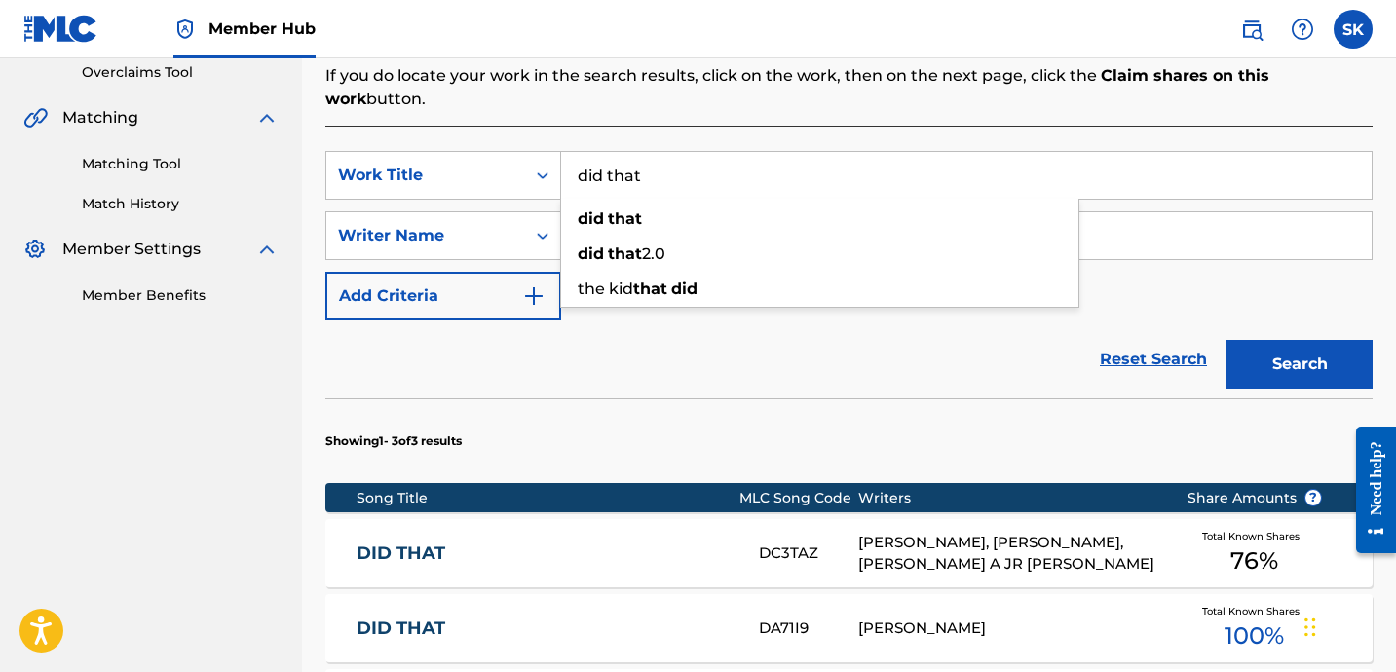
click at [675, 165] on input "did that" at bounding box center [966, 175] width 810 height 47
click at [1226, 340] on button "Search" at bounding box center [1299, 364] width 146 height 49
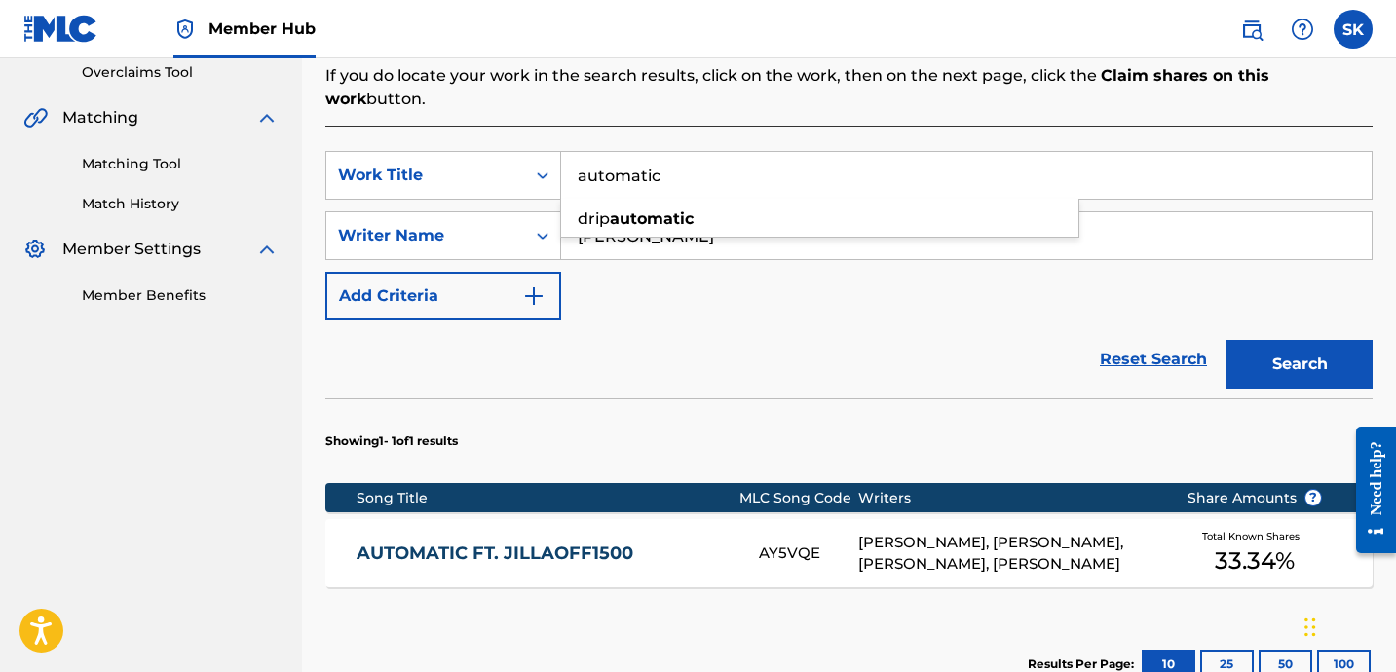
click at [646, 152] on input "automatic" at bounding box center [966, 175] width 810 height 47
click at [1226, 340] on button "Search" at bounding box center [1299, 364] width 146 height 49
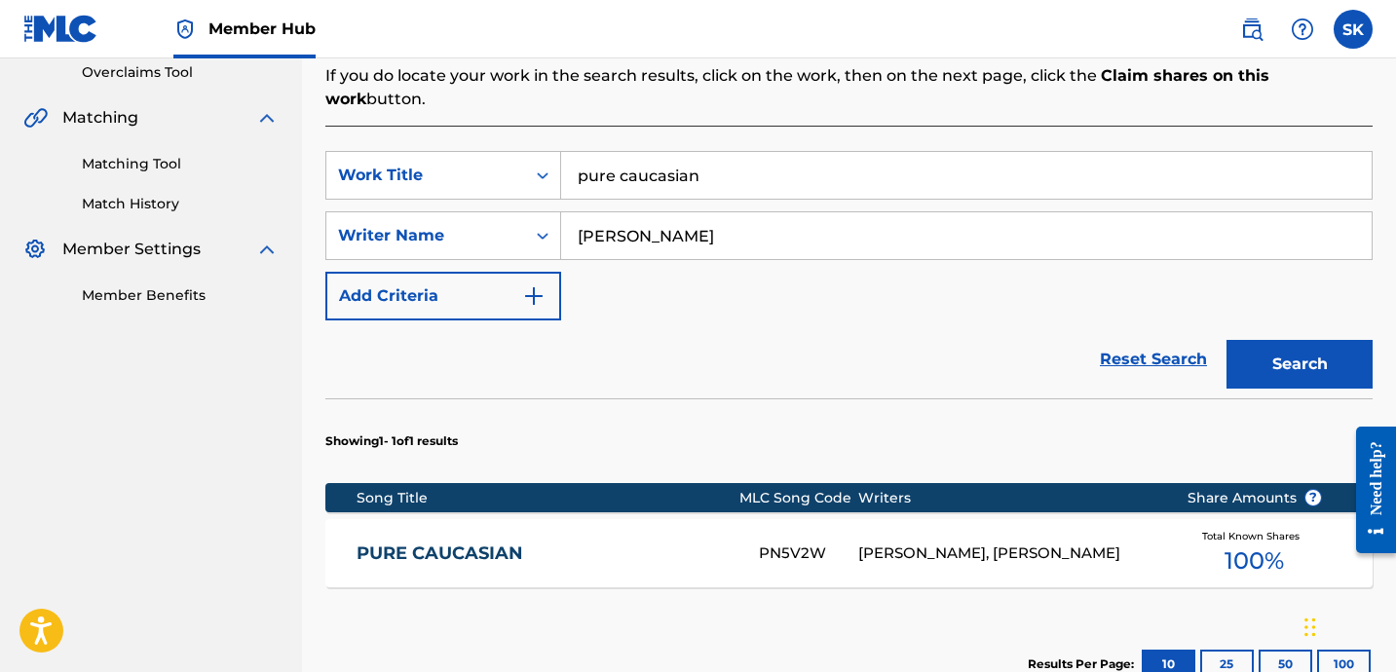
click at [649, 152] on input "pure caucasian" at bounding box center [966, 175] width 810 height 47
click at [1226, 340] on button "Search" at bounding box center [1299, 364] width 146 height 49
click at [695, 169] on input "hunger games" at bounding box center [966, 175] width 810 height 47
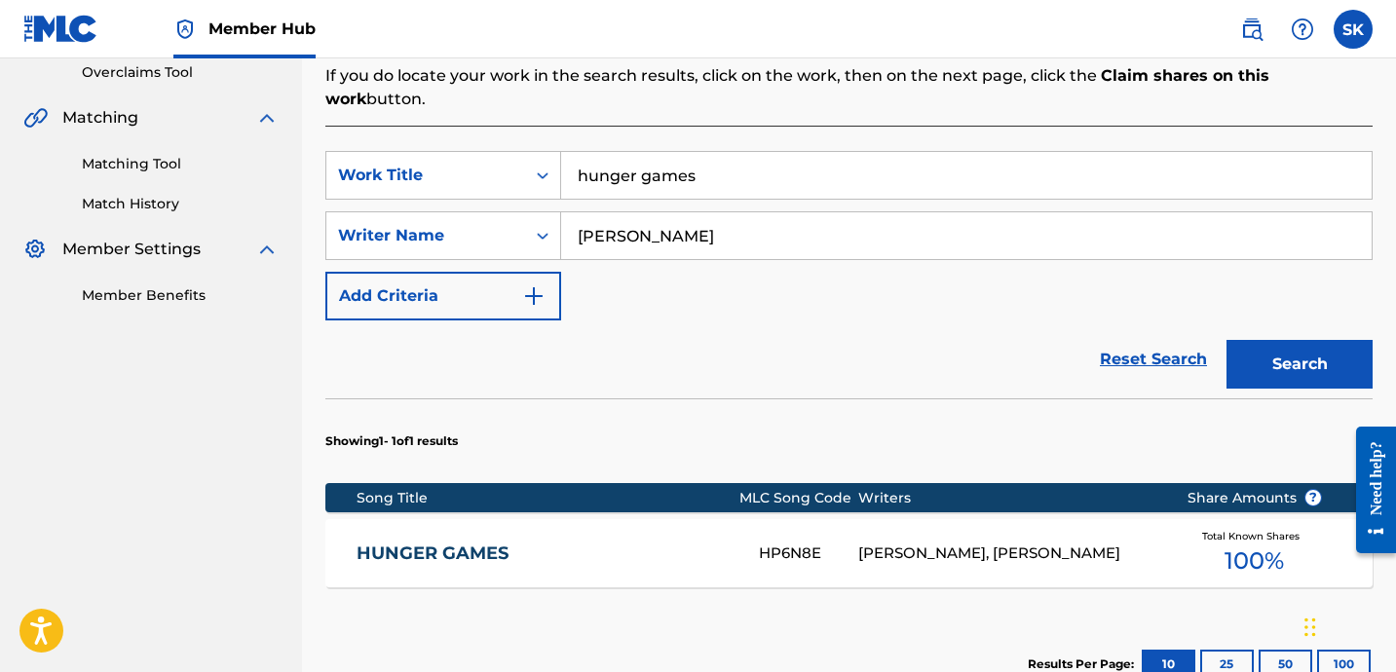
click at [694, 169] on input "hunger games" at bounding box center [966, 175] width 810 height 47
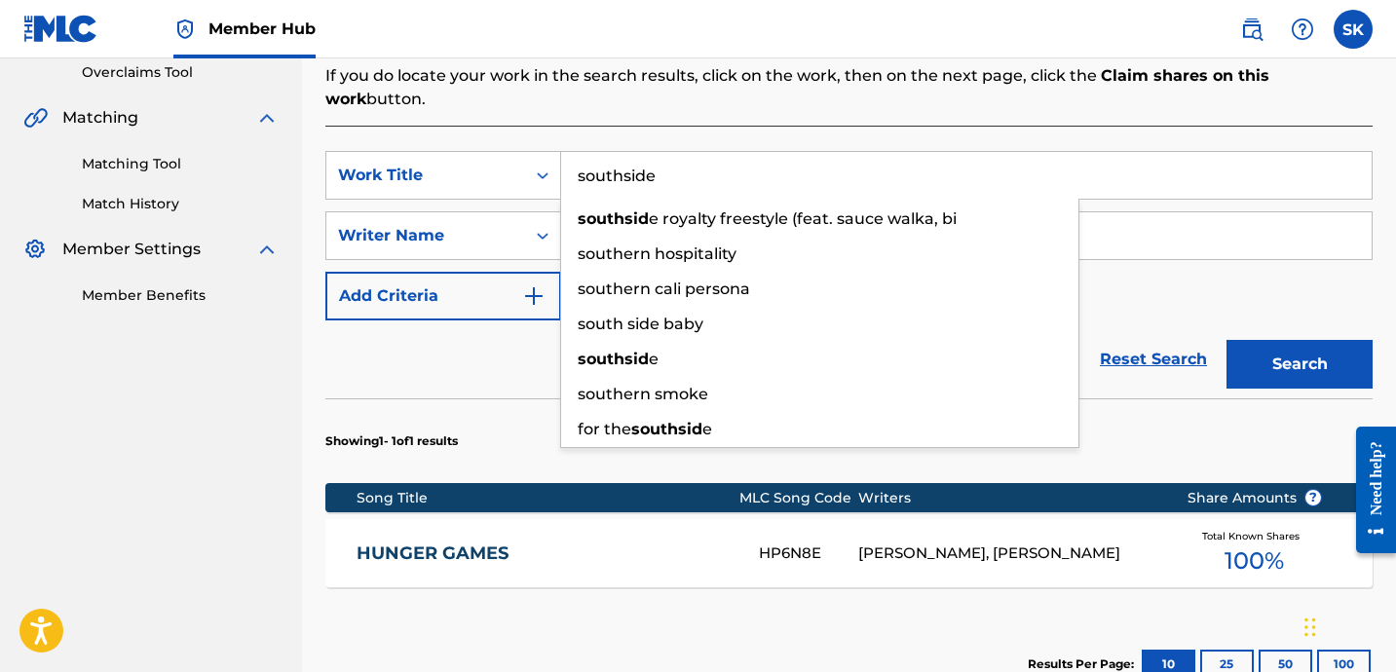
click at [1226, 340] on button "Search" at bounding box center [1299, 364] width 146 height 49
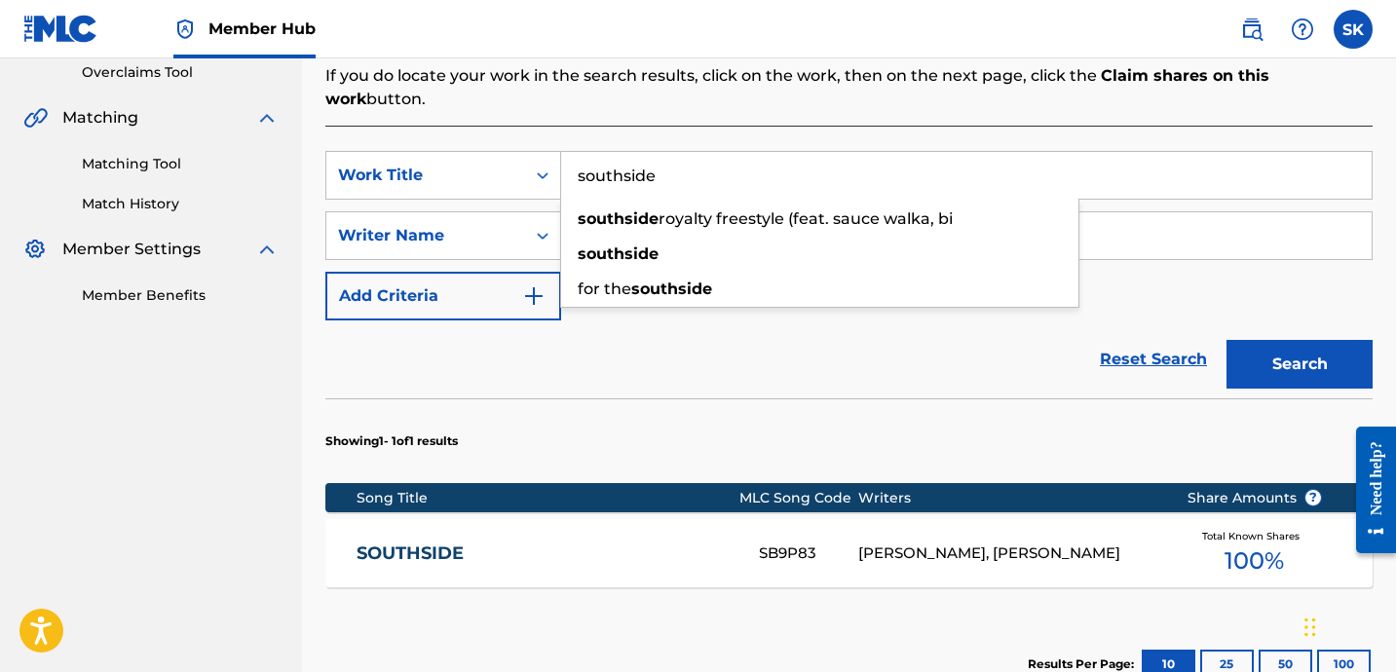
click at [769, 171] on input "southside" at bounding box center [966, 175] width 810 height 47
click at [767, 171] on input "southside" at bounding box center [966, 175] width 810 height 47
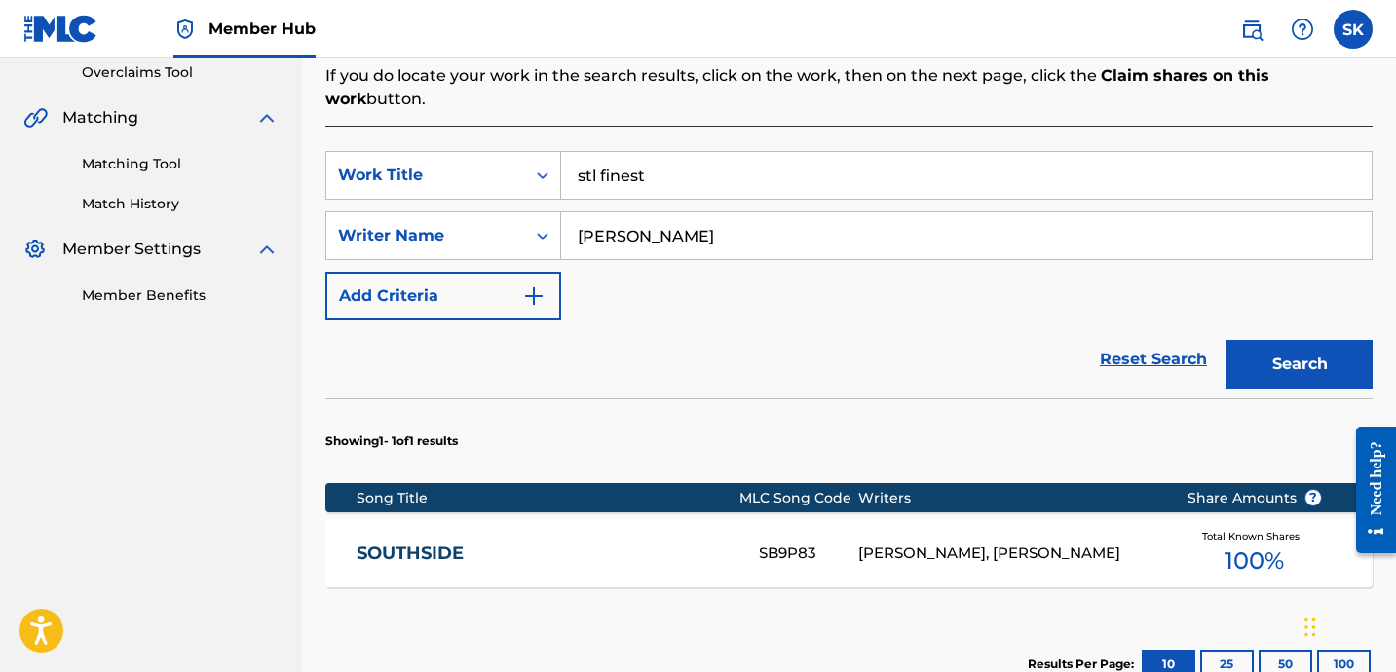
click at [1226, 340] on button "Search" at bounding box center [1299, 364] width 146 height 49
click at [649, 152] on input "stl finest" at bounding box center [966, 175] width 810 height 47
click at [1226, 340] on button "Search" at bounding box center [1299, 364] width 146 height 49
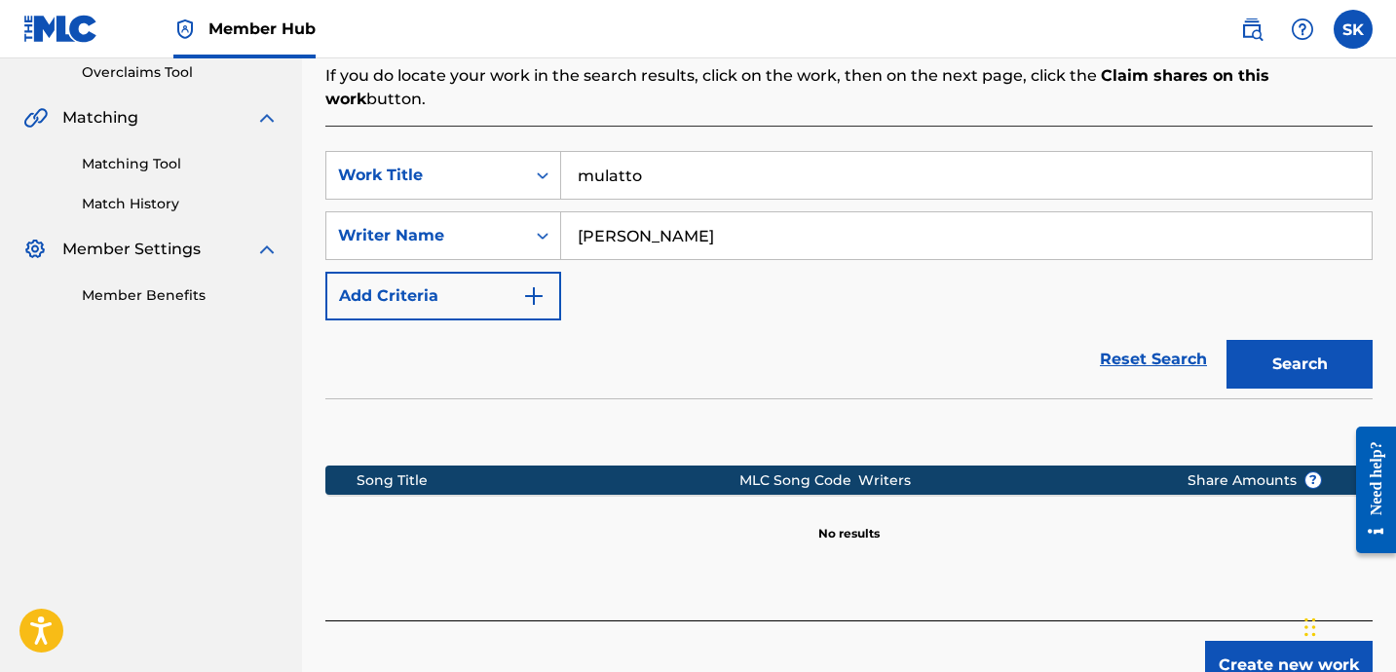
click at [639, 152] on input "mulatto" at bounding box center [966, 175] width 810 height 47
click at [638, 152] on input "mulatto" at bounding box center [966, 175] width 810 height 47
click at [1226, 340] on button "Search" at bounding box center [1299, 364] width 146 height 49
click at [613, 168] on input "2toven" at bounding box center [966, 175] width 810 height 47
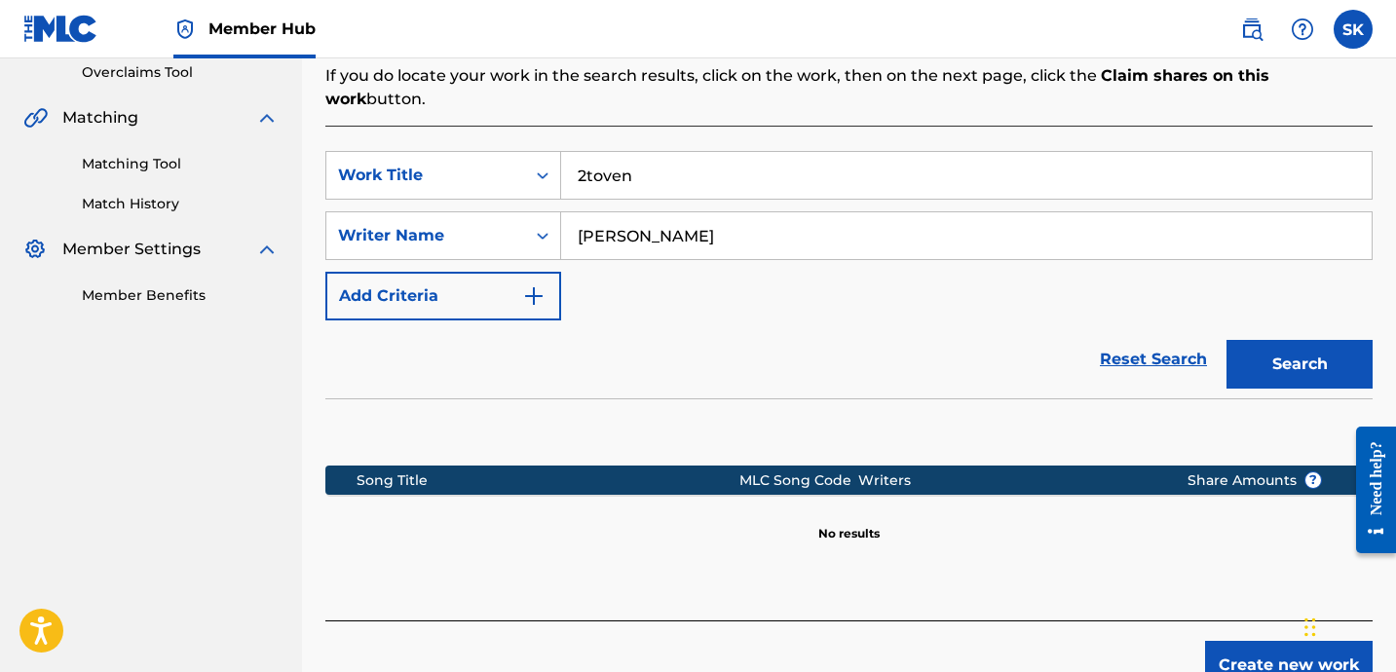
click at [613, 168] on input "2toven" at bounding box center [966, 175] width 810 height 47
click at [1226, 340] on button "Search" at bounding box center [1299, 364] width 146 height 49
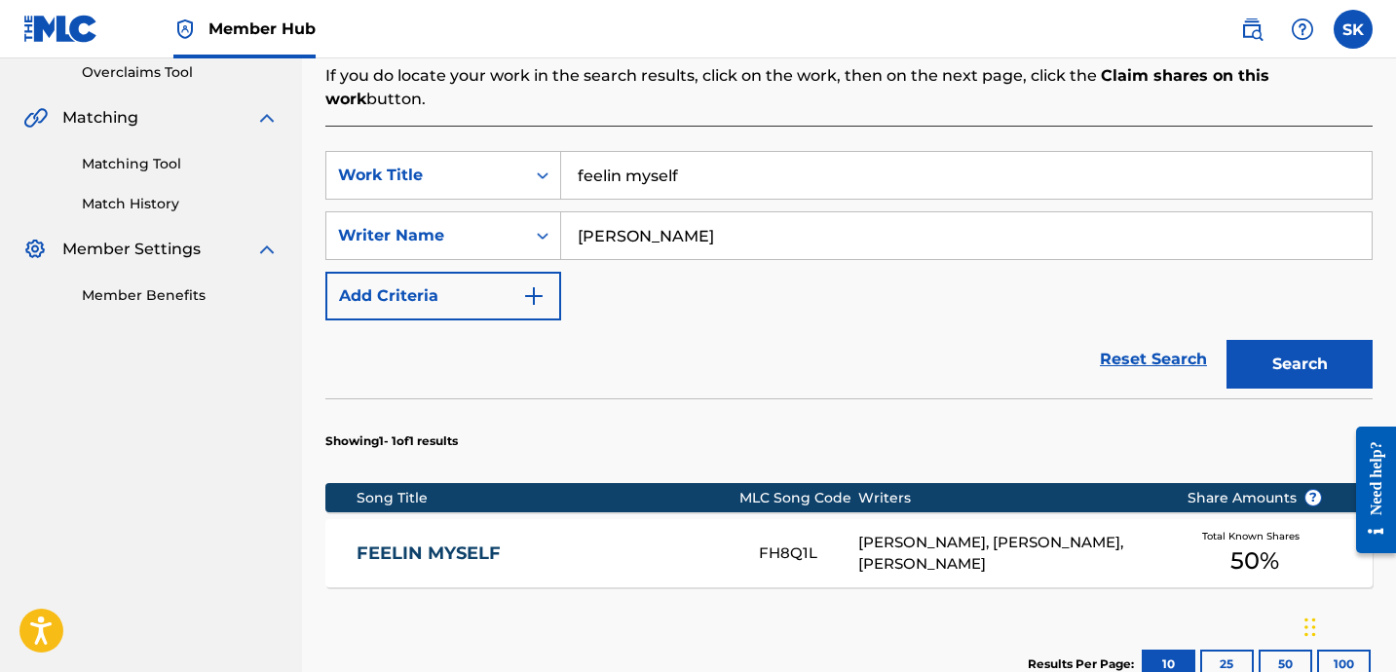
click at [648, 160] on input "feelin myself" at bounding box center [966, 175] width 810 height 47
click at [1226, 340] on button "Search" at bounding box center [1299, 364] width 146 height 49
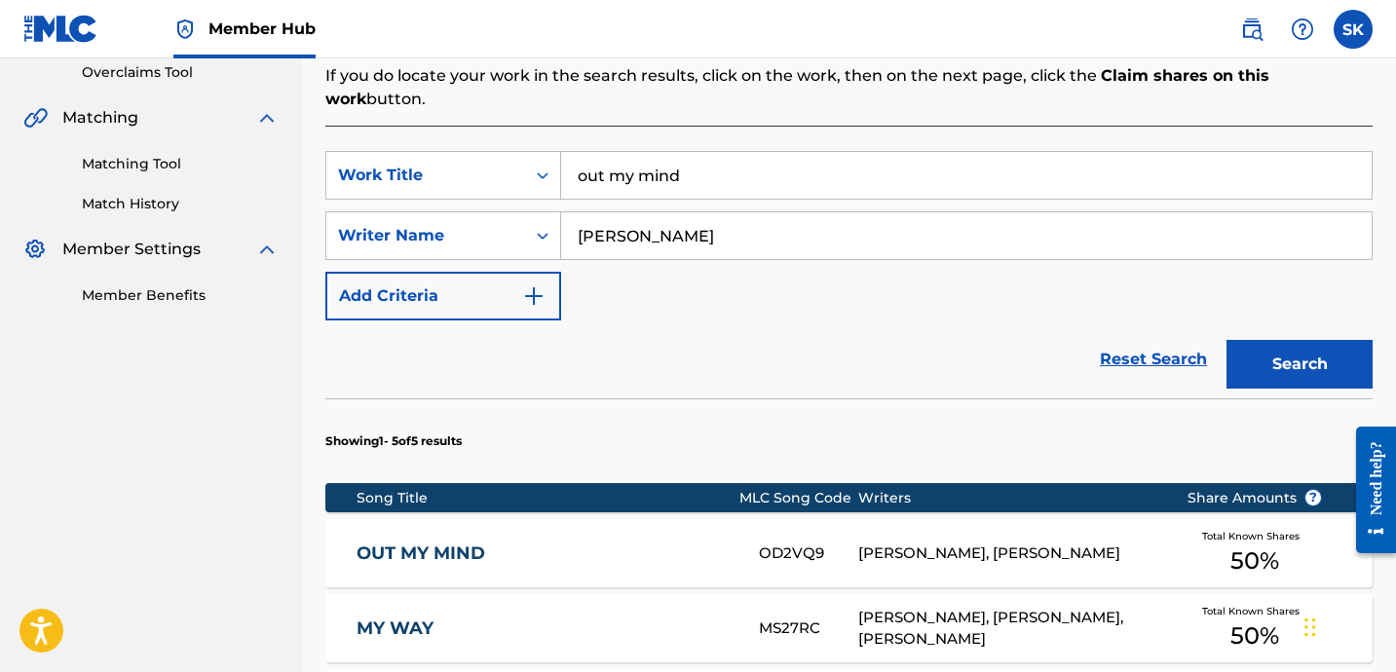
click at [644, 152] on input "out my mind" at bounding box center [966, 175] width 810 height 47
click at [1226, 340] on button "Search" at bounding box center [1299, 364] width 146 height 49
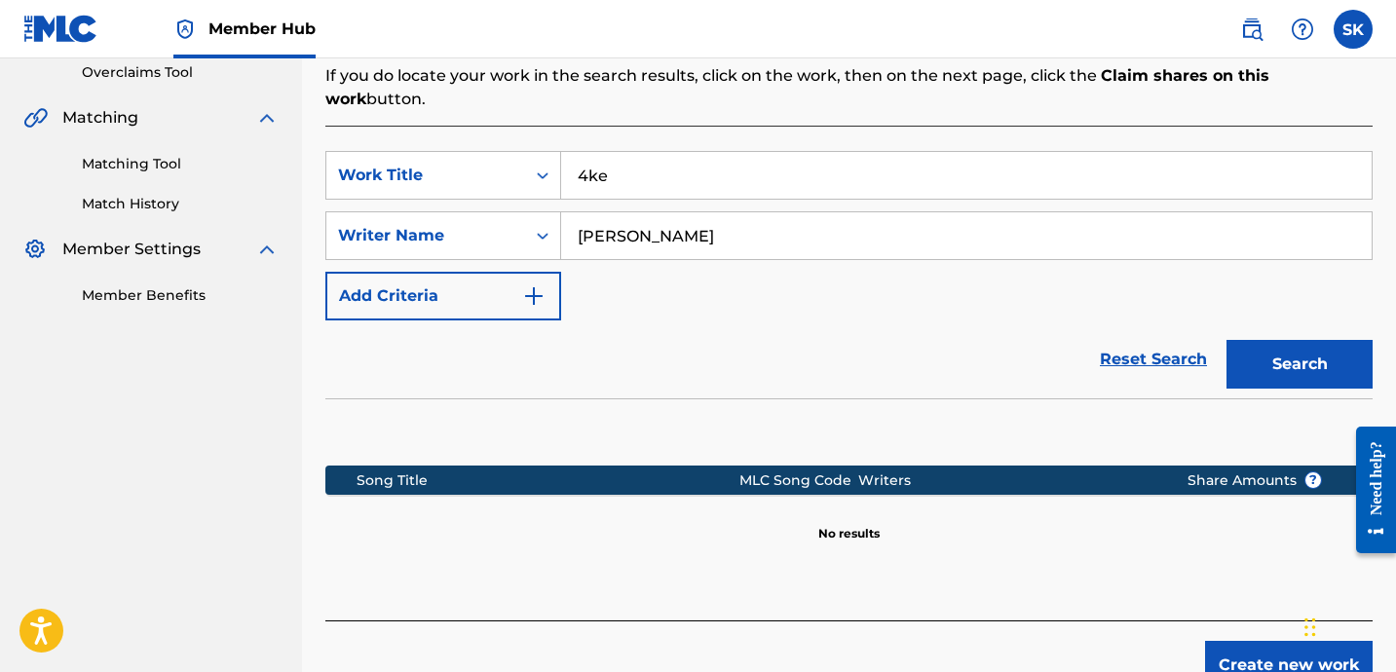
click at [806, 155] on input "4ke" at bounding box center [966, 175] width 810 height 47
click at [1226, 340] on button "Search" at bounding box center [1299, 364] width 146 height 49
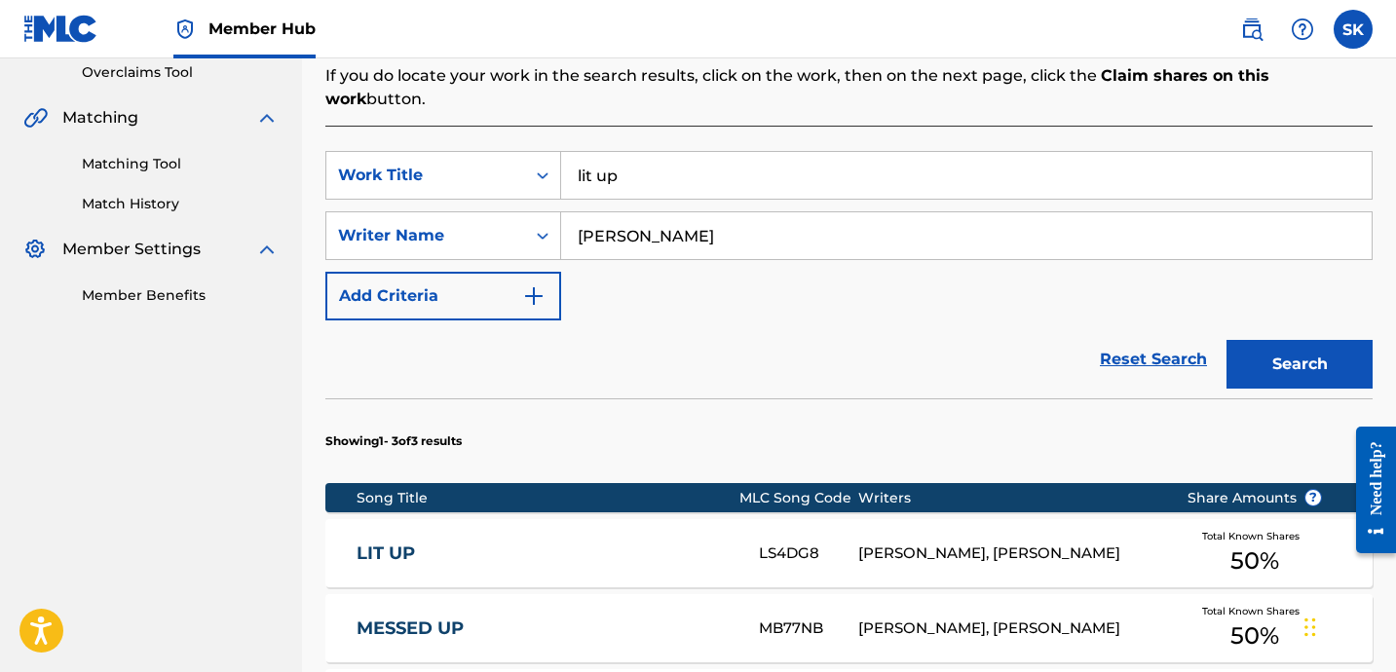
click at [691, 162] on input "lit up" at bounding box center [966, 175] width 810 height 47
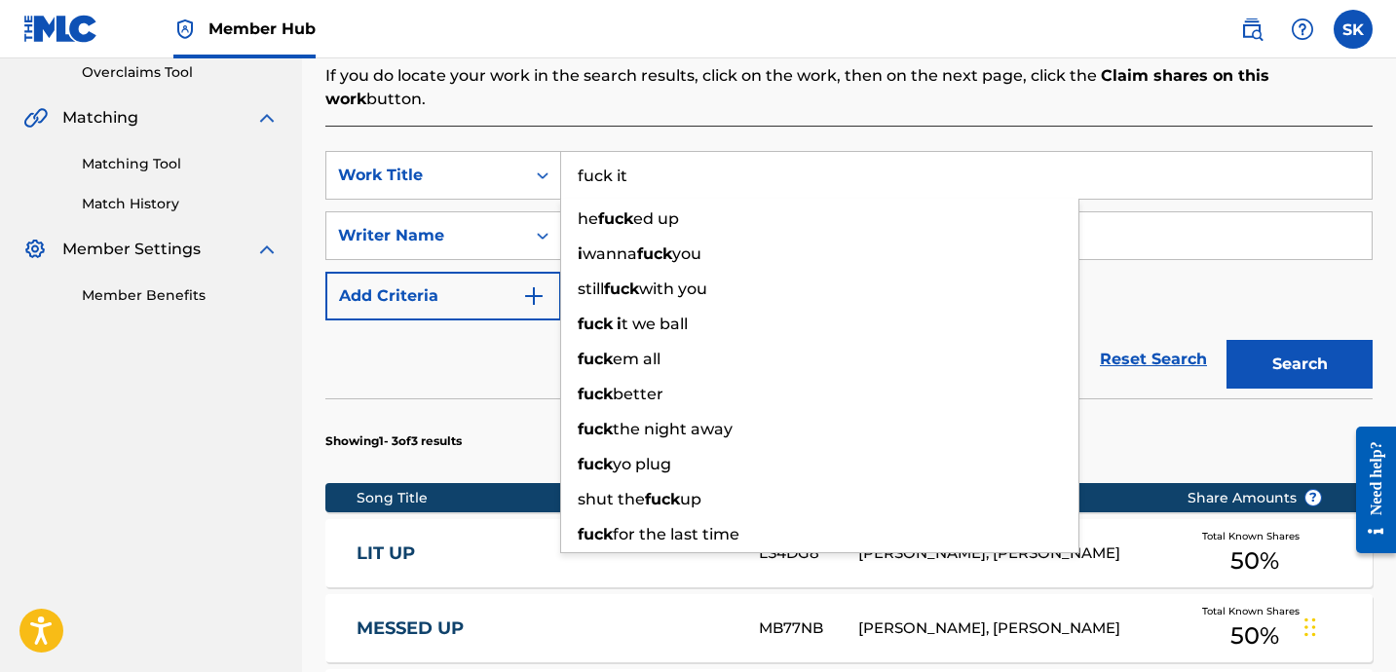
click at [1226, 340] on button "Search" at bounding box center [1299, 364] width 146 height 49
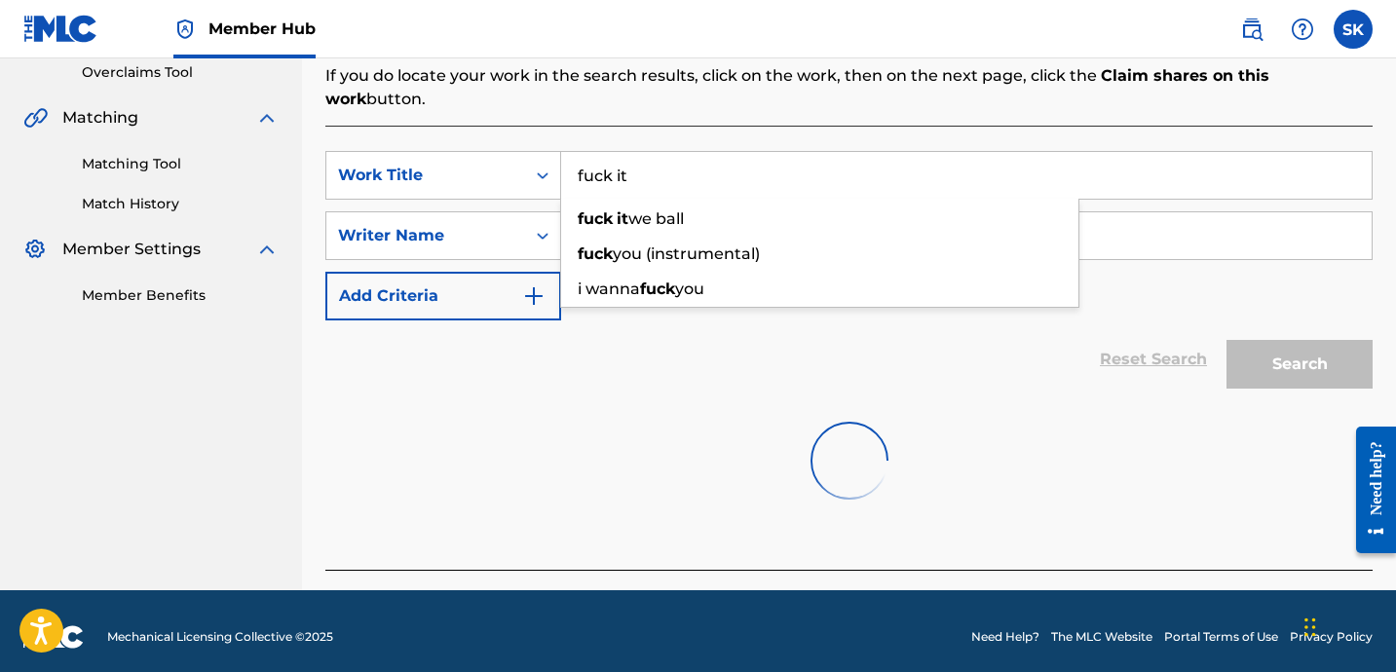
scroll to position [402, 0]
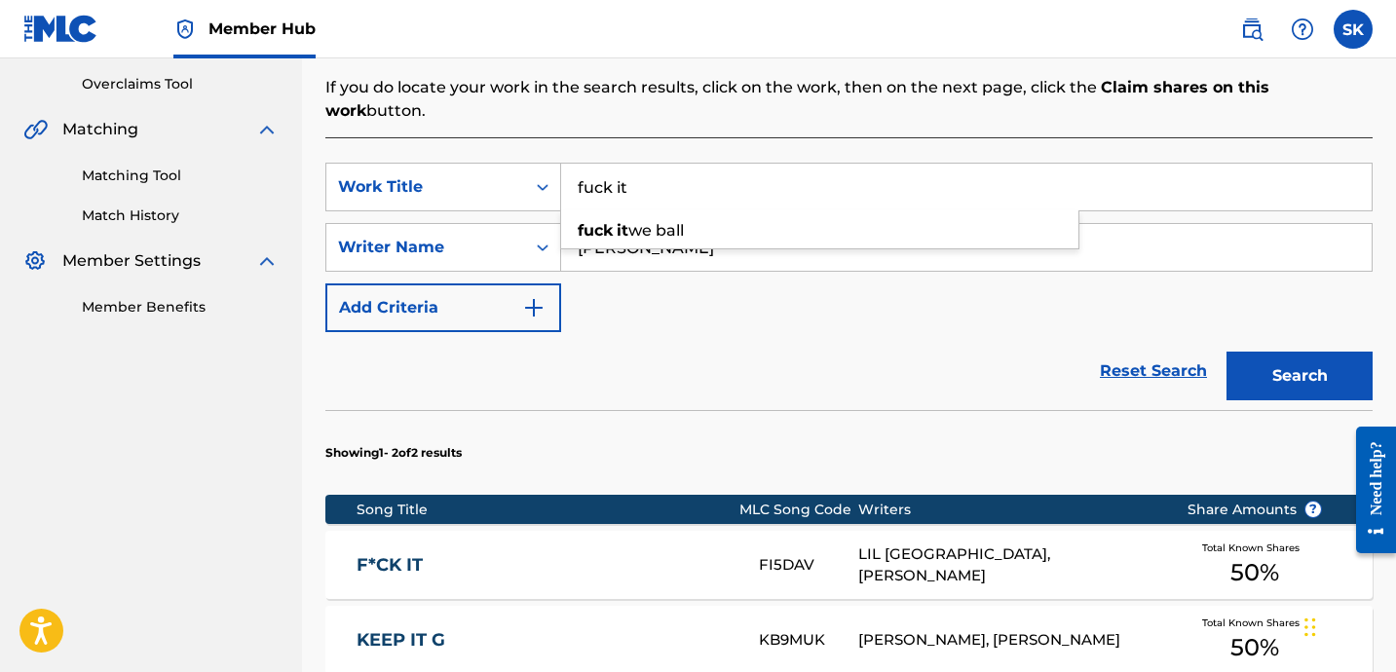
click at [747, 164] on input "fuck it" at bounding box center [966, 187] width 810 height 47
click at [1226, 352] on button "Search" at bounding box center [1299, 376] width 146 height 49
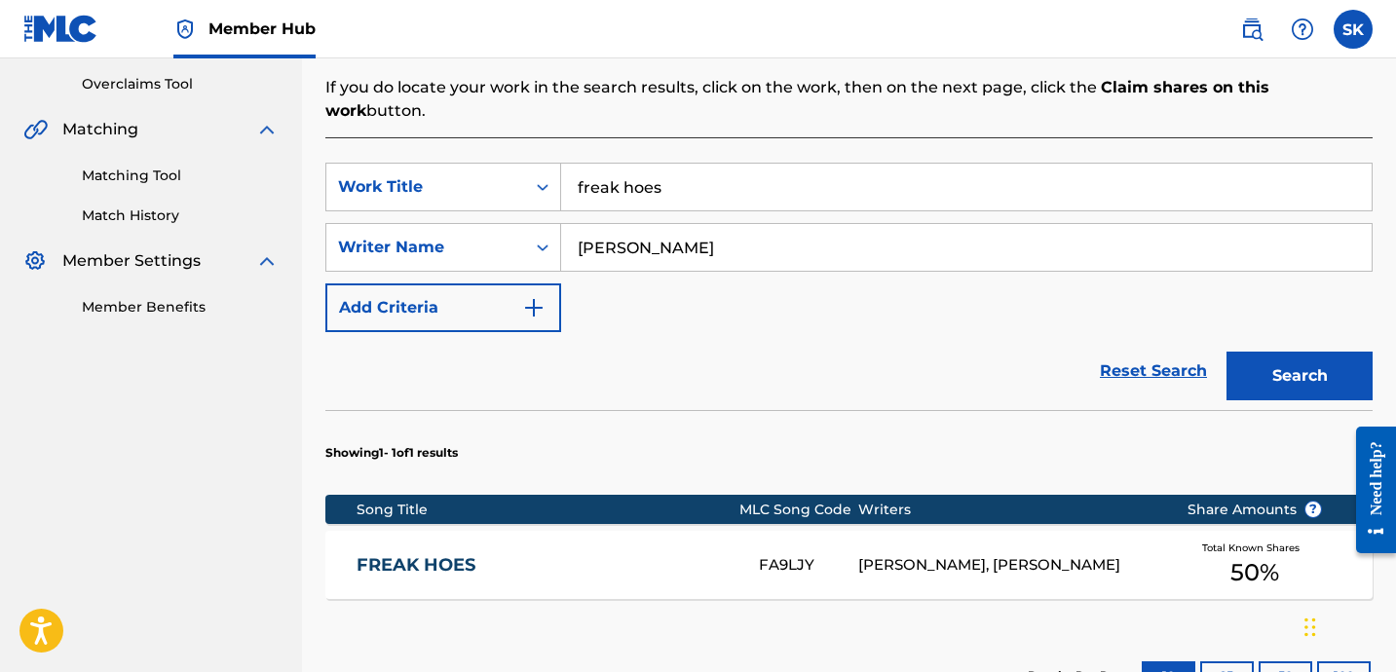
click at [628, 164] on input "freak hoes" at bounding box center [966, 187] width 810 height 47
click at [627, 164] on input "freak hoes" at bounding box center [966, 187] width 810 height 47
click at [1226, 352] on button "Search" at bounding box center [1299, 376] width 146 height 49
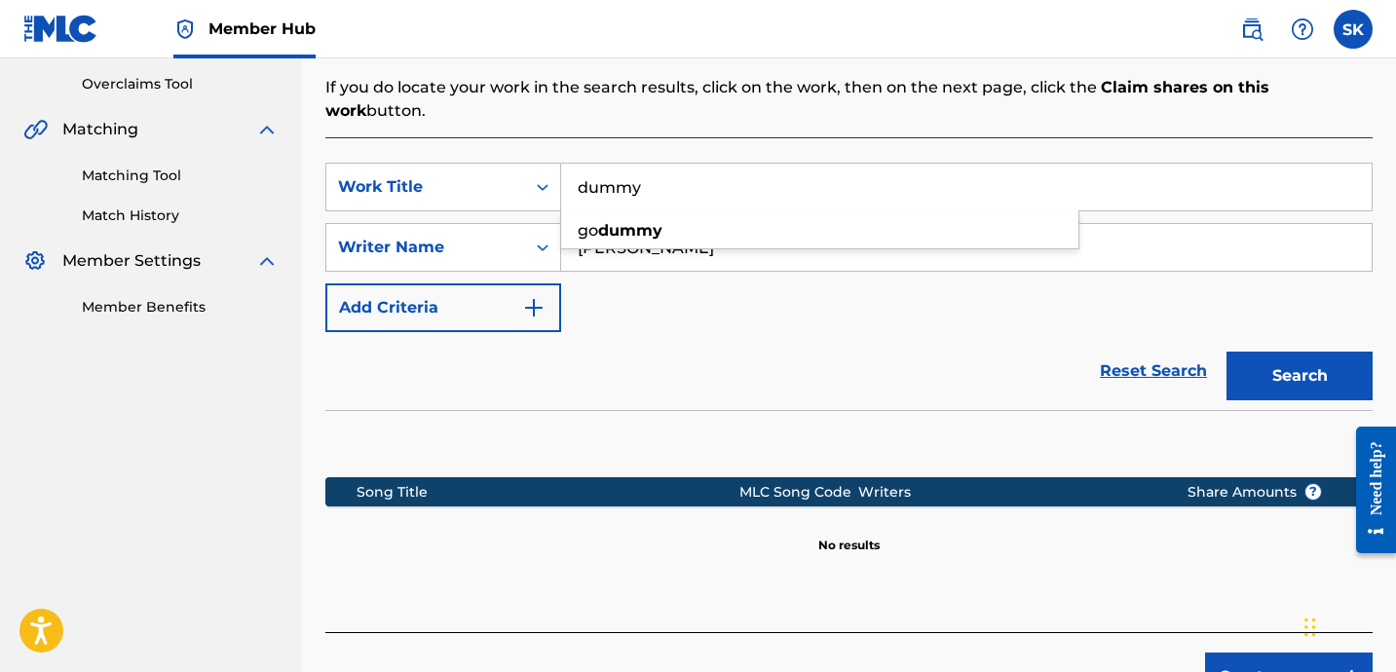
click at [741, 332] on div "Reset Search Search" at bounding box center [848, 371] width 1047 height 78
click at [766, 164] on input "dummy" at bounding box center [966, 187] width 810 height 47
click at [1226, 352] on button "Search" at bounding box center [1299, 376] width 146 height 49
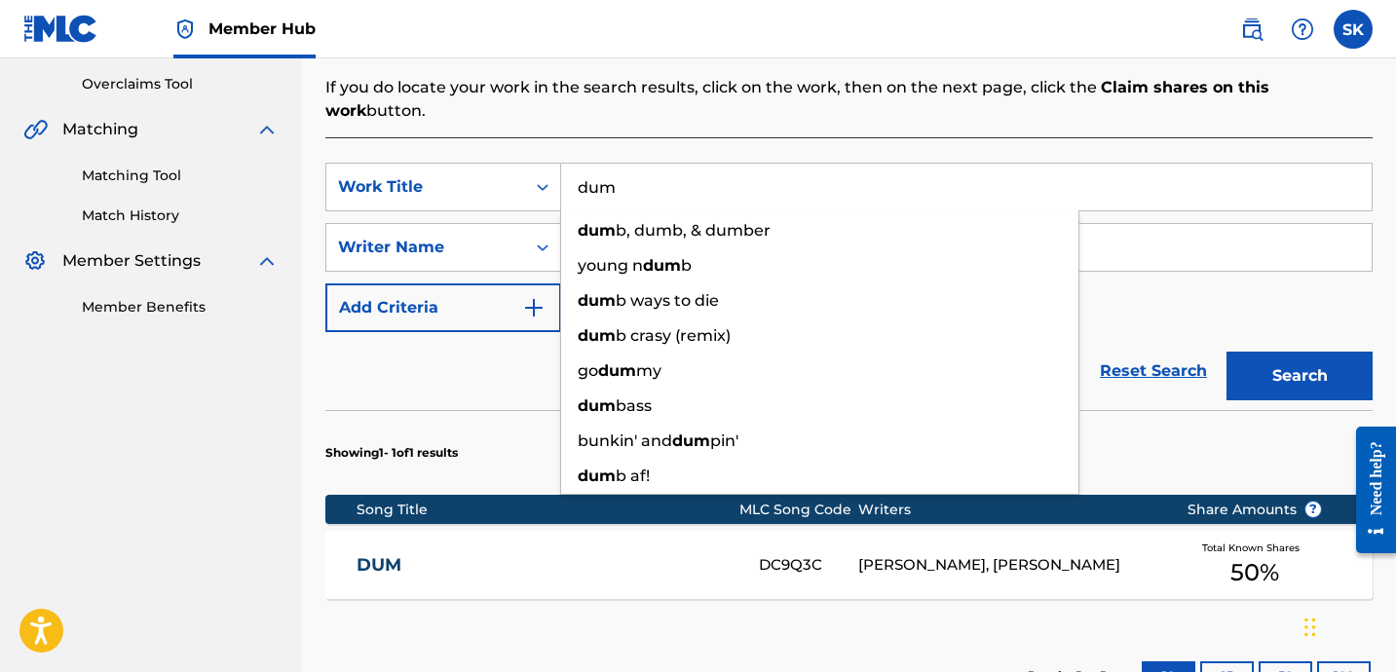
click at [933, 137] on div "SearchWithCriteriaa7a3ac51-4a8a-493d-977a-1d8b72ff3ec4 Work Title dum dum b, du…" at bounding box center [848, 452] width 1047 height 631
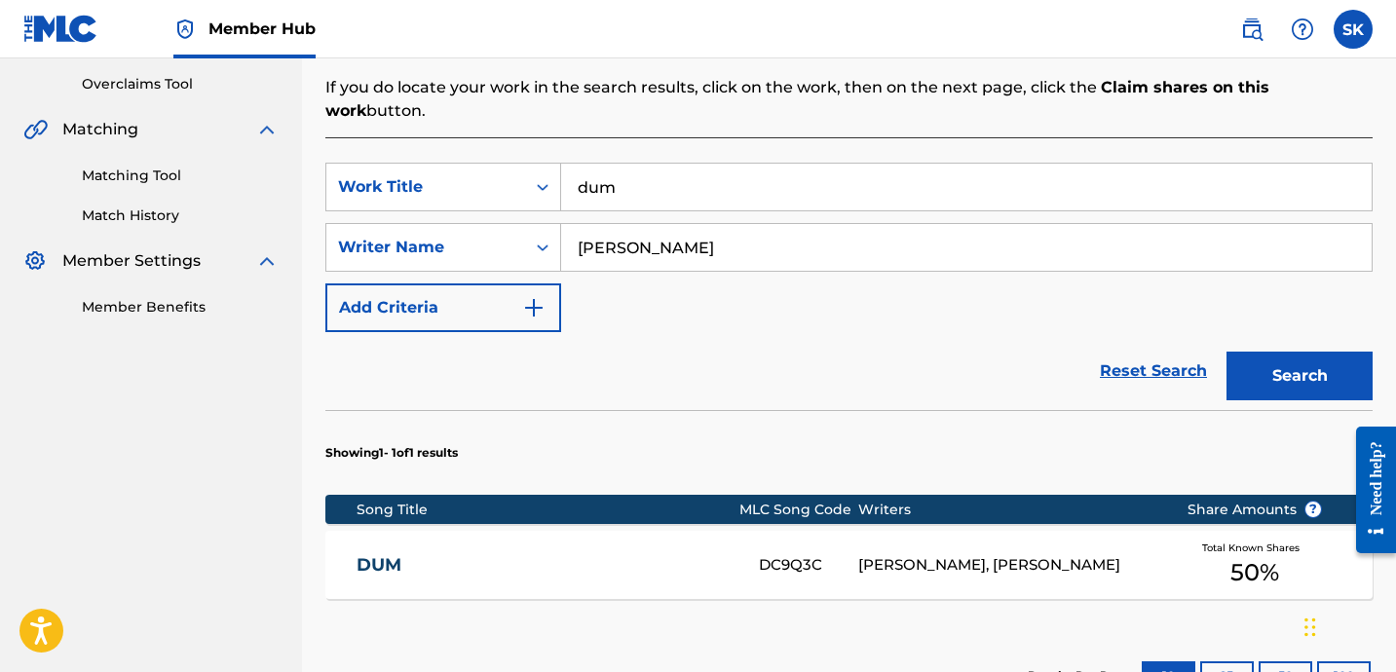
click at [695, 169] on input "dum" at bounding box center [966, 187] width 810 height 47
click at [1226, 352] on button "Search" at bounding box center [1299, 376] width 146 height 49
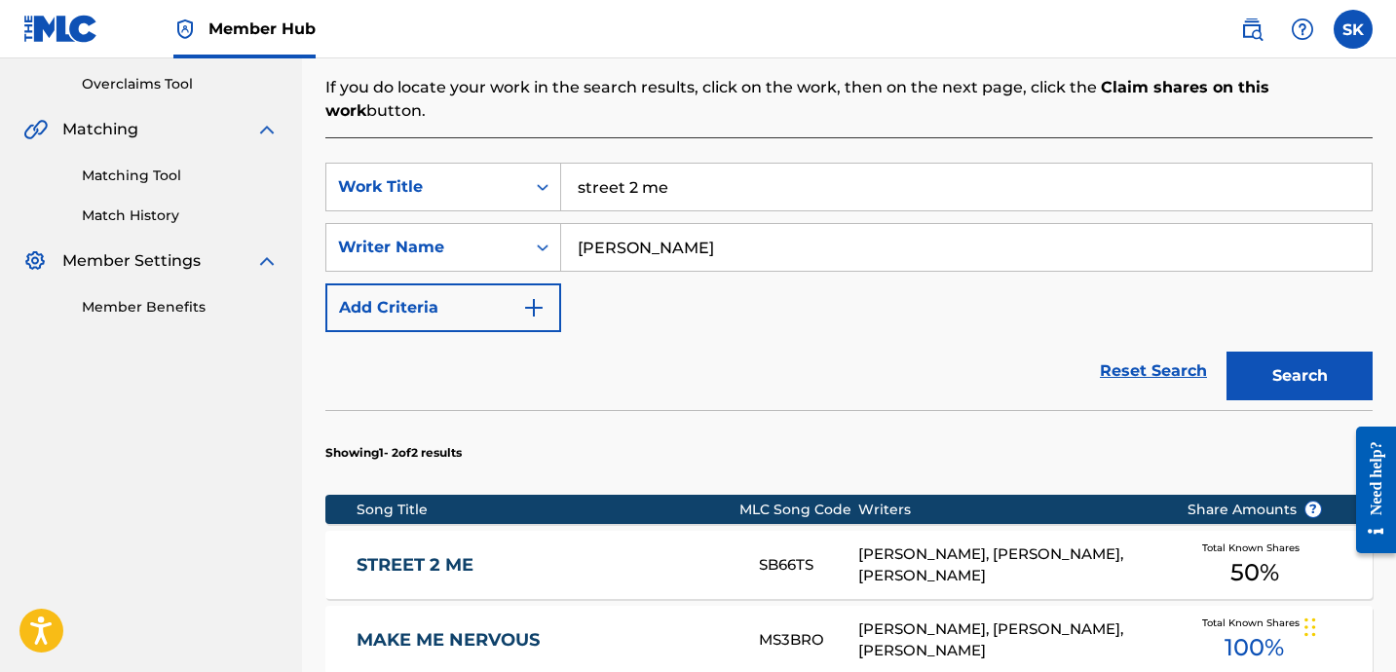
click at [764, 164] on input "street 2 me" at bounding box center [966, 187] width 810 height 47
click at [763, 164] on input "street 2 me" at bounding box center [966, 187] width 810 height 47
click at [1226, 352] on button "Search" at bounding box center [1299, 376] width 146 height 49
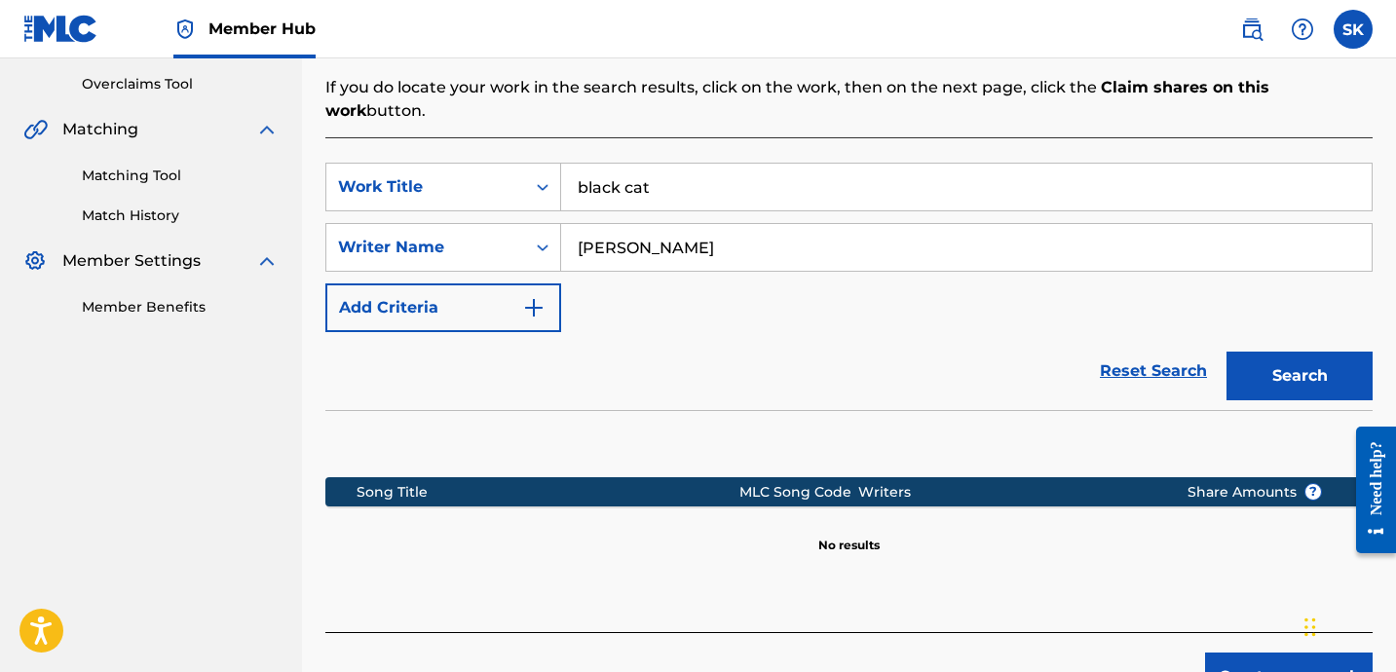
click at [615, 164] on input "black cat" at bounding box center [966, 187] width 810 height 47
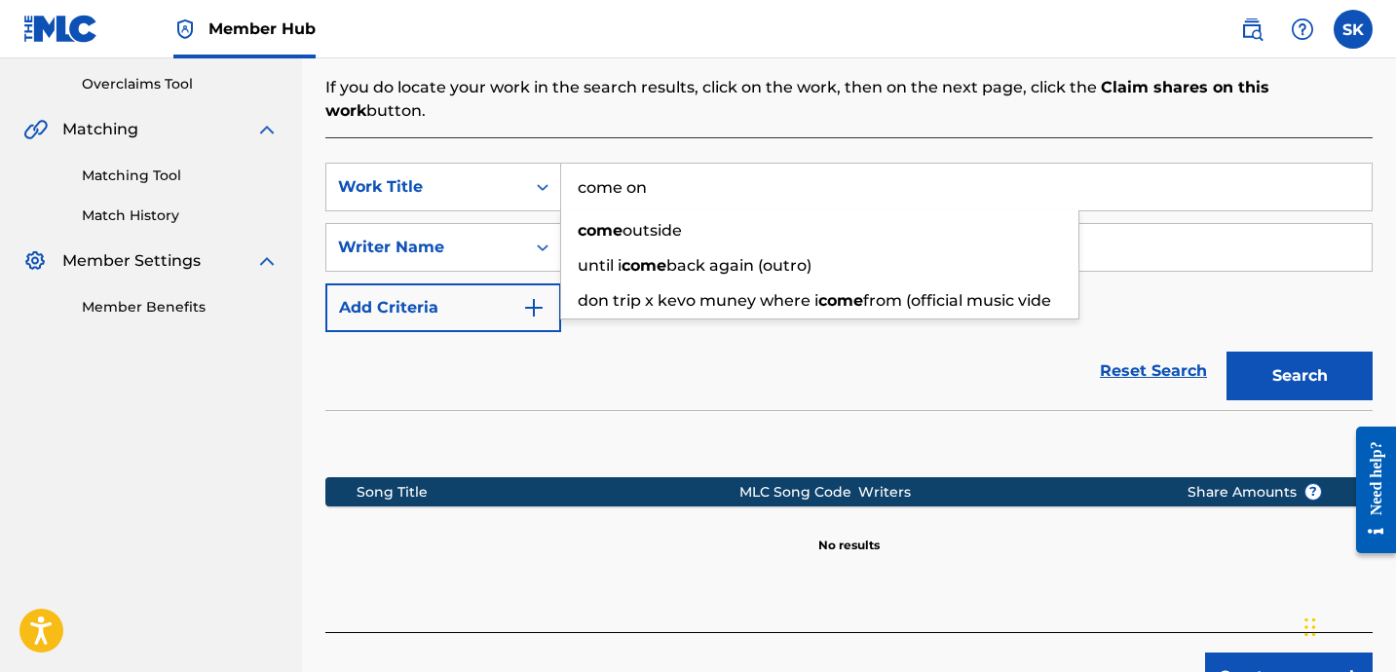
click at [1226, 352] on button "Search" at bounding box center [1299, 376] width 146 height 49
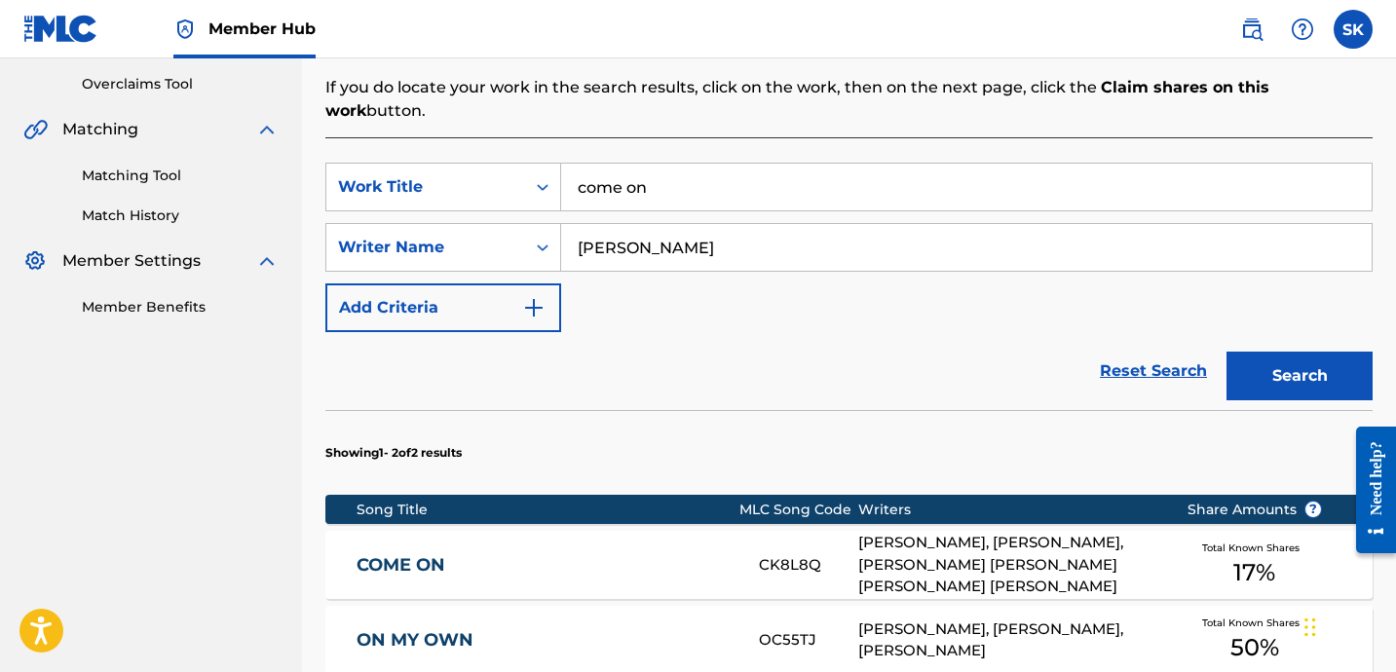
click at [657, 164] on input "come on" at bounding box center [966, 187] width 810 height 47
click at [654, 176] on input "come on" at bounding box center [966, 187] width 810 height 47
click at [1226, 352] on button "Search" at bounding box center [1299, 376] width 146 height 49
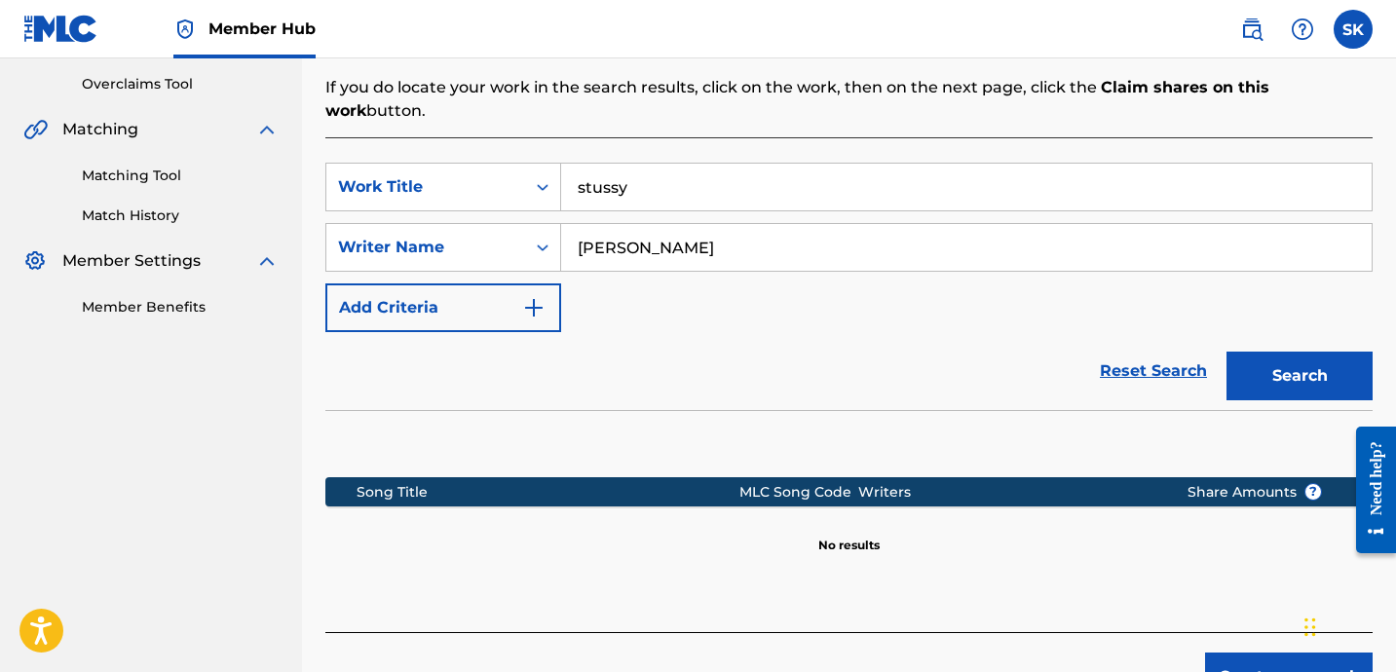
click at [717, 164] on input "stussy" at bounding box center [966, 187] width 810 height 47
click at [1226, 352] on button "Search" at bounding box center [1299, 376] width 146 height 49
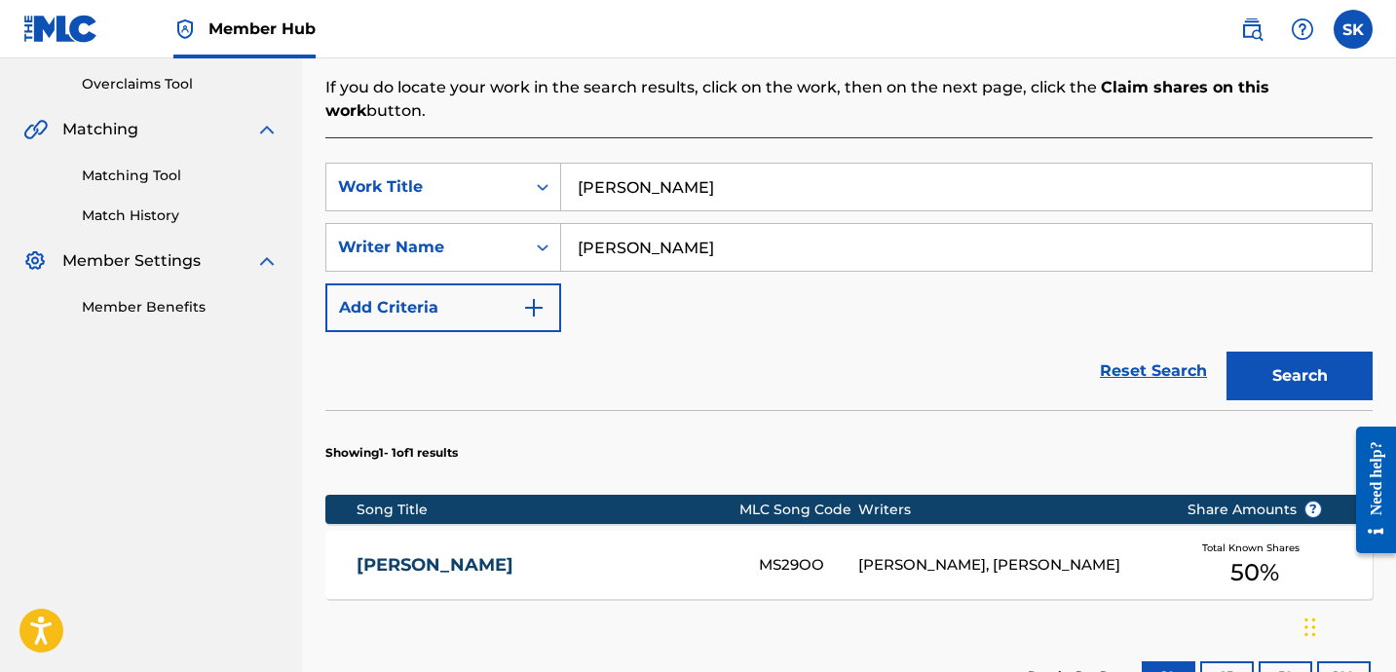
click at [594, 164] on input "[PERSON_NAME]" at bounding box center [966, 187] width 810 height 47
click at [1226, 352] on button "Search" at bounding box center [1299, 376] width 146 height 49
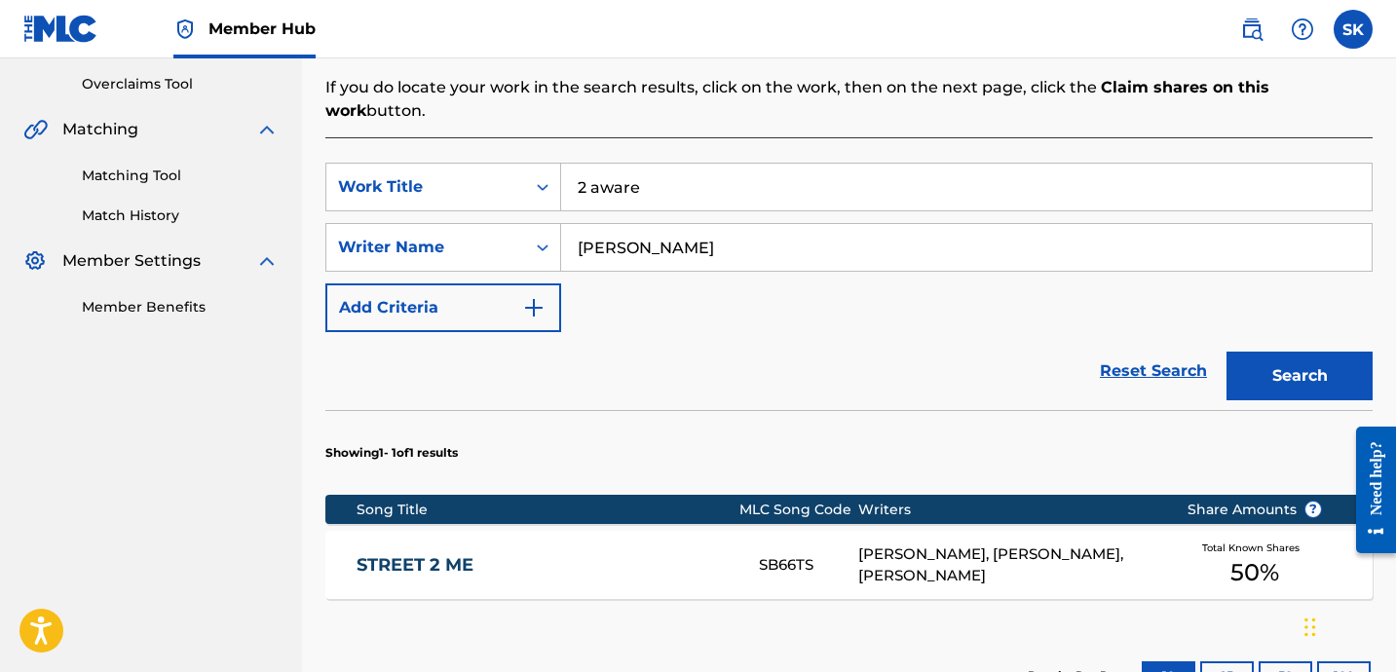
click at [725, 169] on input "2 aware" at bounding box center [966, 187] width 810 height 47
click at [1226, 352] on button "Search" at bounding box center [1299, 376] width 146 height 49
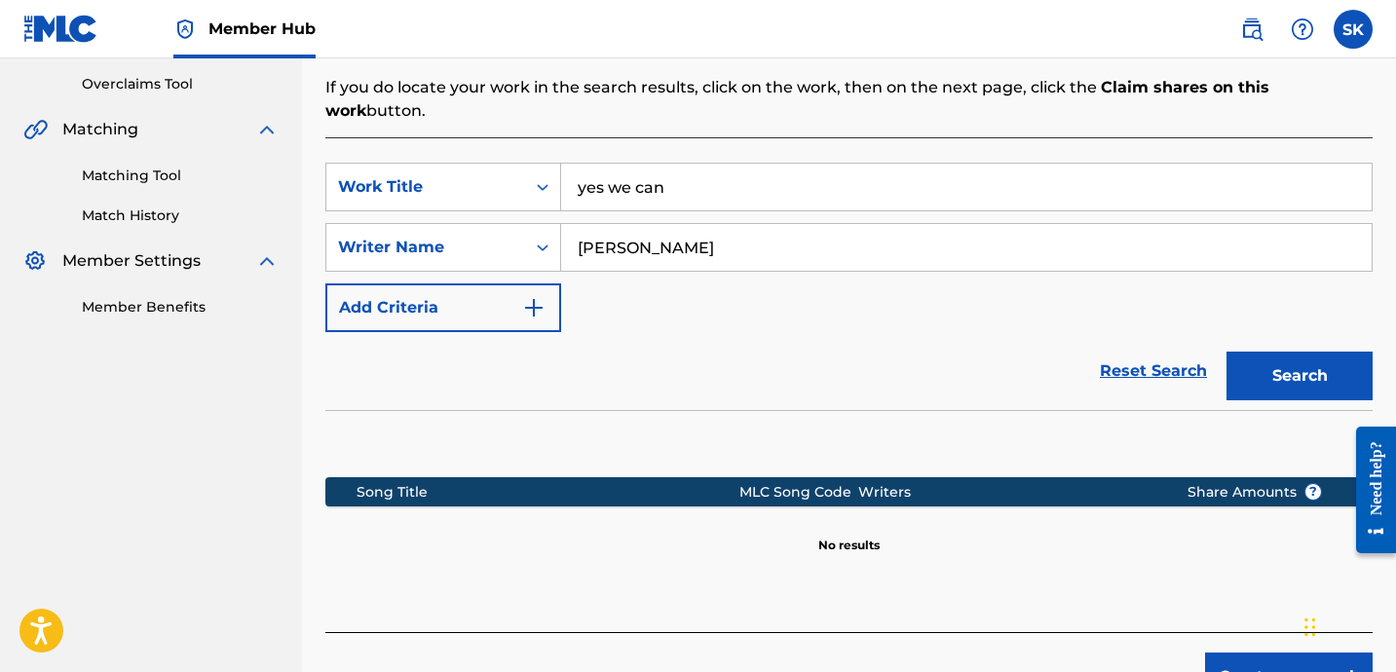
click at [642, 169] on input "yes we can" at bounding box center [966, 187] width 810 height 47
click at [641, 169] on input "yes we can" at bounding box center [966, 187] width 810 height 47
click at [1226, 352] on button "Search" at bounding box center [1299, 376] width 146 height 49
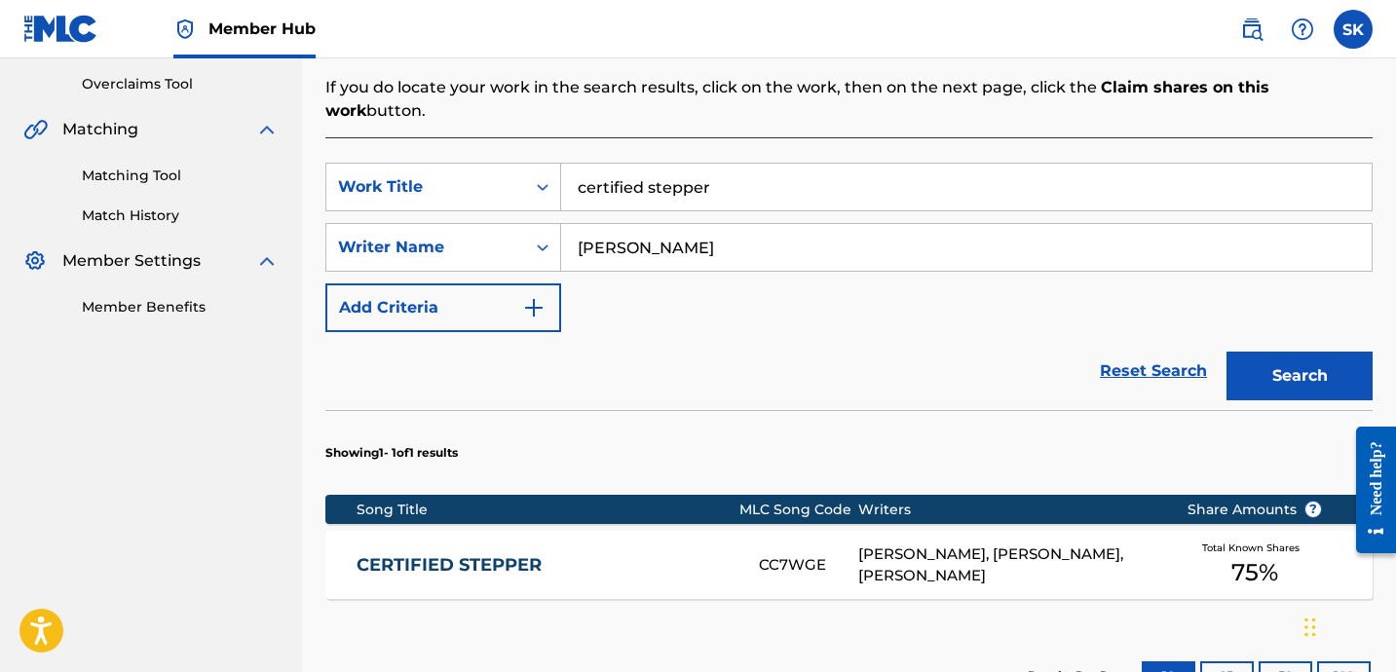
click at [614, 164] on input "certified stepper" at bounding box center [966, 187] width 810 height 47
click at [1226, 352] on button "Search" at bounding box center [1299, 376] width 146 height 49
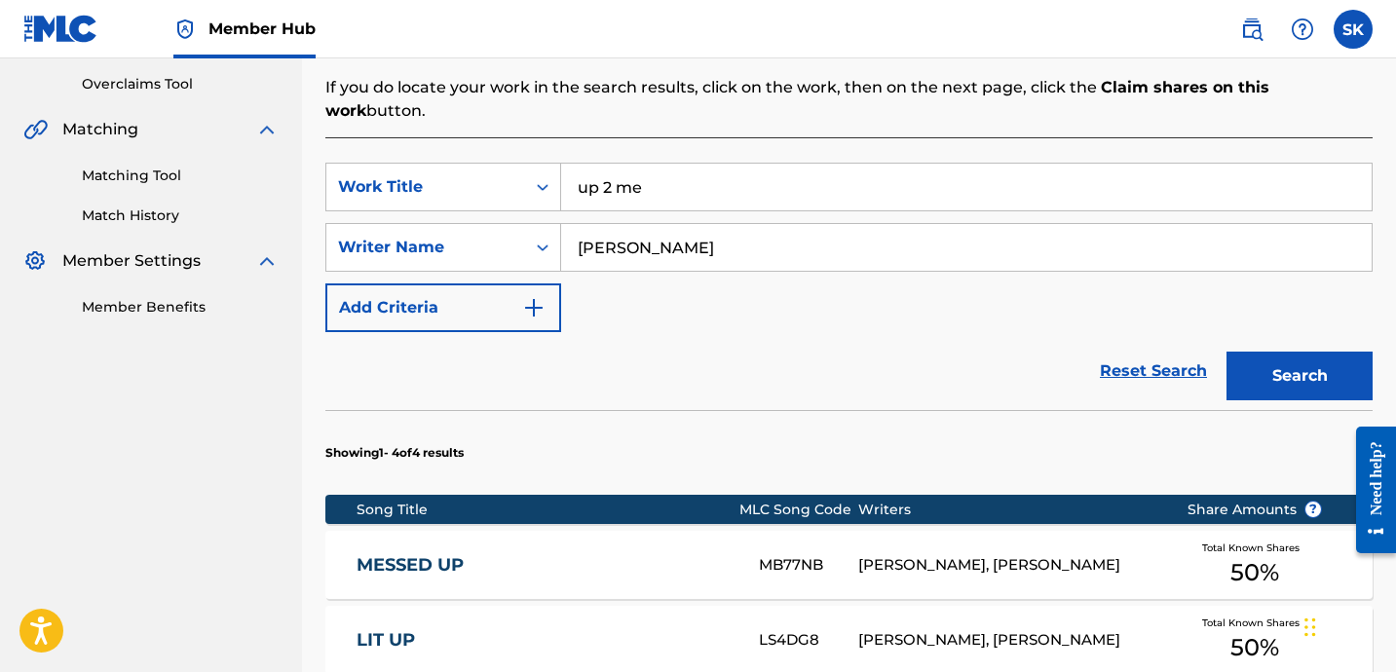
click at [1226, 352] on button "Search" at bounding box center [1299, 376] width 146 height 49
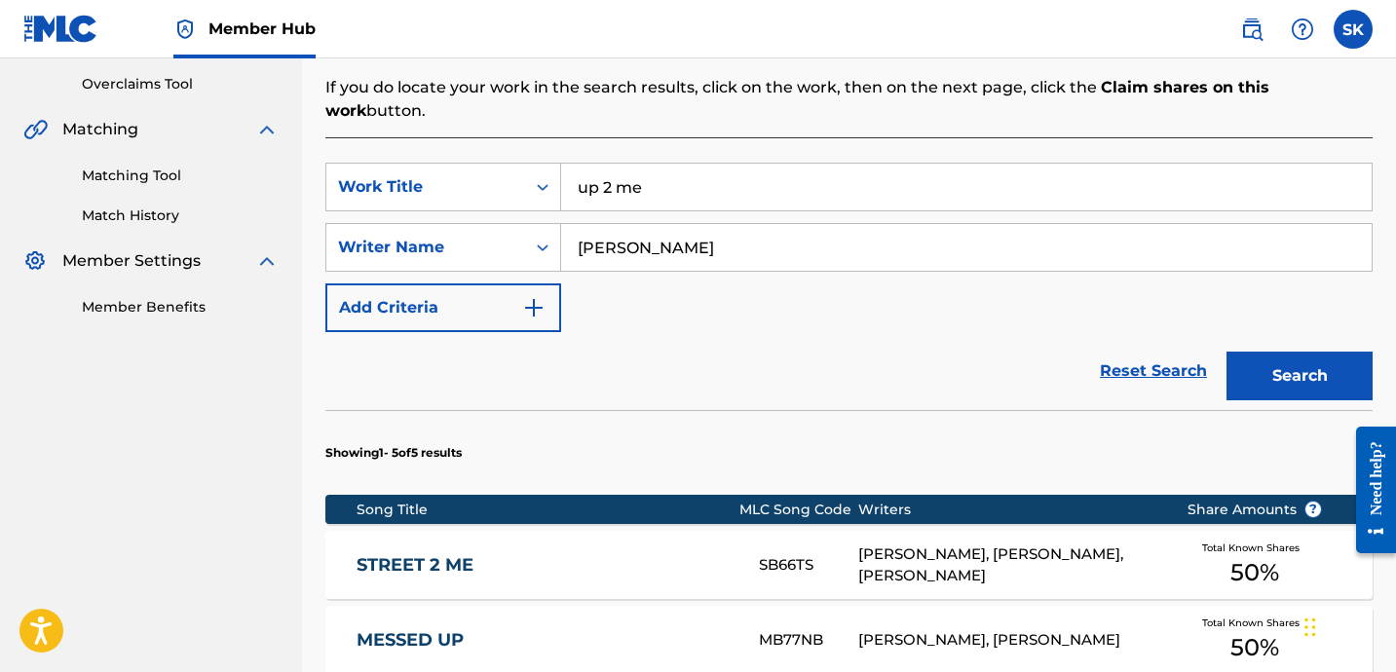
click at [694, 182] on input "up 2 me" at bounding box center [966, 187] width 810 height 47
click at [1226, 352] on button "Search" at bounding box center [1299, 376] width 146 height 49
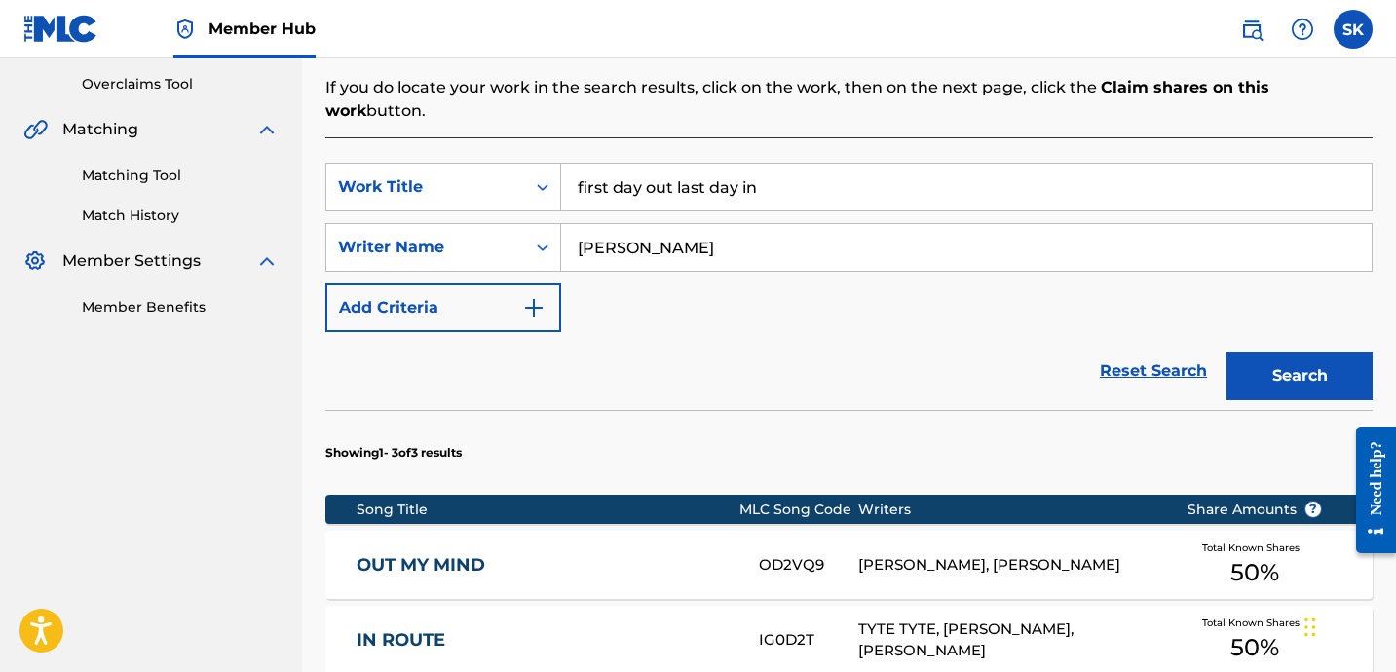
click at [725, 164] on input "first day out last day in" at bounding box center [966, 187] width 810 height 47
click at [1226, 352] on button "Search" at bounding box center [1299, 376] width 146 height 49
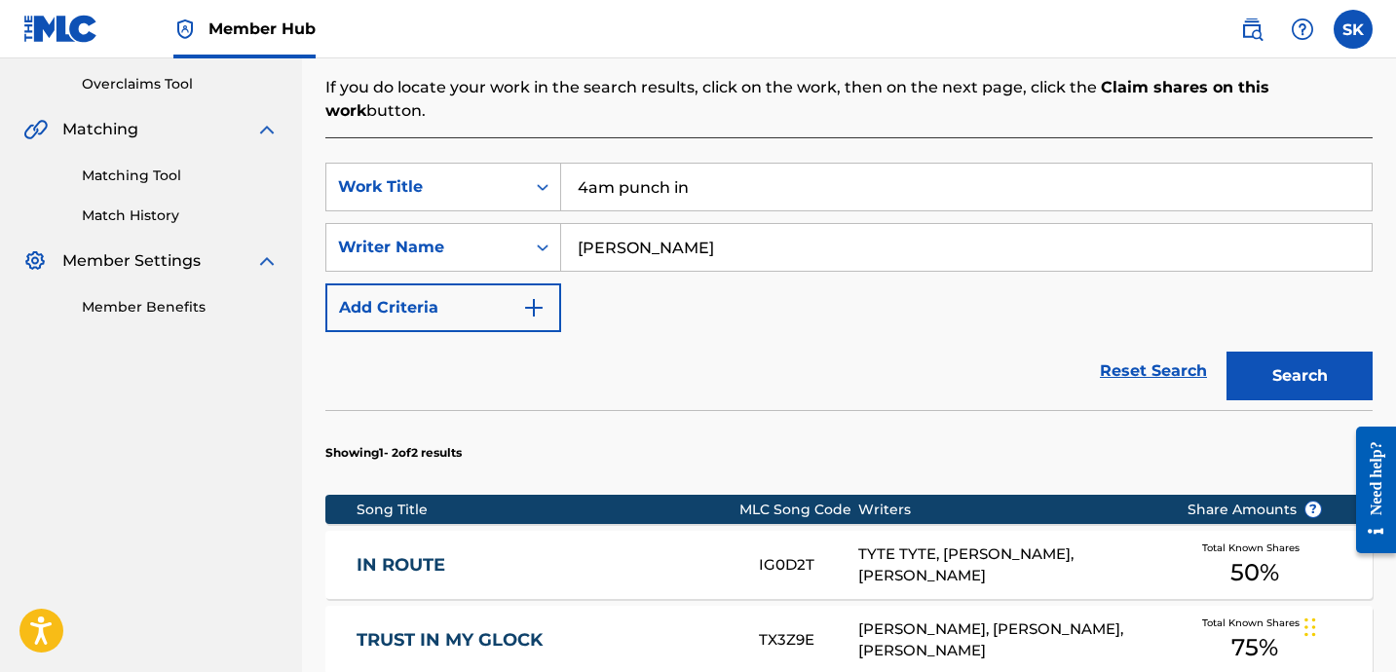
click at [687, 164] on input "4am punch in" at bounding box center [966, 187] width 810 height 47
click at [1226, 352] on button "Search" at bounding box center [1299, 376] width 146 height 49
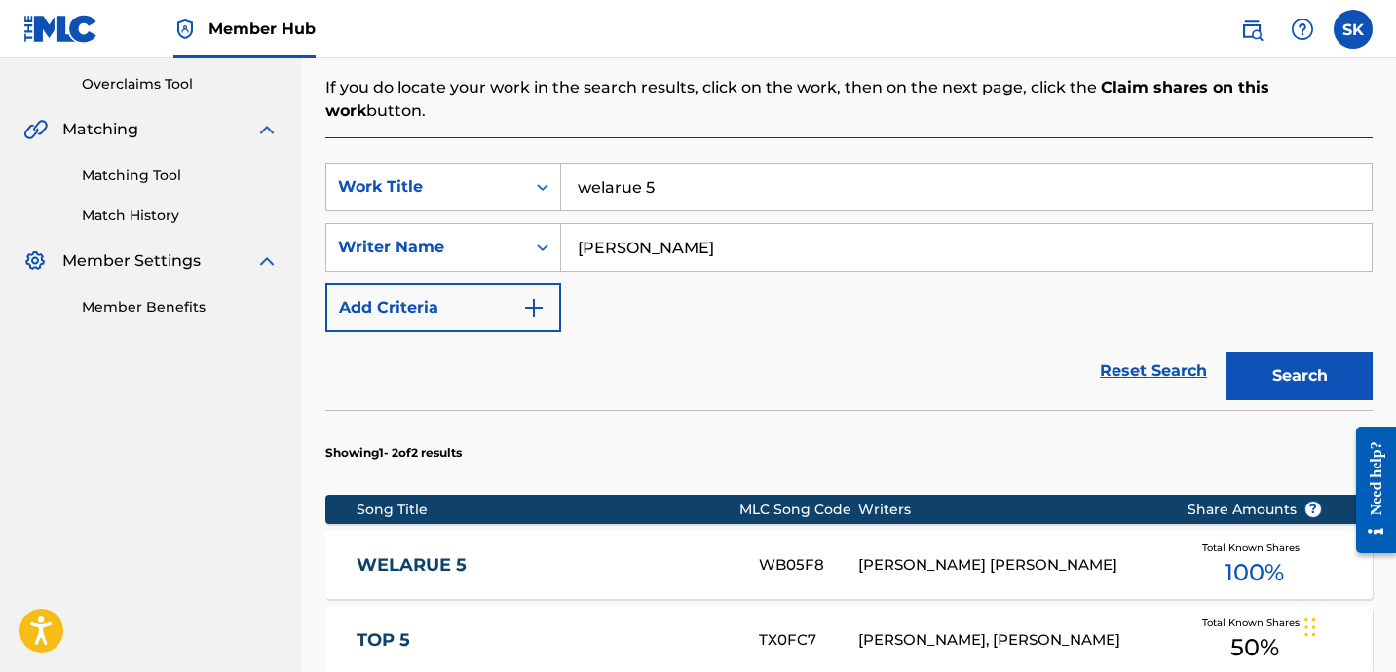
click at [693, 164] on input "welarue 5" at bounding box center [966, 187] width 810 height 47
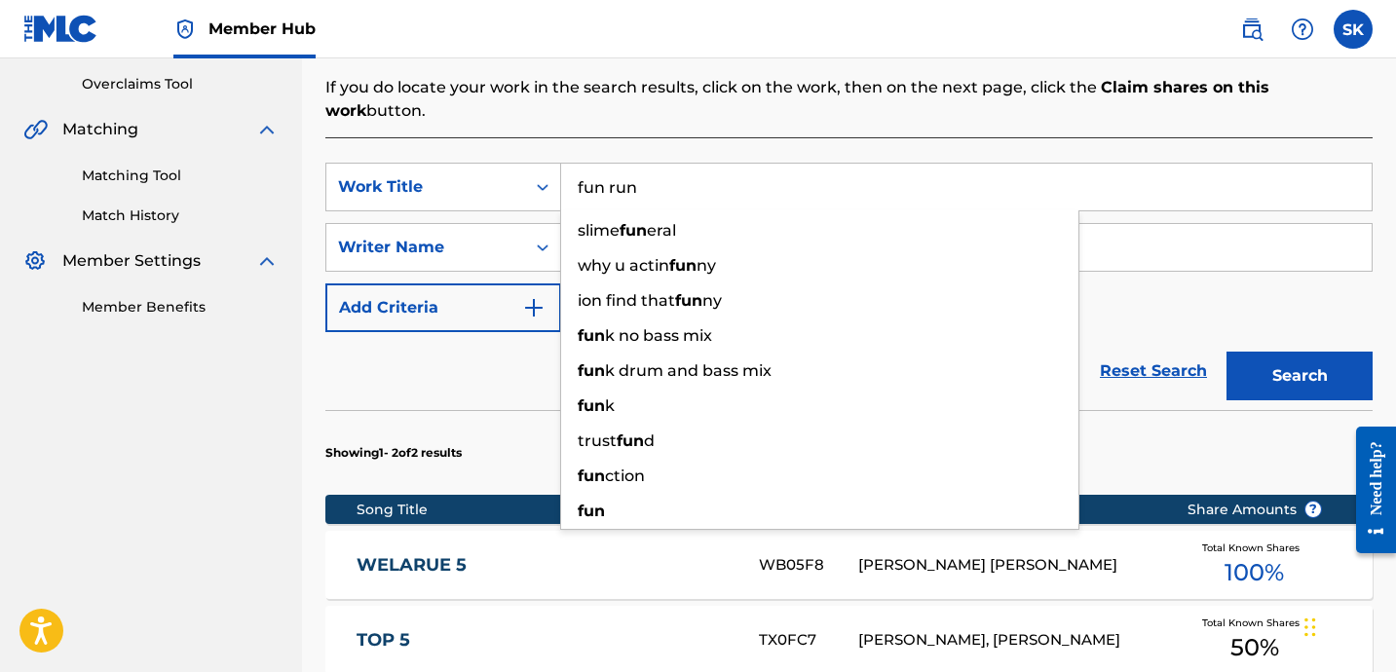
click at [1226, 352] on button "Search" at bounding box center [1299, 376] width 146 height 49
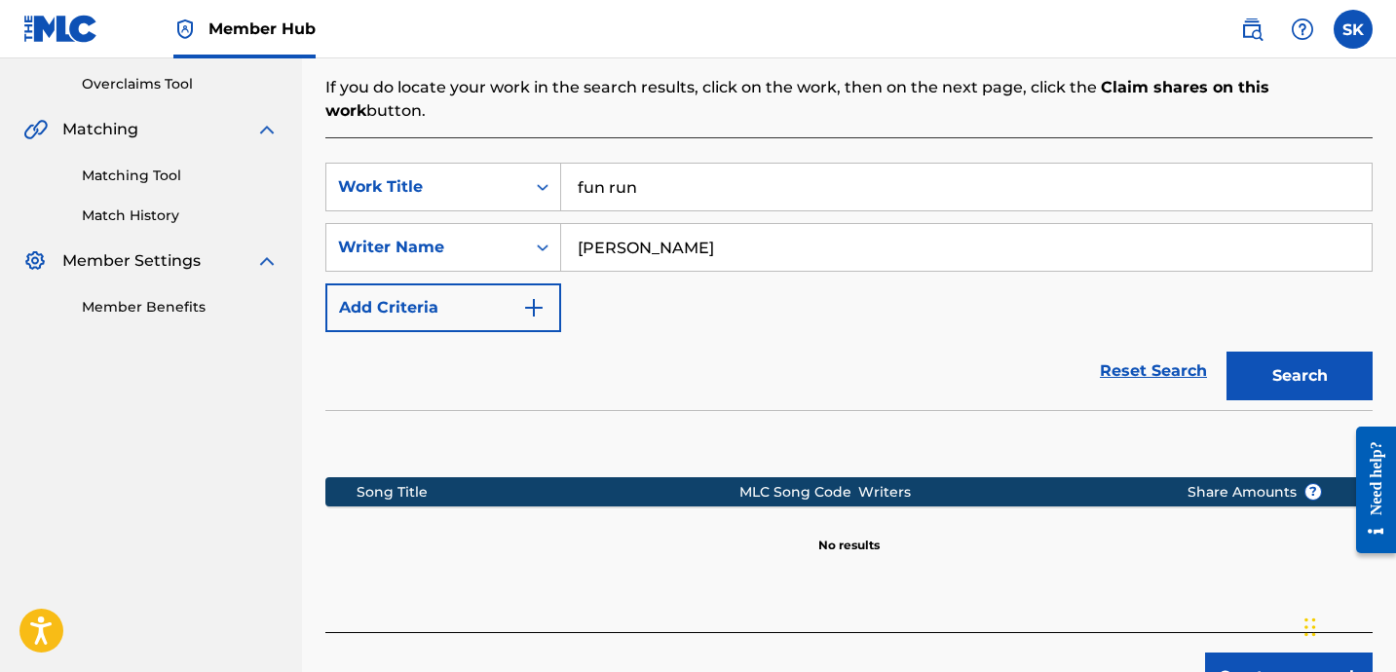
click at [624, 164] on input "fun run" at bounding box center [966, 187] width 810 height 47
click at [1226, 352] on button "Search" at bounding box center [1299, 376] width 146 height 49
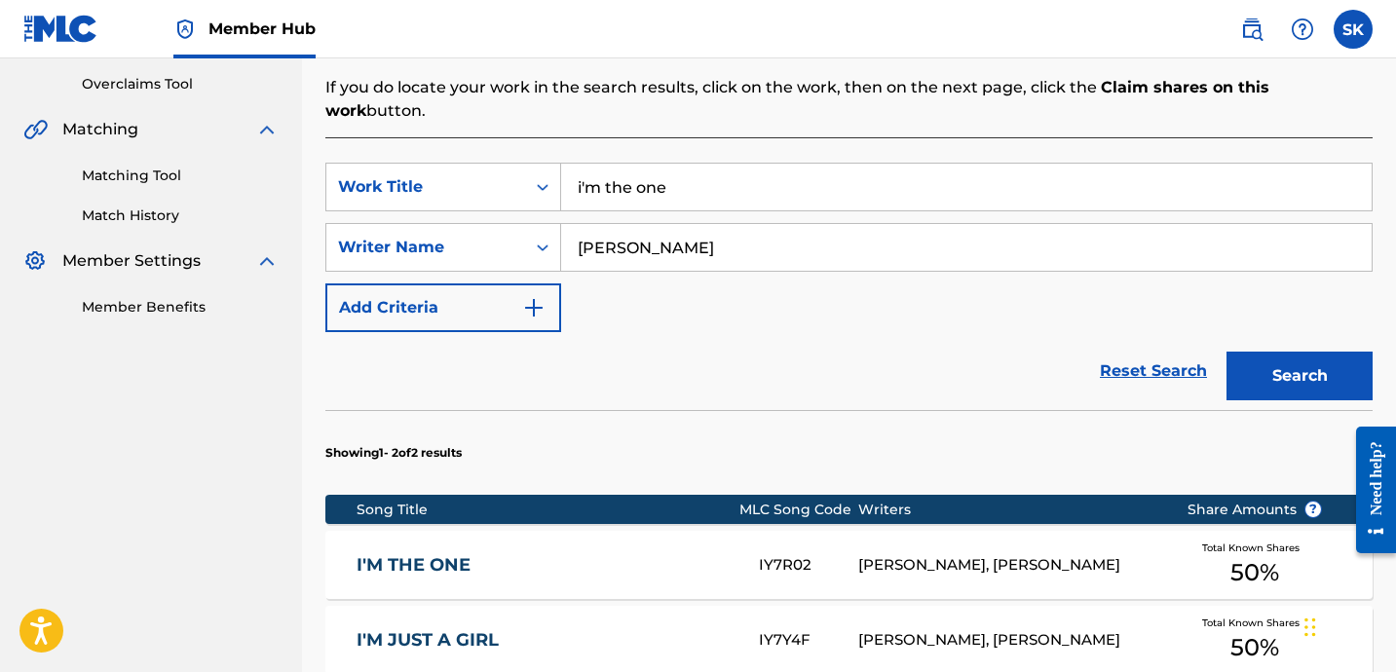
click at [754, 164] on input "i'm the one" at bounding box center [966, 187] width 810 height 47
click at [1226, 352] on button "Search" at bounding box center [1299, 376] width 146 height 49
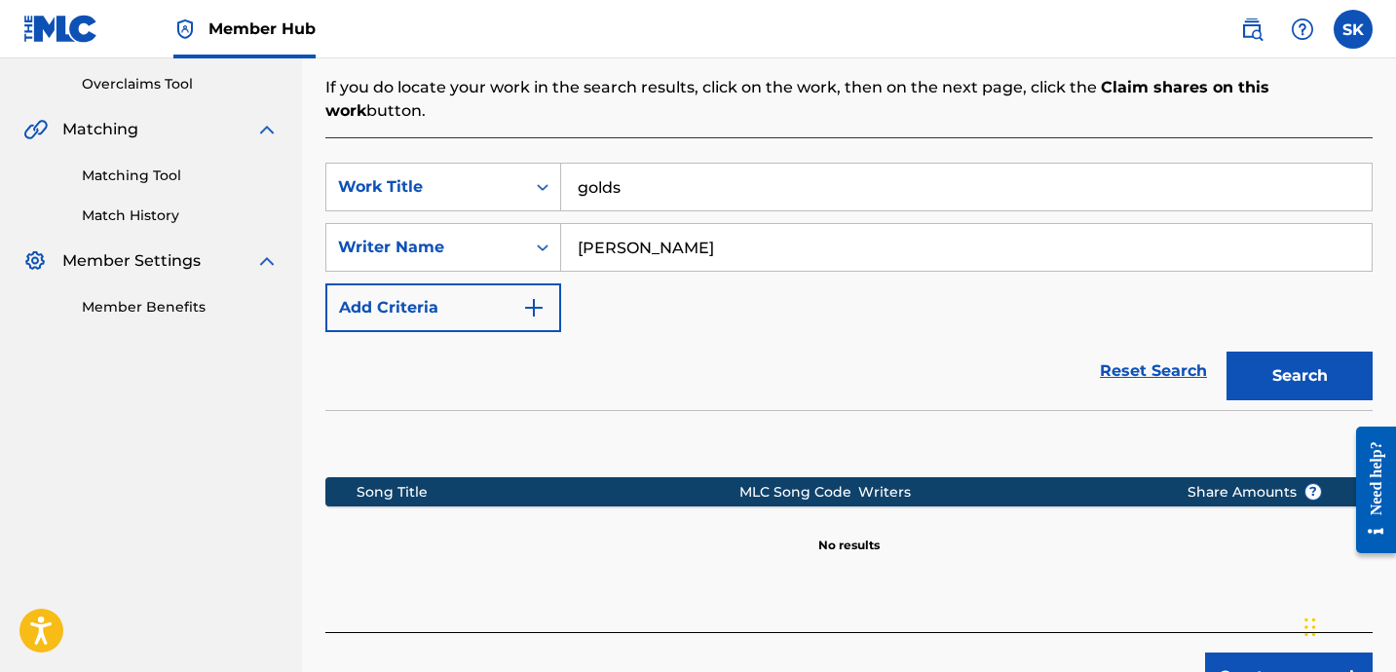
click at [730, 194] on div "SearchWithCriteriaa7a3ac51-4a8a-493d-977a-1d8b72ff3ec4 Work Title golds SearchW…" at bounding box center [848, 247] width 1047 height 169
click at [730, 172] on input "golds" at bounding box center [966, 187] width 810 height 47
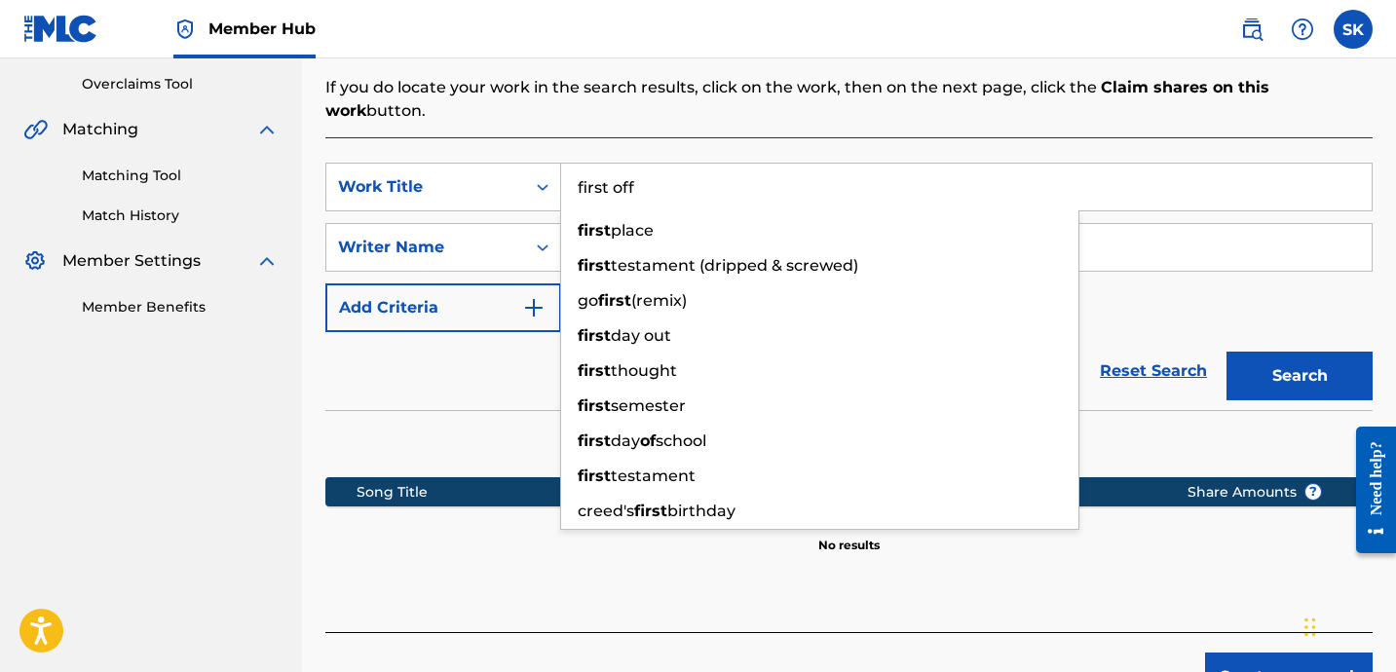
click at [1226, 352] on button "Search" at bounding box center [1299, 376] width 146 height 49
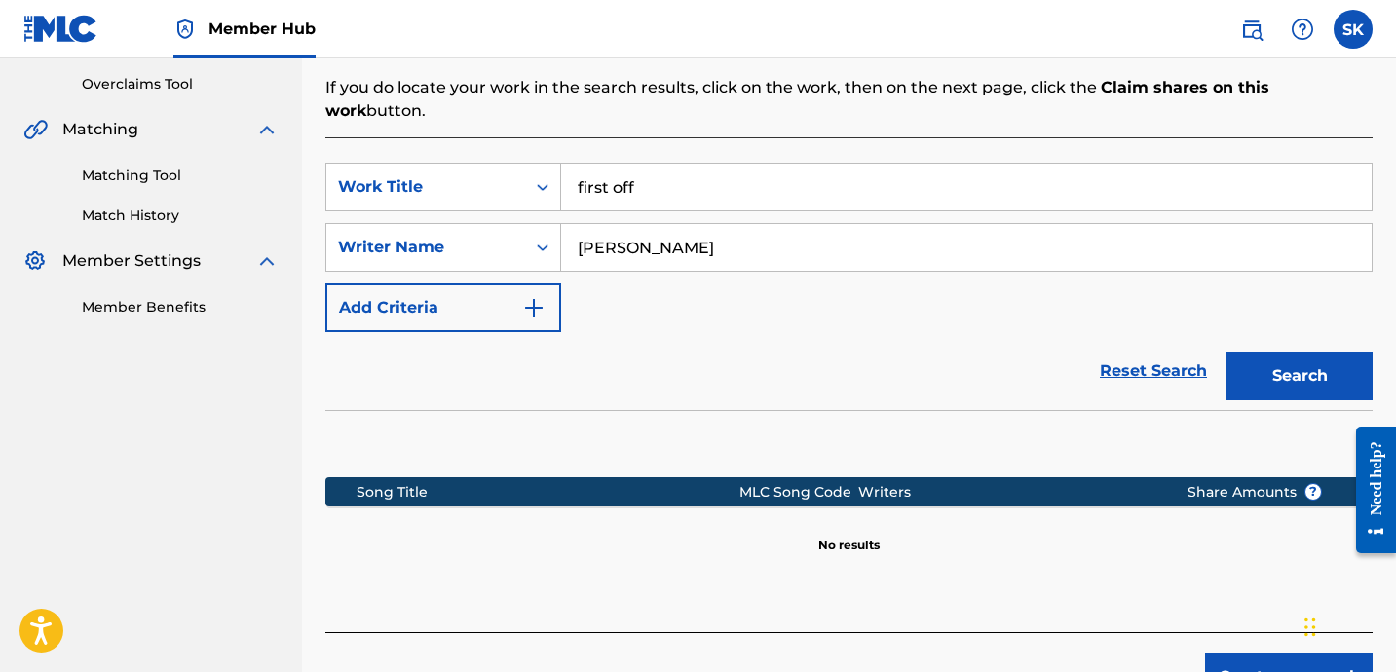
click at [622, 164] on input "first off" at bounding box center [966, 187] width 810 height 47
click at [1226, 352] on button "Search" at bounding box center [1299, 376] width 146 height 49
click at [708, 174] on input "sleepless nights" at bounding box center [966, 187] width 810 height 47
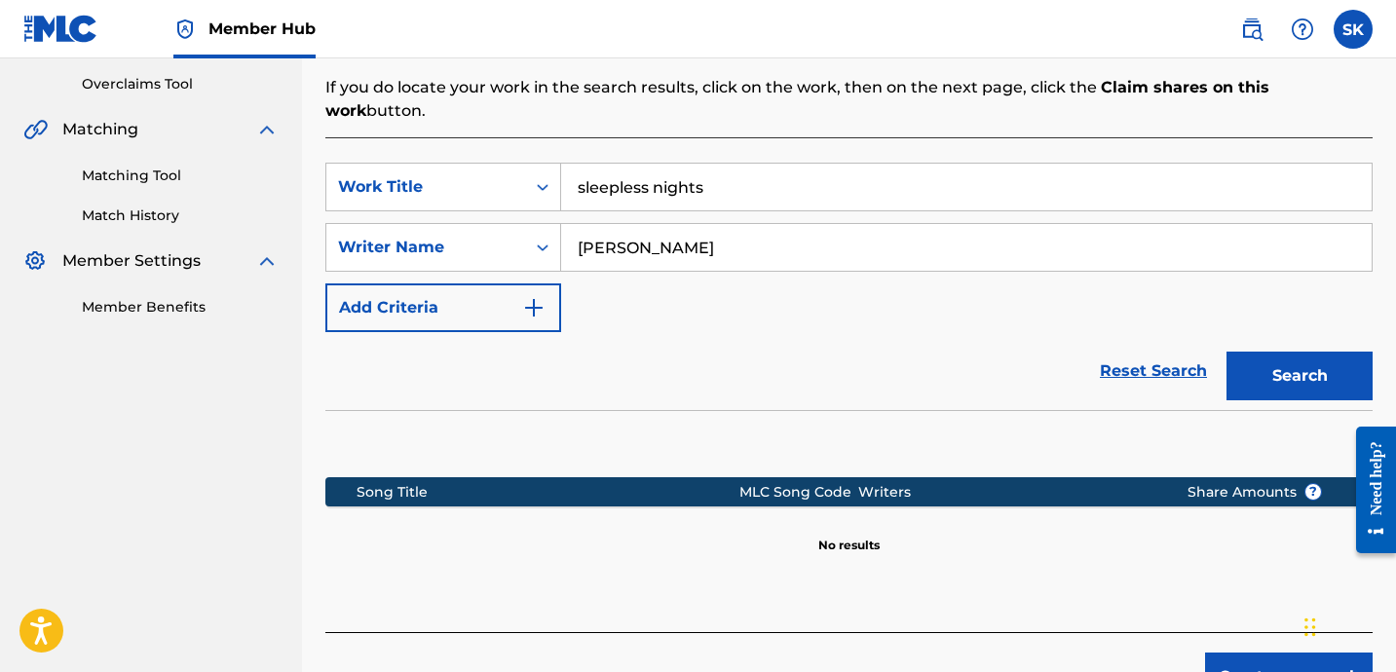
click at [708, 174] on input "sleepless nights" at bounding box center [966, 187] width 810 height 47
type input "[GEOGRAPHIC_DATA]"
click at [1226, 352] on button "Search" at bounding box center [1299, 376] width 146 height 49
